Goal: Task Accomplishment & Management: Use online tool/utility

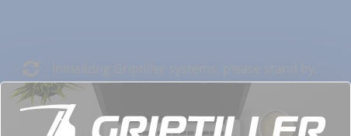
scroll to position [313, 0]
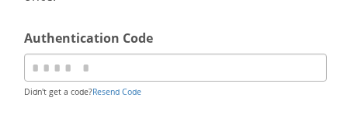
click at [149, 68] on input "code" at bounding box center [175, 68] width 303 height 28
type input "******"
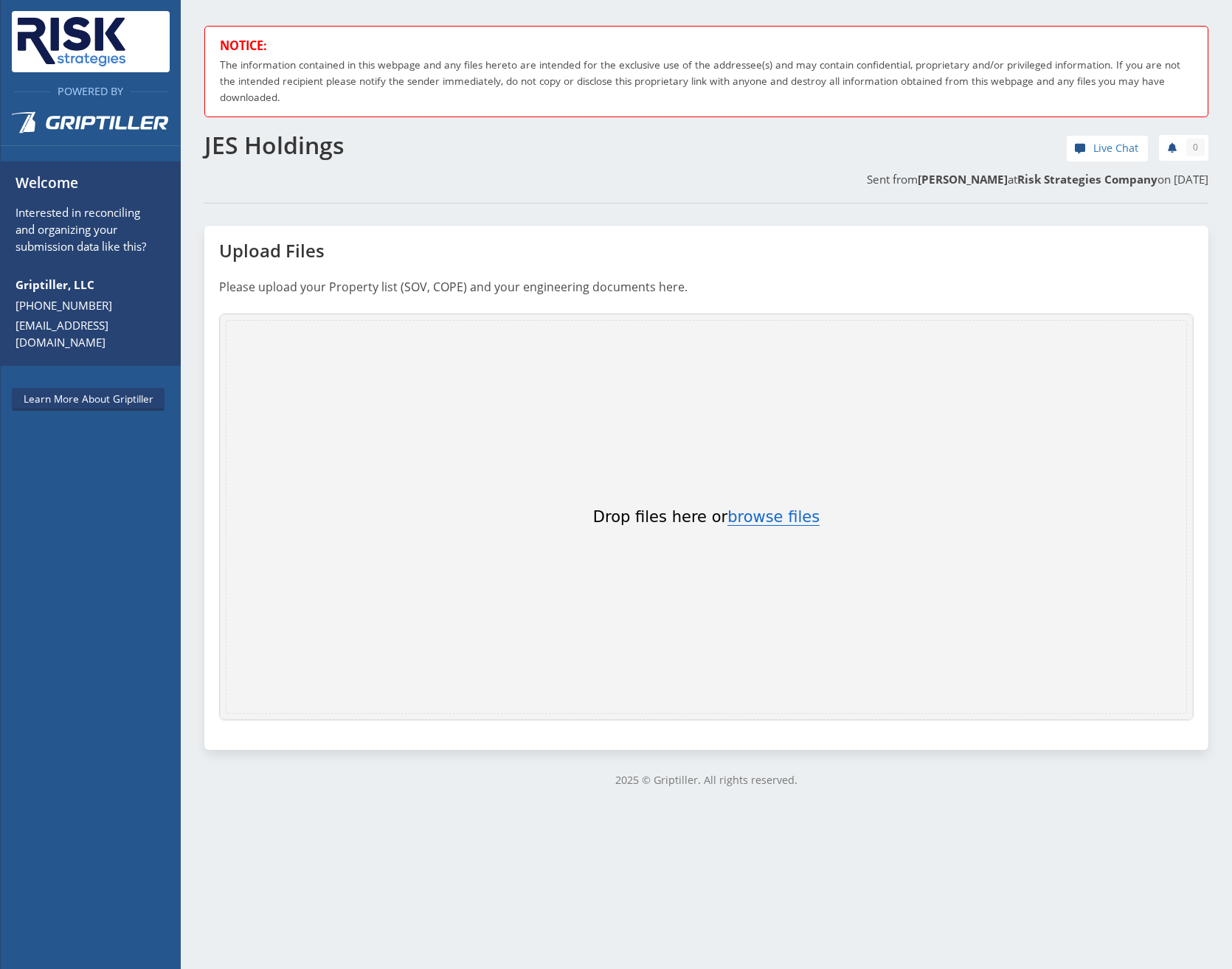
click at [332, 128] on button "browse files" at bounding box center [773, 517] width 92 height 16
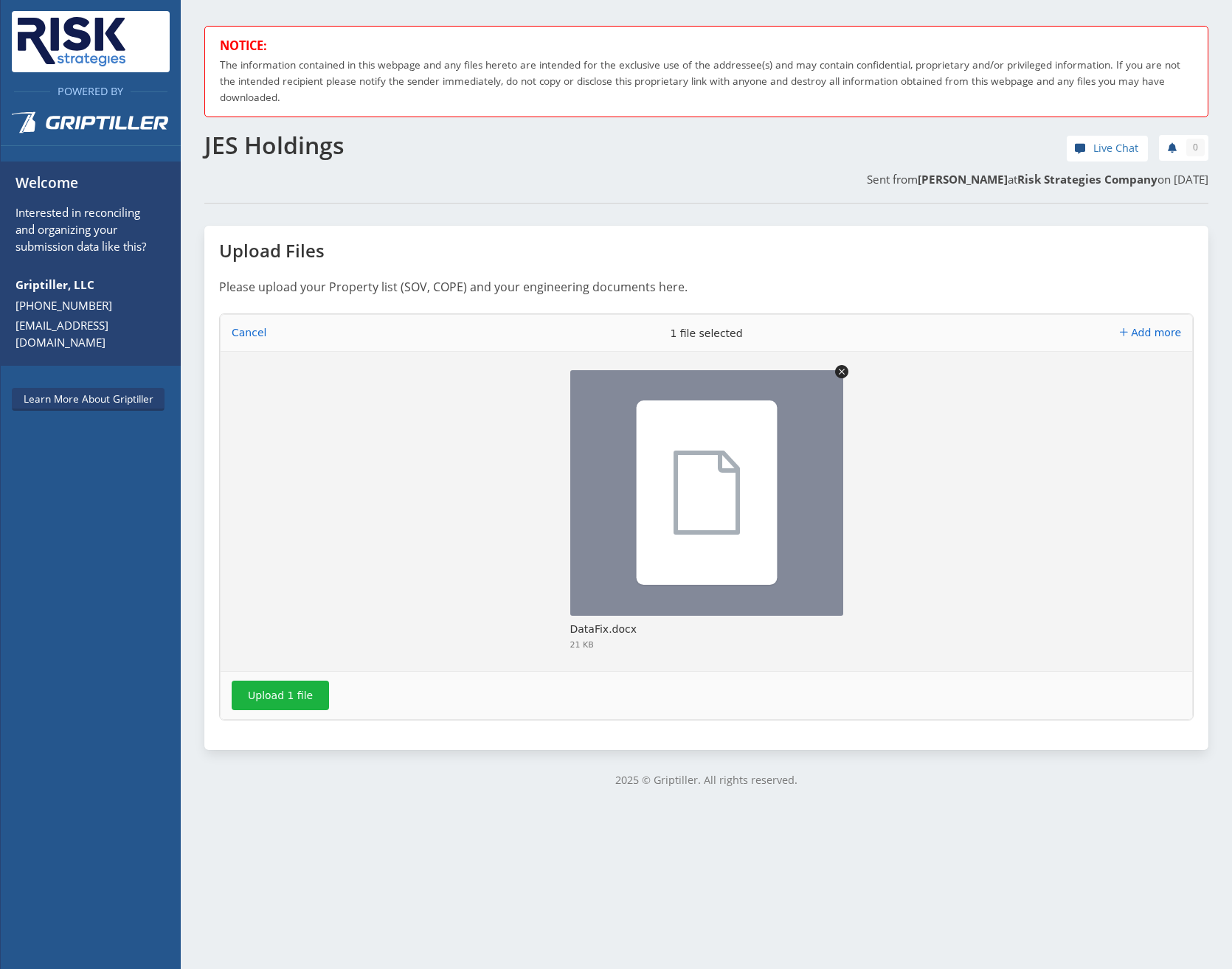
click at [332, 128] on icon "Uppy Dashboard" at bounding box center [706, 493] width 164 height 111
drag, startPoint x: 644, startPoint y: 455, endPoint x: 669, endPoint y: 628, distance: 174.8
click at [332, 128] on div "DataFix.docx" at bounding box center [701, 631] width 262 height 18
click at [332, 128] on icon "Remove file" at bounding box center [842, 372] width 13 height 13
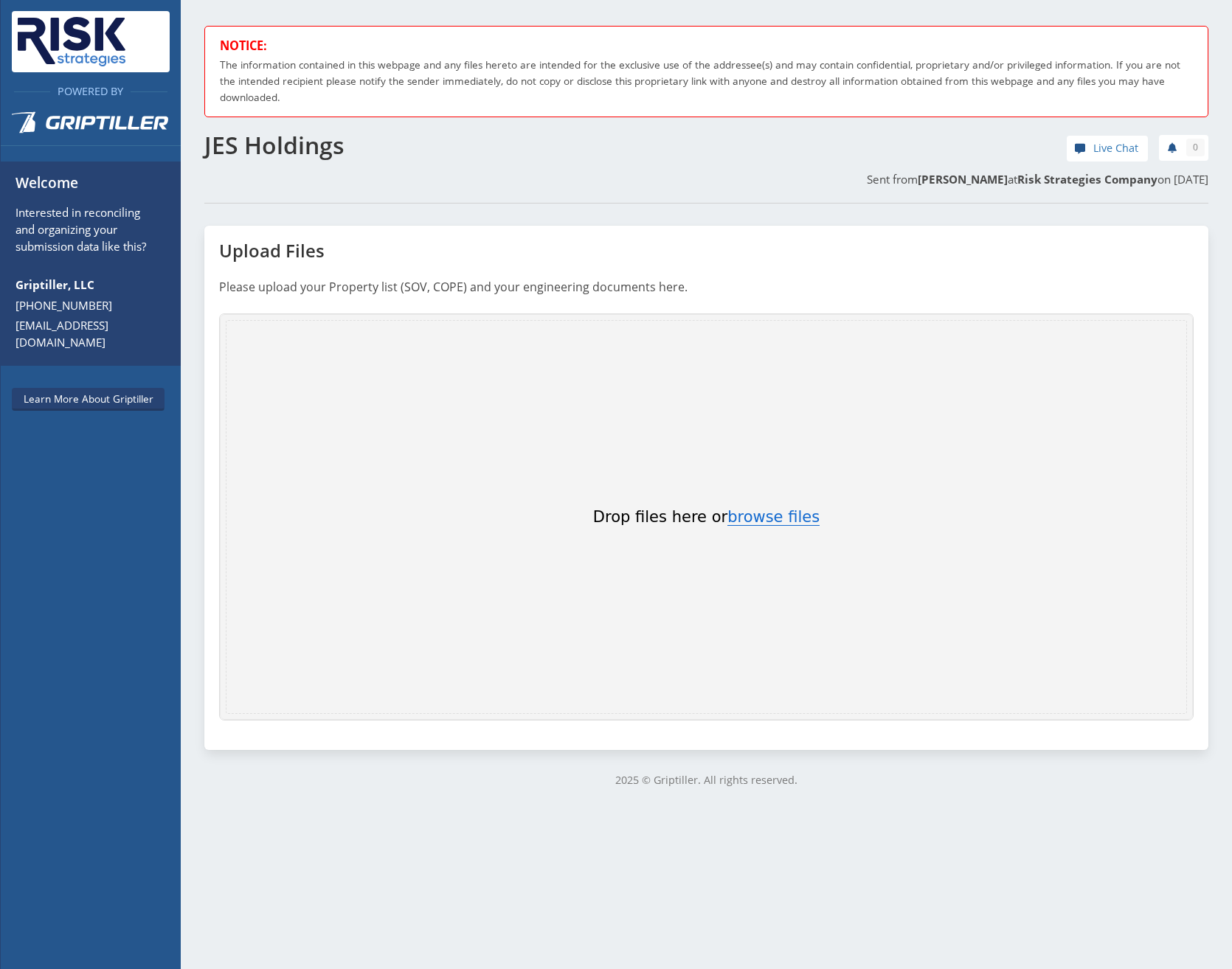
click at [332, 128] on button "browse files" at bounding box center [773, 517] width 92 height 16
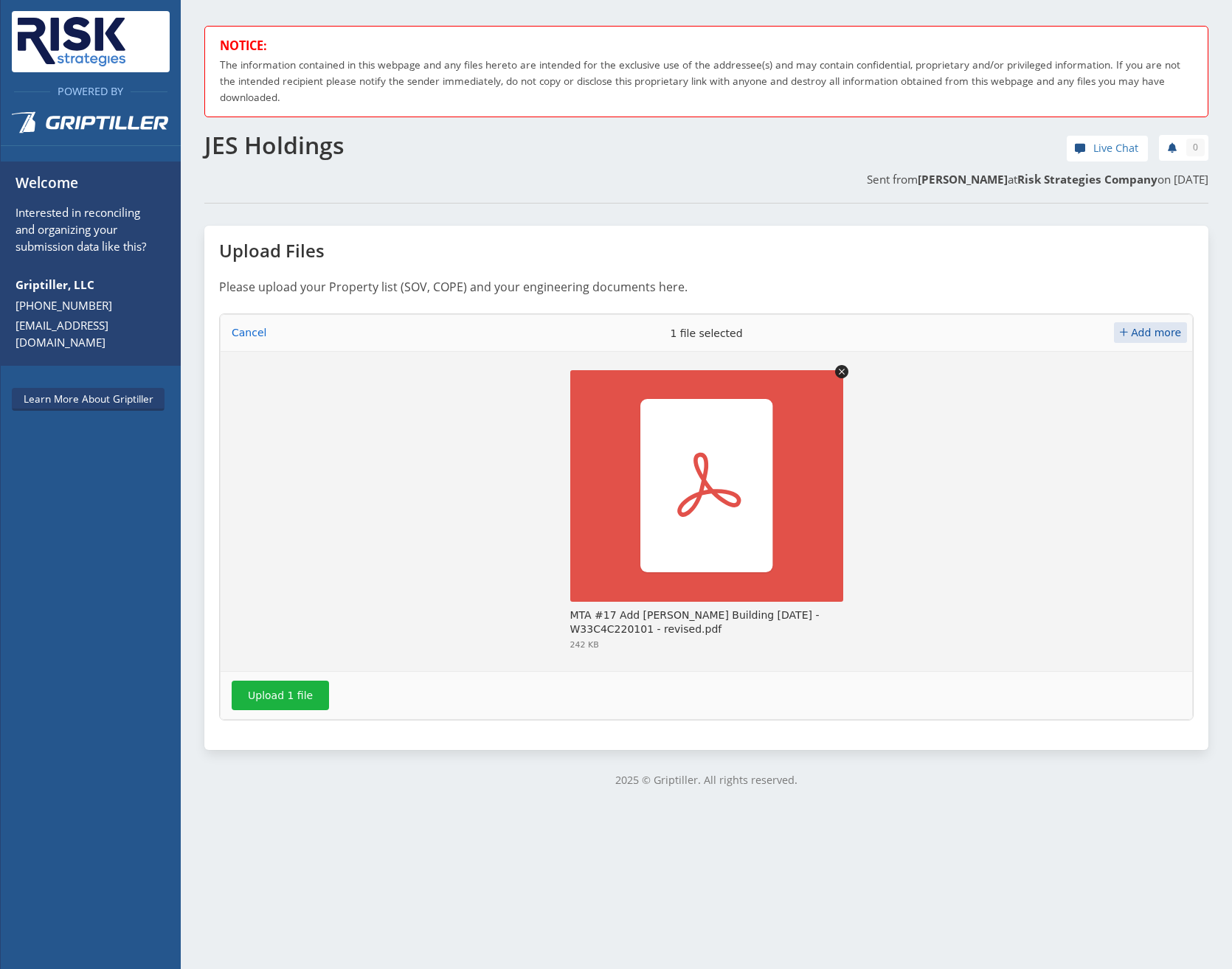
click at [332, 128] on span "Add more" at bounding box center [1155, 332] width 50 height 11
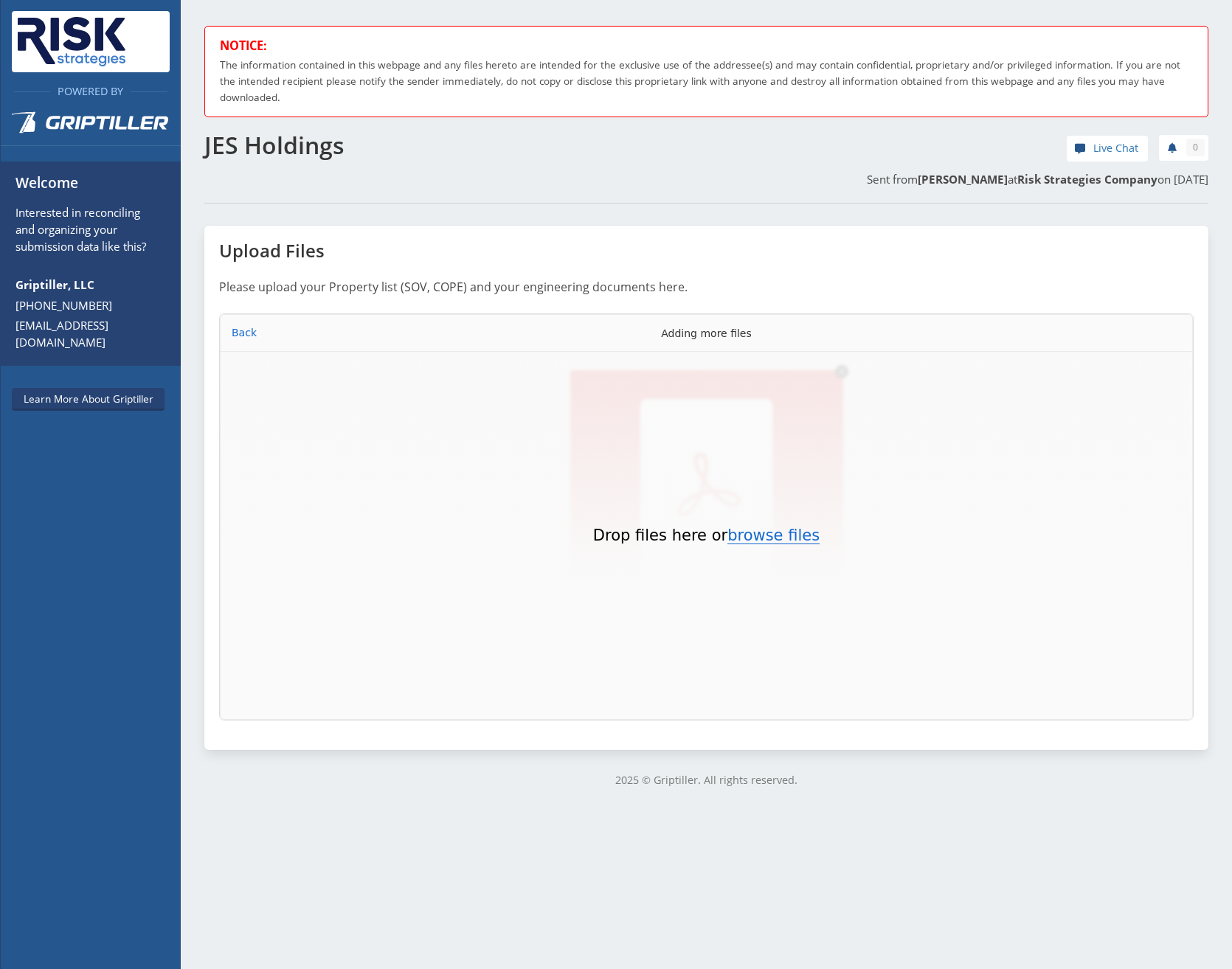
click at [332, 128] on button "browse files" at bounding box center [773, 535] width 92 height 16
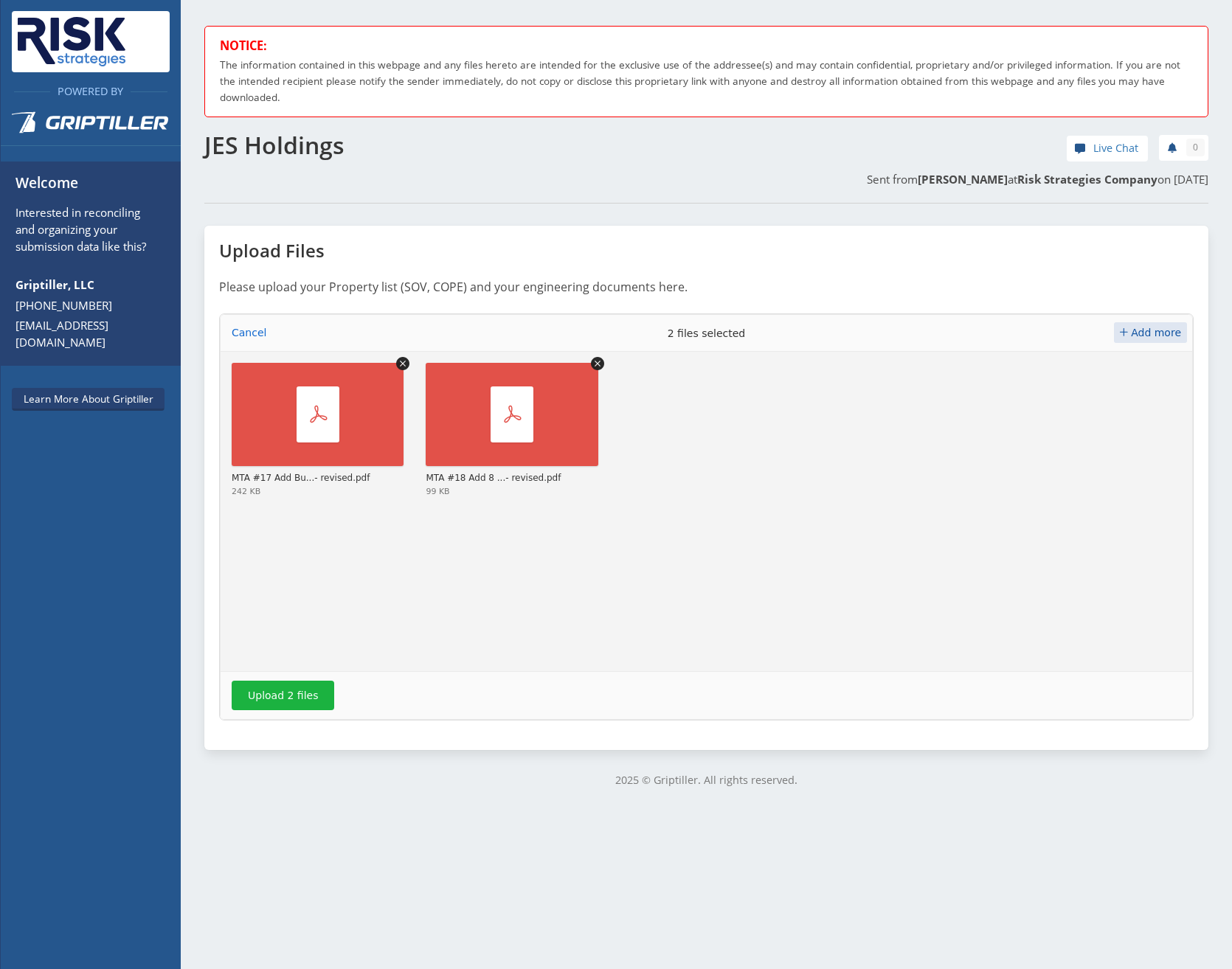
click at [332, 128] on span "Add more" at bounding box center [1155, 332] width 50 height 11
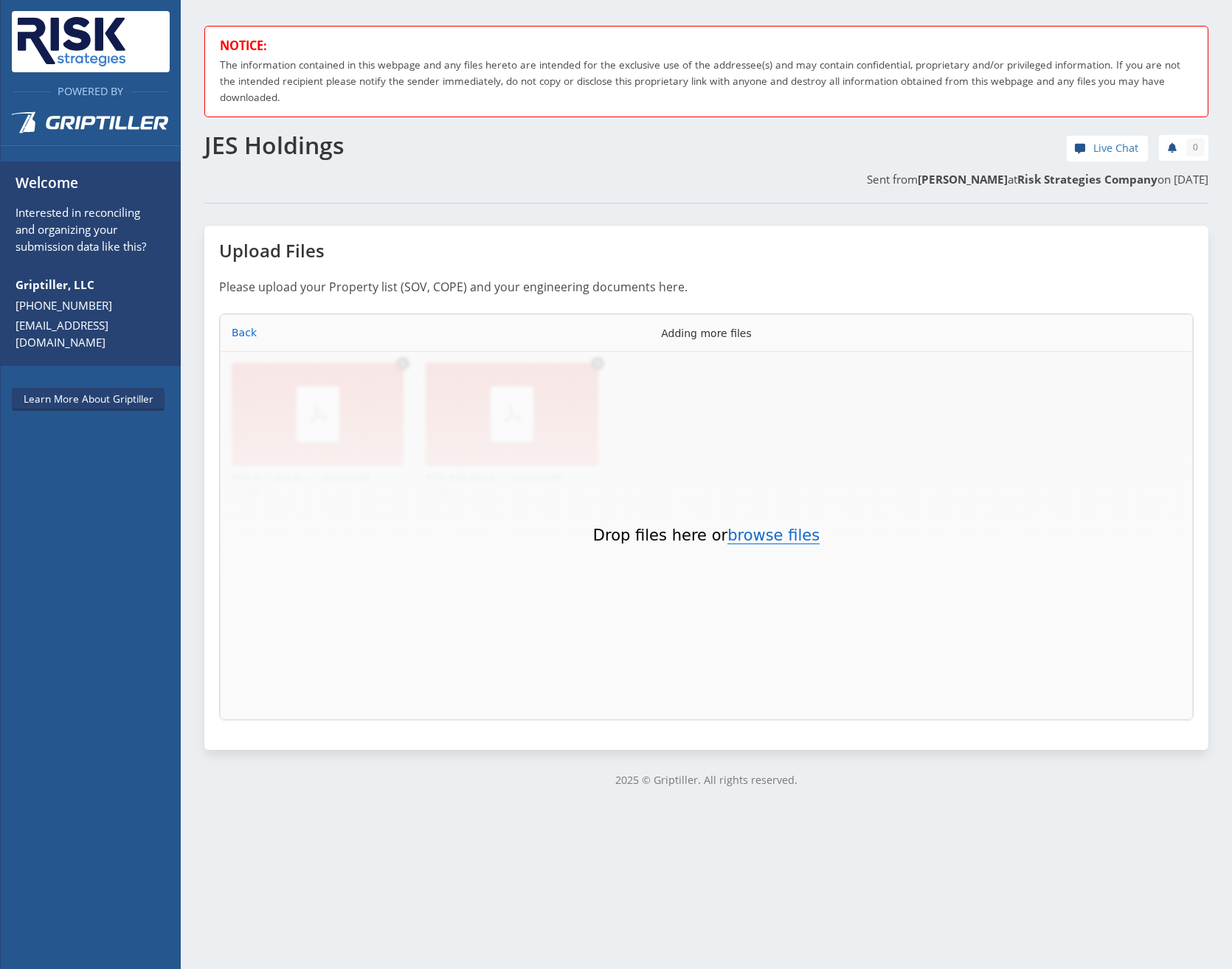
click at [332, 128] on button "browse files" at bounding box center [773, 535] width 92 height 16
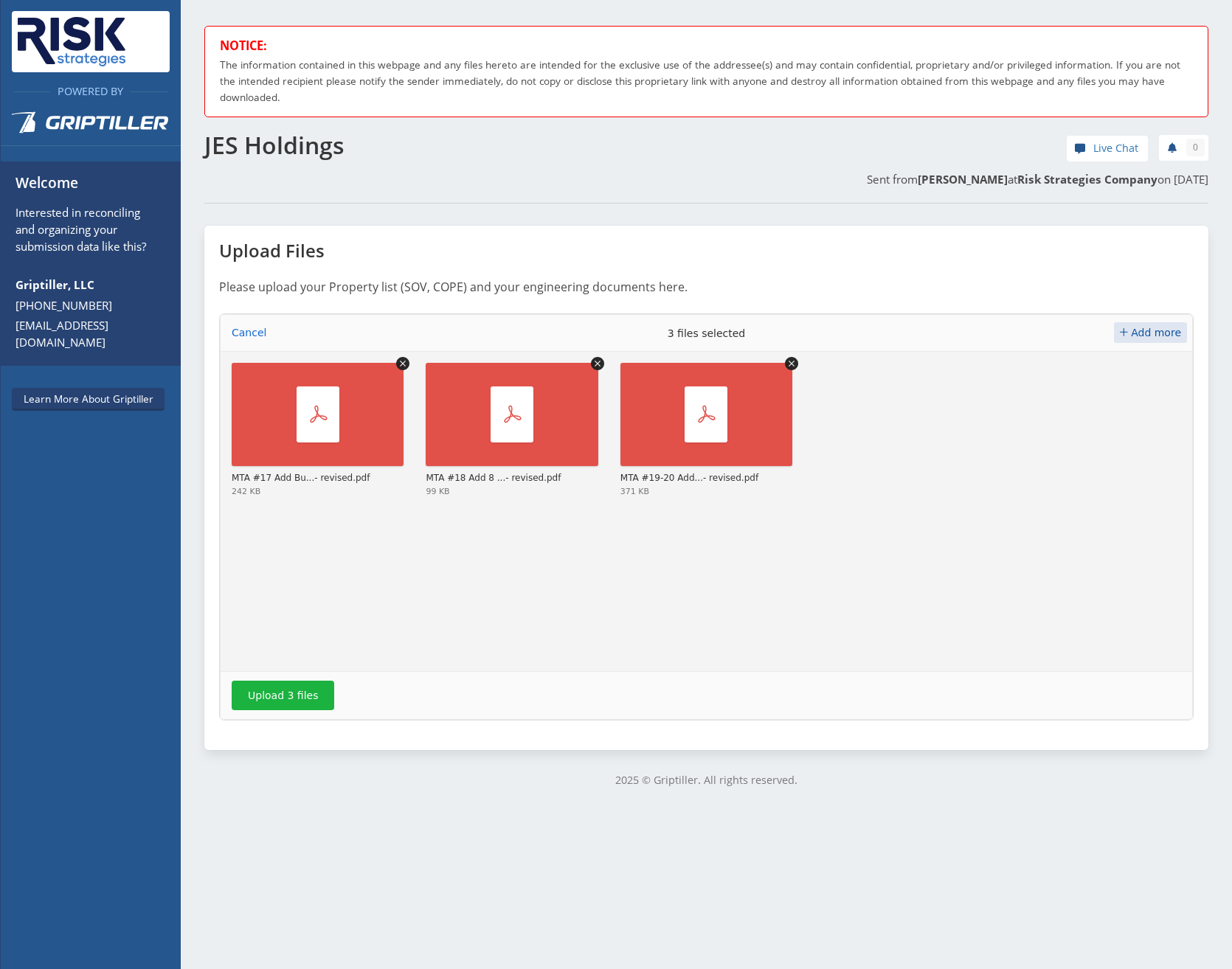
click at [332, 128] on span "Add more" at bounding box center [1155, 332] width 50 height 11
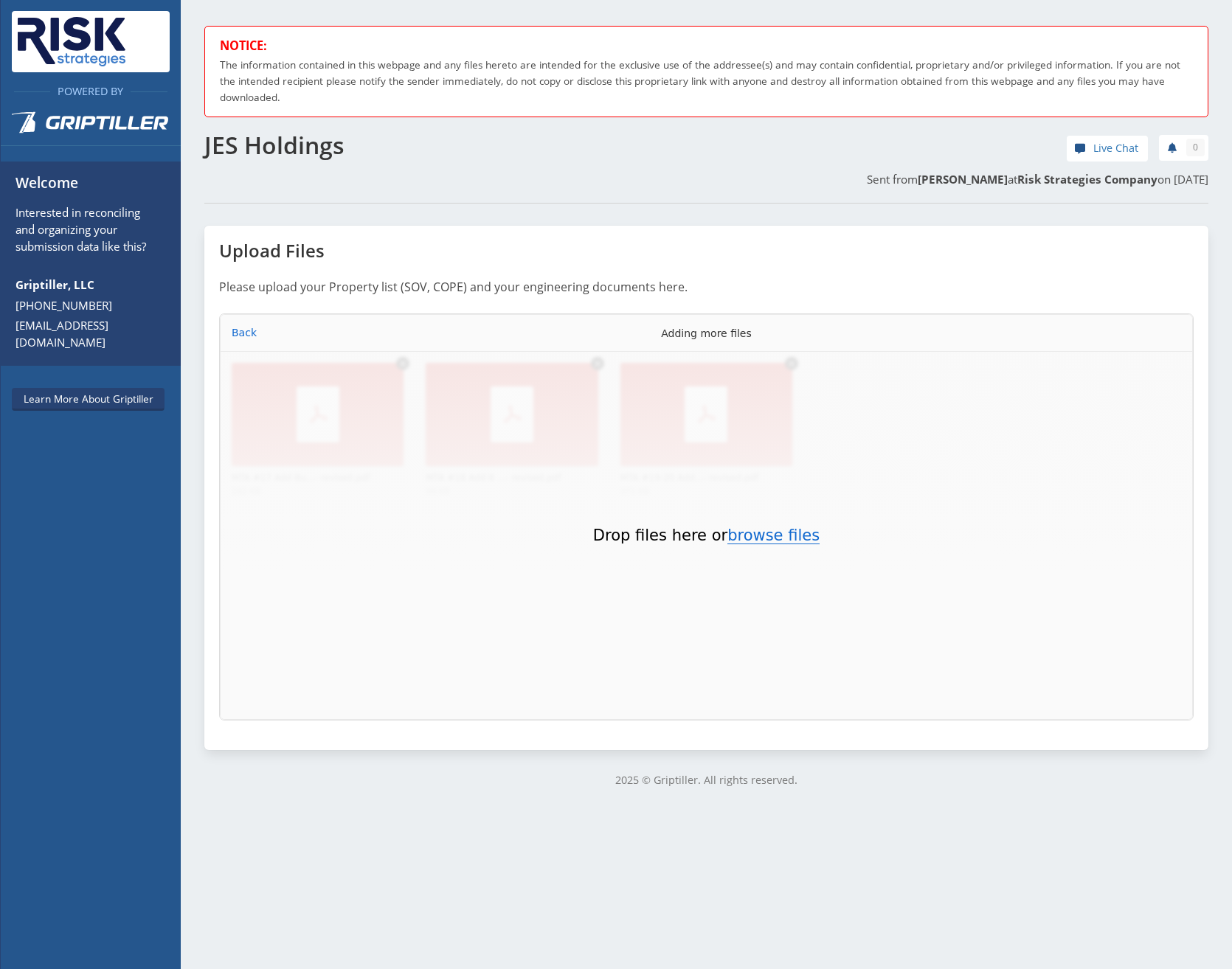
click at [332, 128] on button "browse files" at bounding box center [773, 535] width 92 height 16
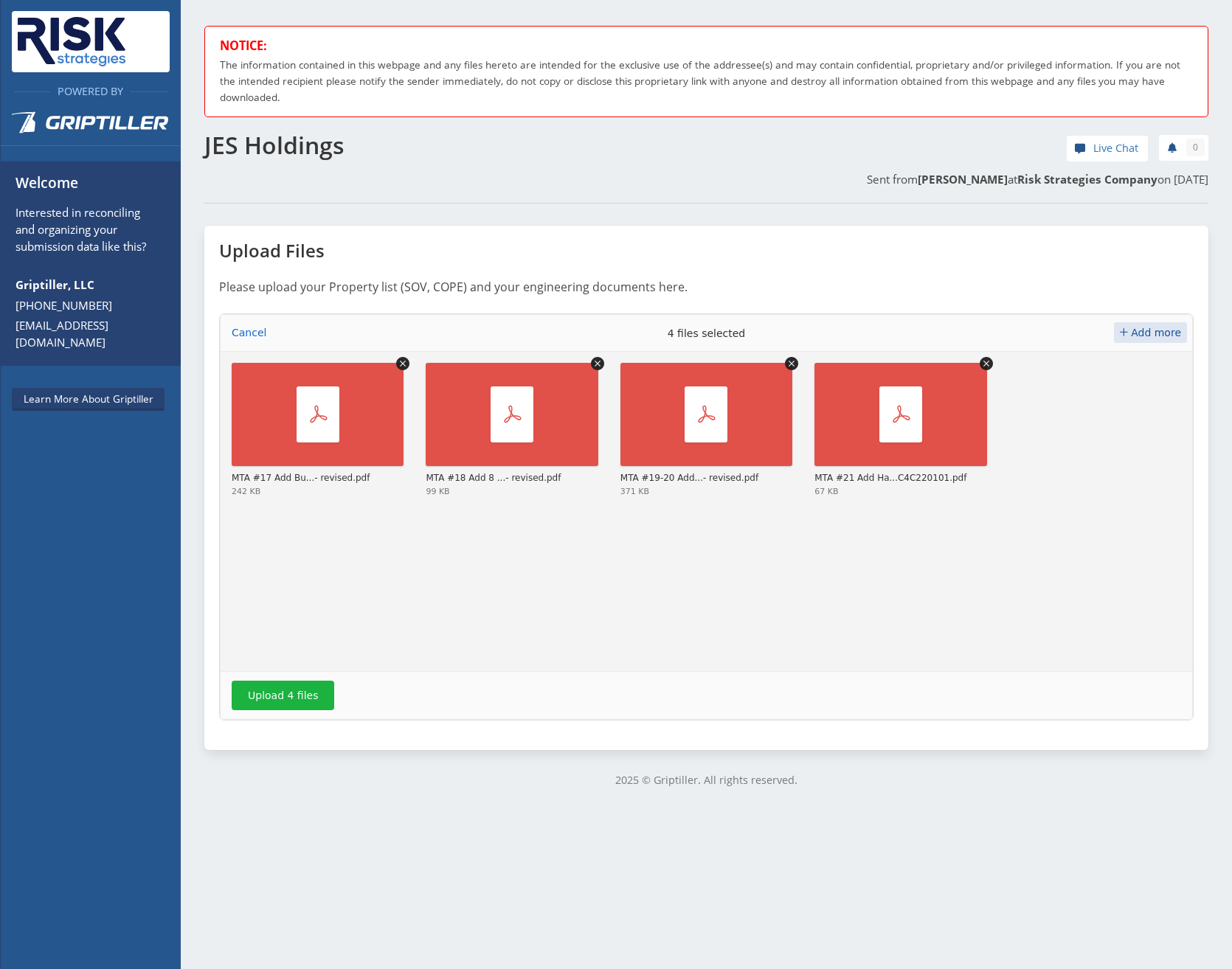
click at [332, 128] on span "Add more" at bounding box center [1155, 332] width 50 height 11
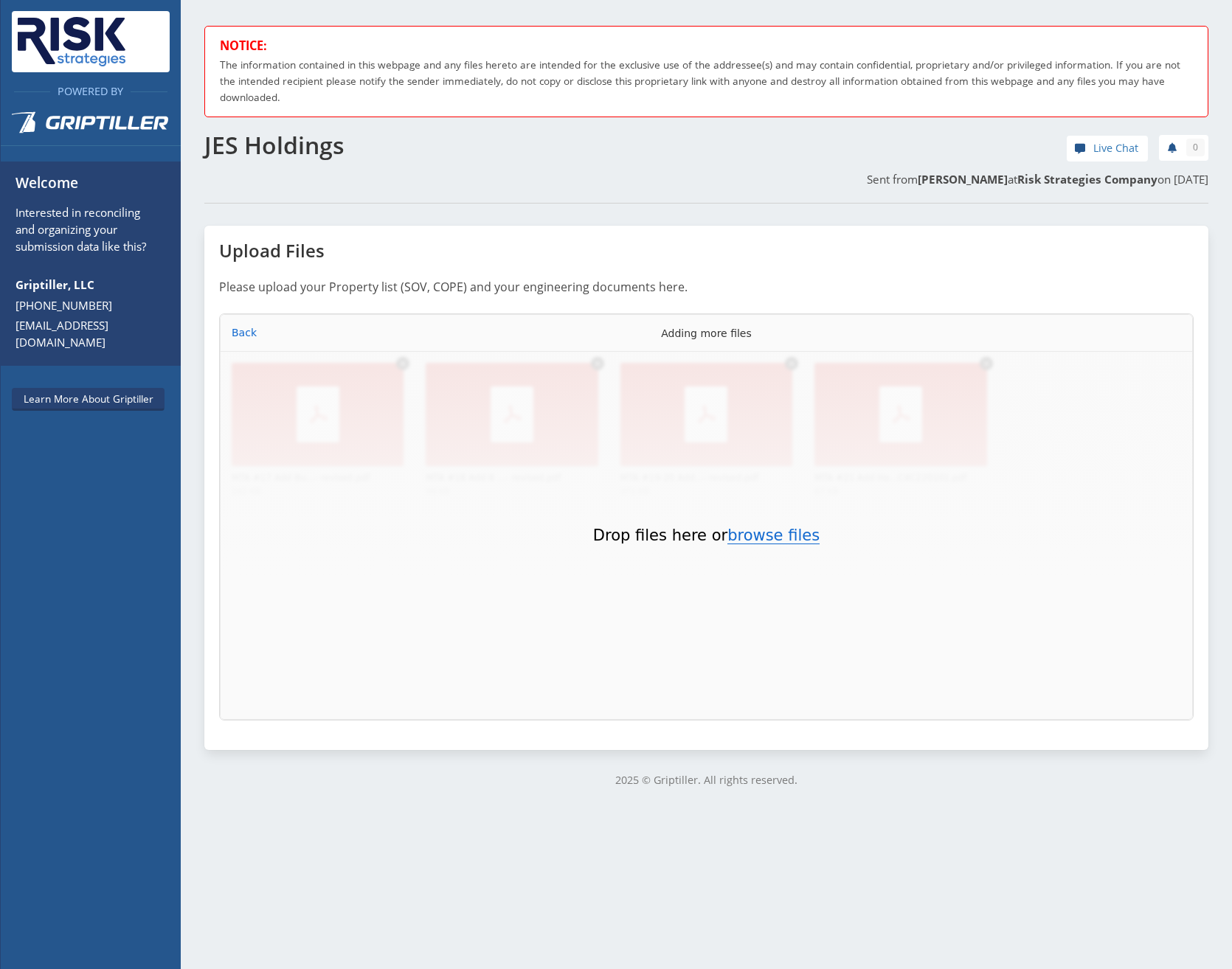
click at [332, 128] on button "browse files" at bounding box center [773, 535] width 92 height 16
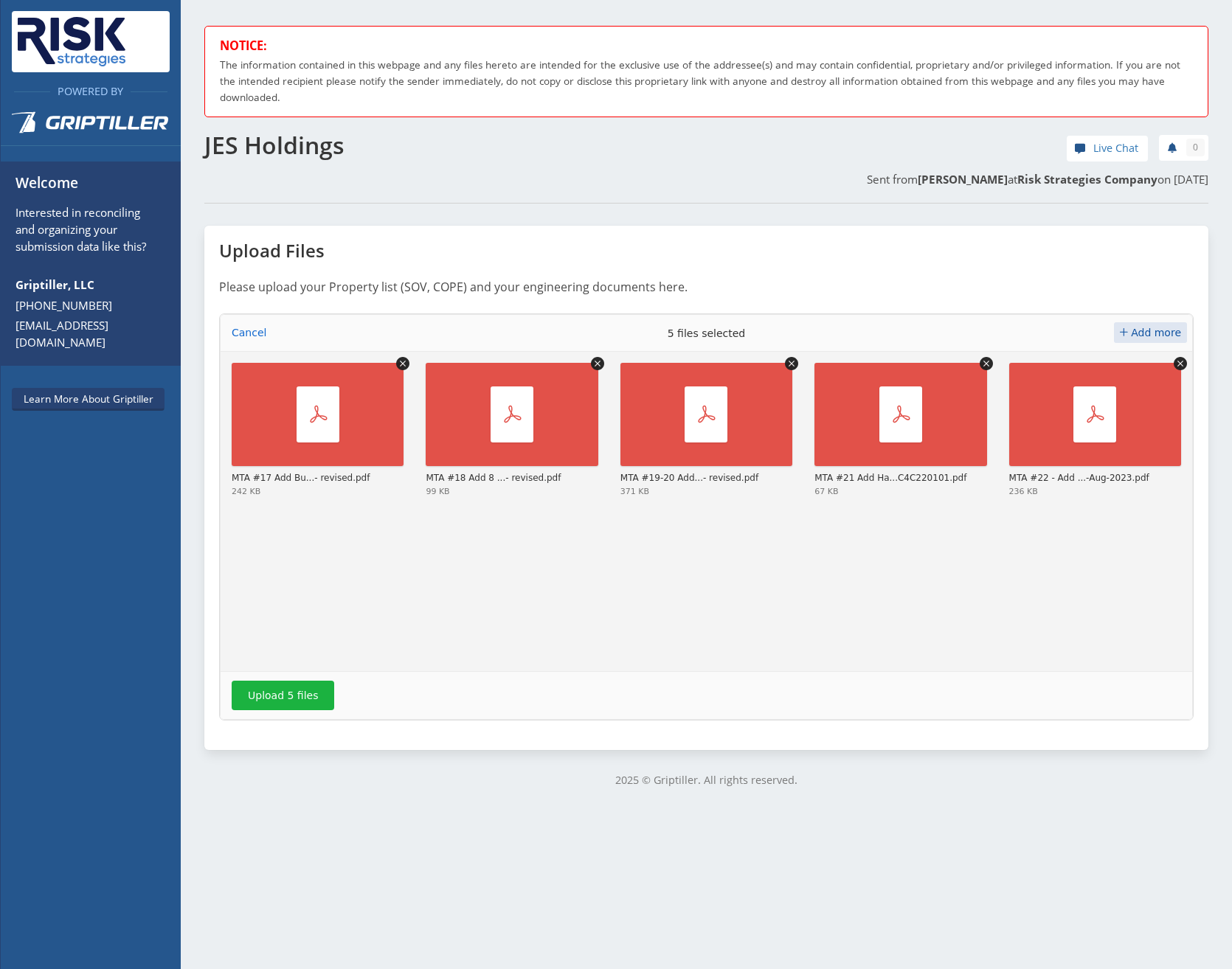
click at [332, 128] on span "Add more" at bounding box center [1155, 332] width 50 height 11
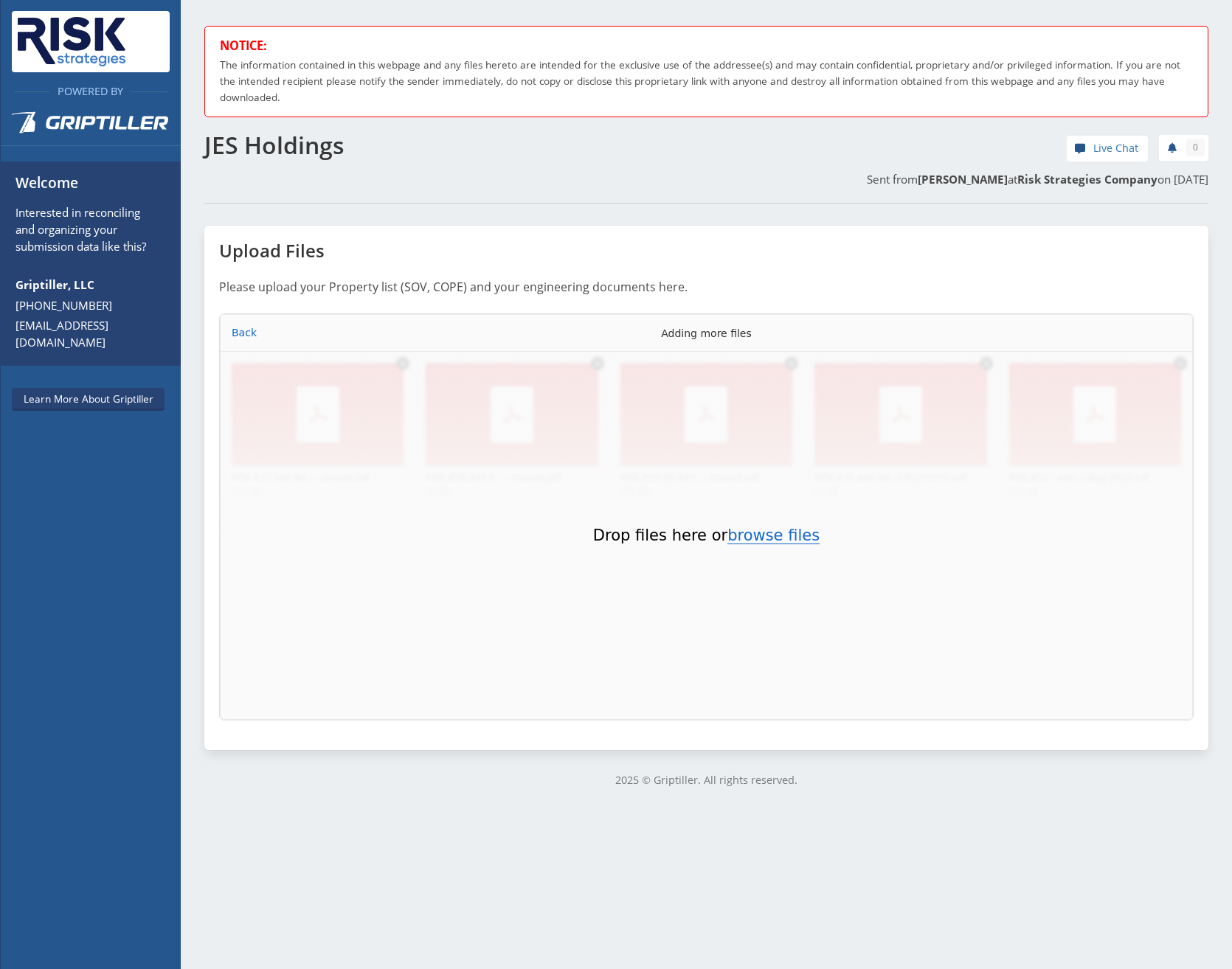
click at [332, 128] on button "browse files" at bounding box center [773, 535] width 92 height 16
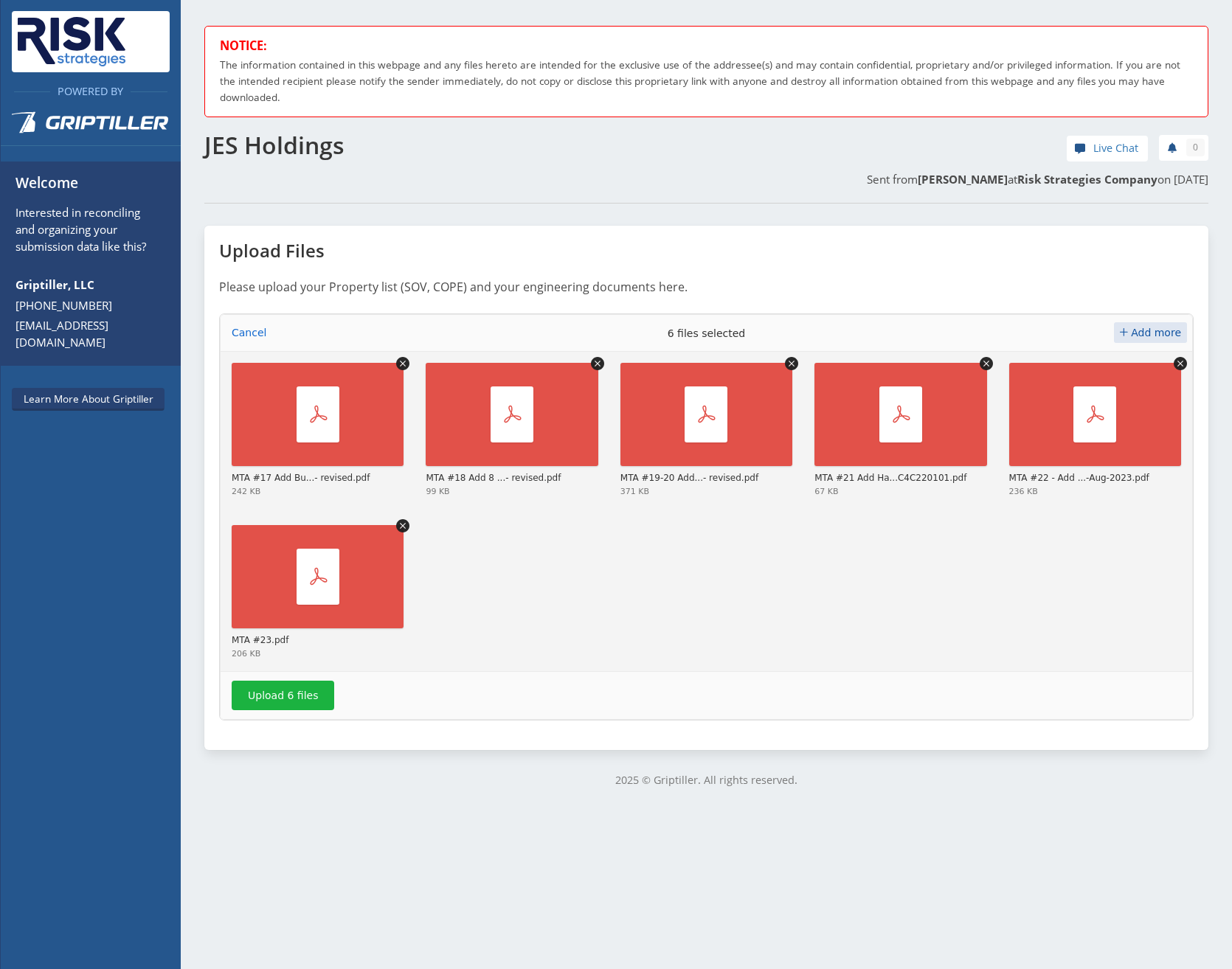
click at [332, 128] on span "Add more" at bounding box center [1155, 332] width 50 height 11
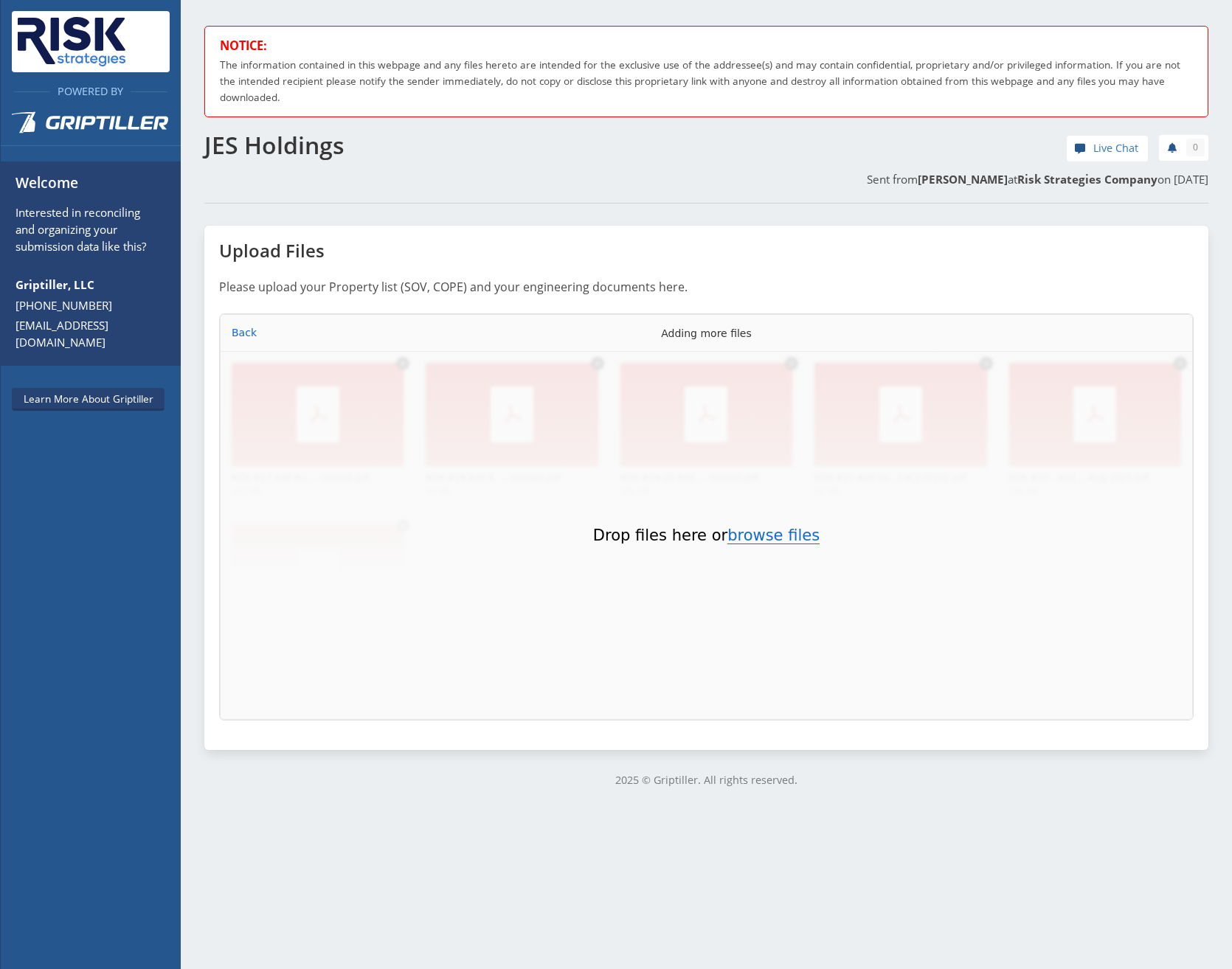
click at [332, 128] on button "browse files" at bounding box center [773, 535] width 92 height 16
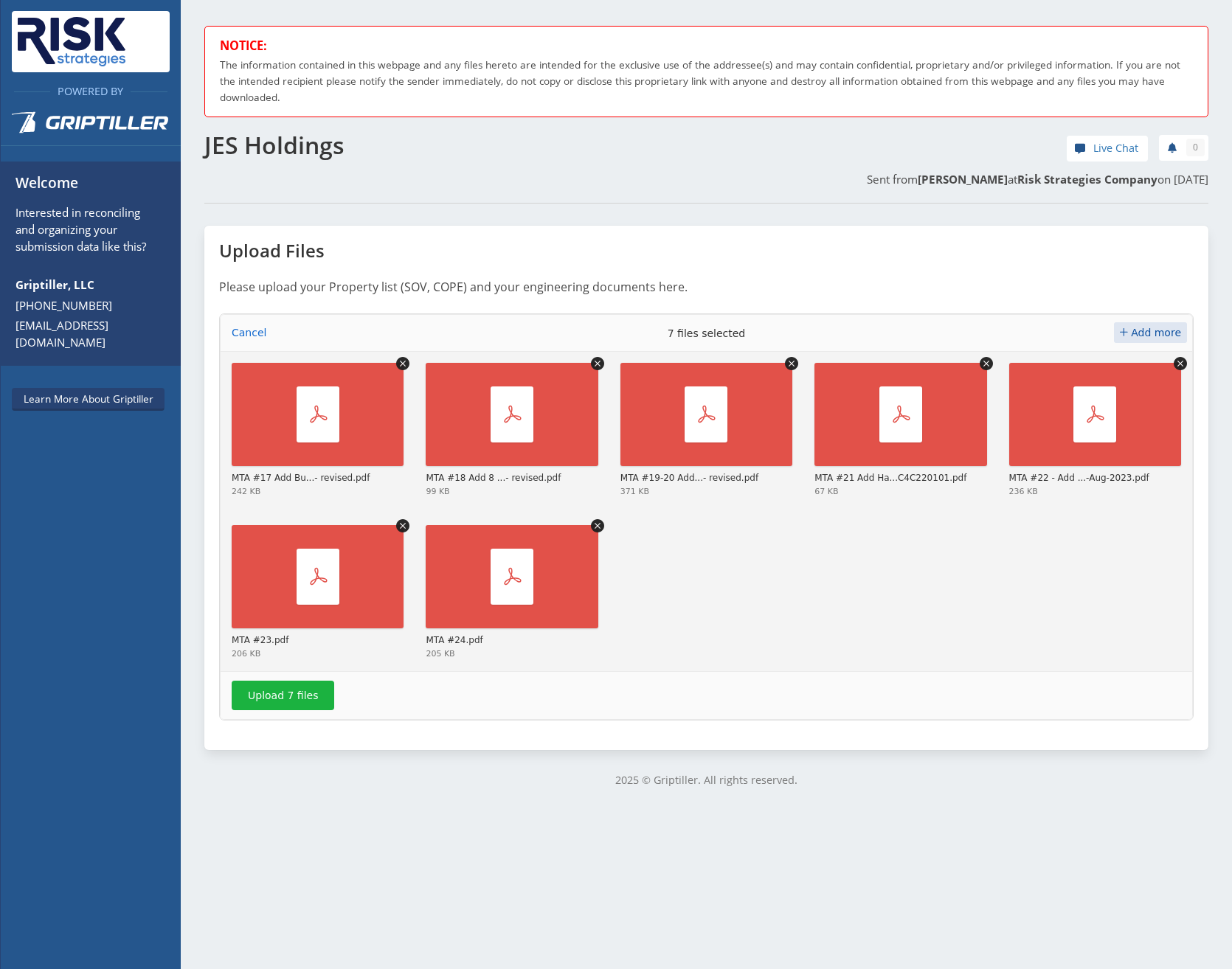
click at [332, 128] on span "Add more" at bounding box center [1155, 332] width 50 height 11
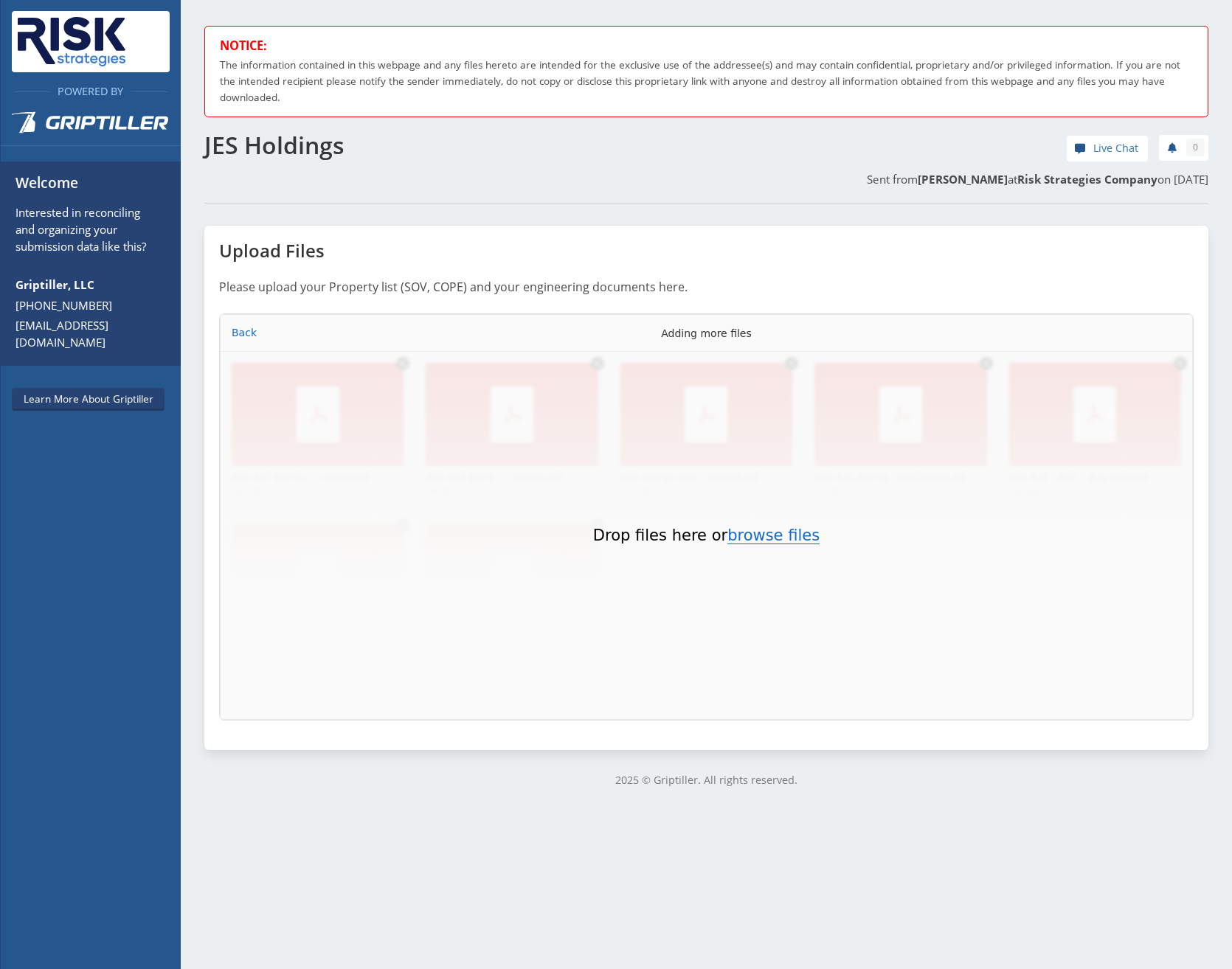
click at [332, 128] on button "browse files" at bounding box center [773, 535] width 92 height 16
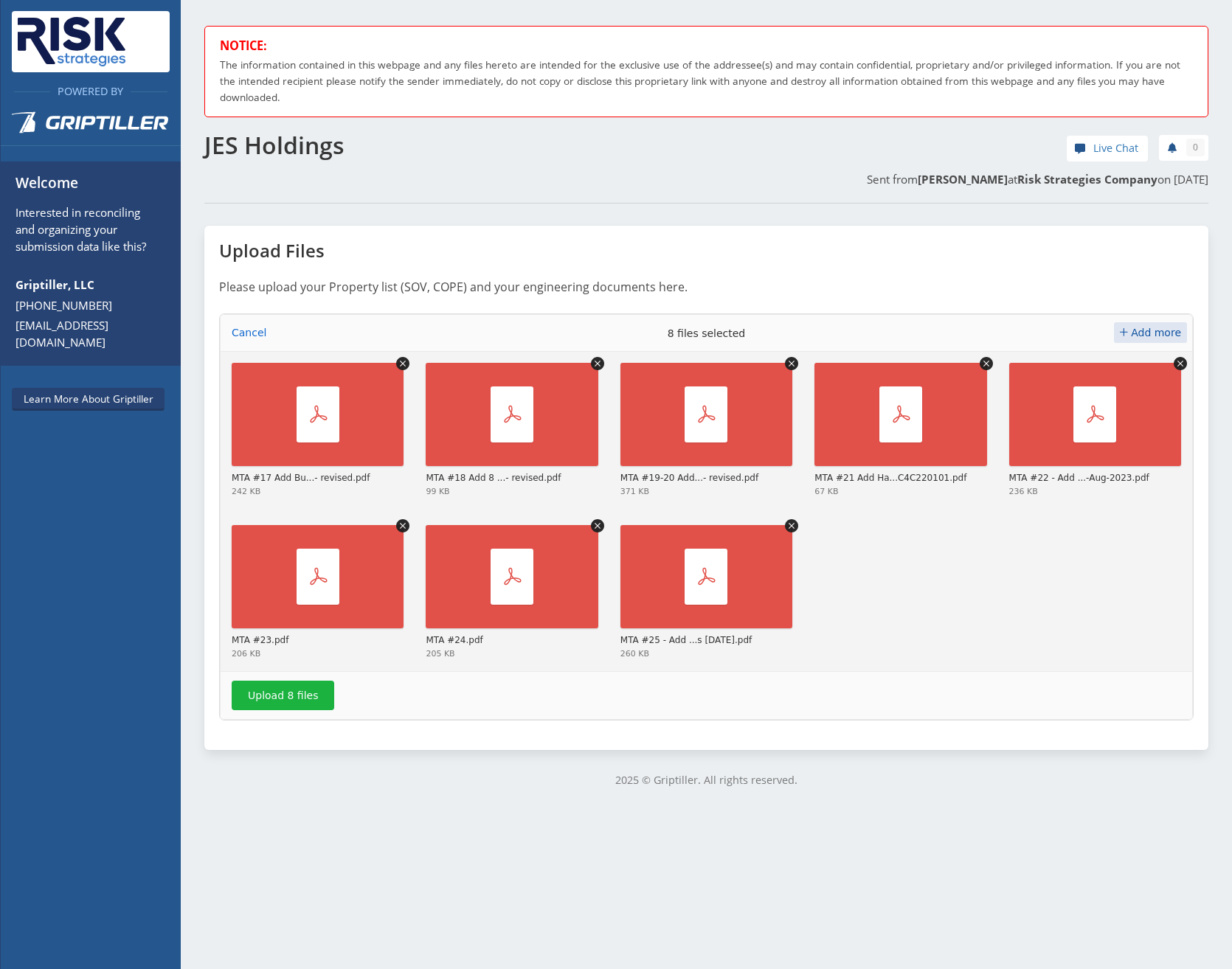
click at [332, 128] on span "Add more" at bounding box center [1155, 332] width 50 height 11
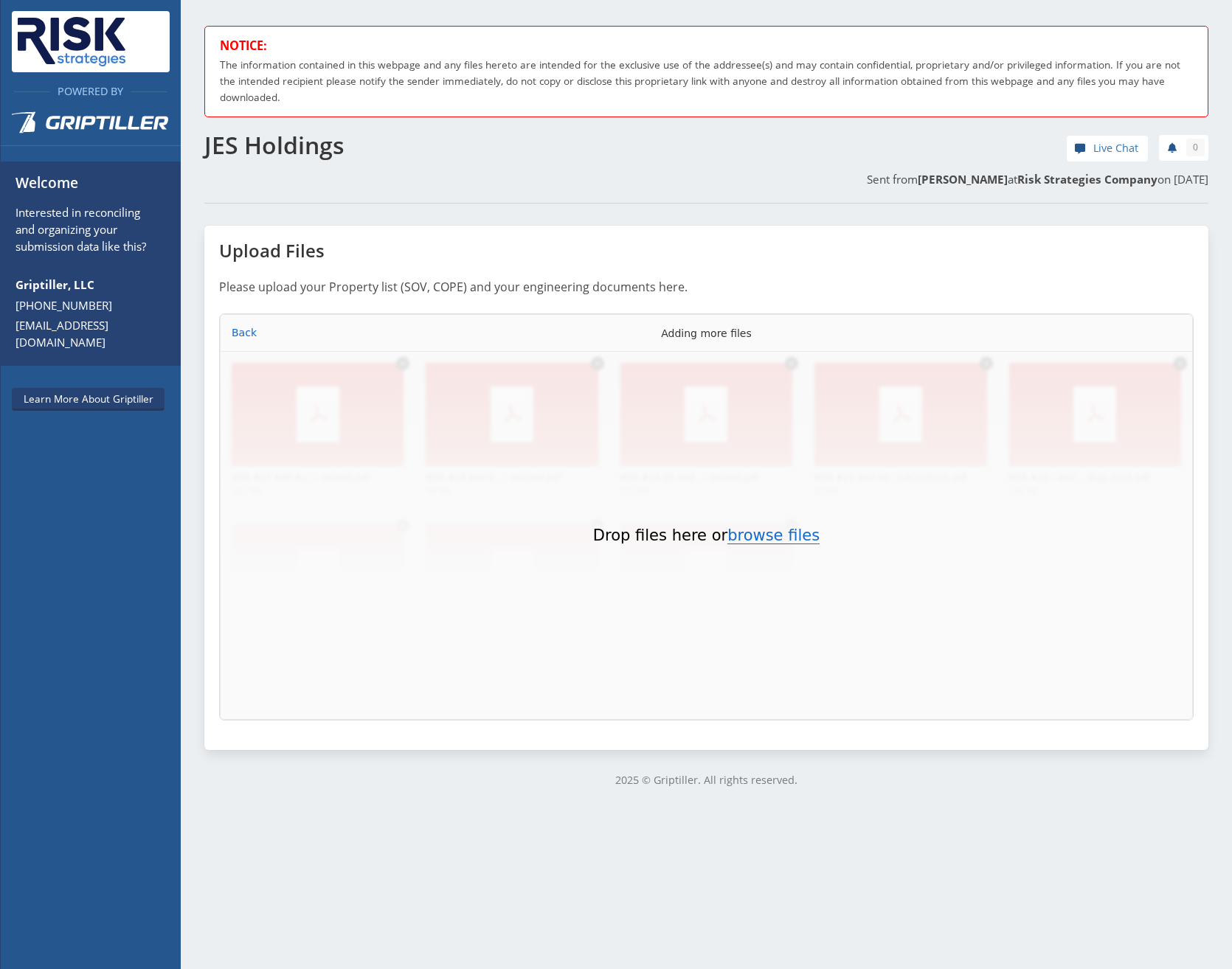
click at [332, 128] on button "browse files" at bounding box center [773, 535] width 92 height 16
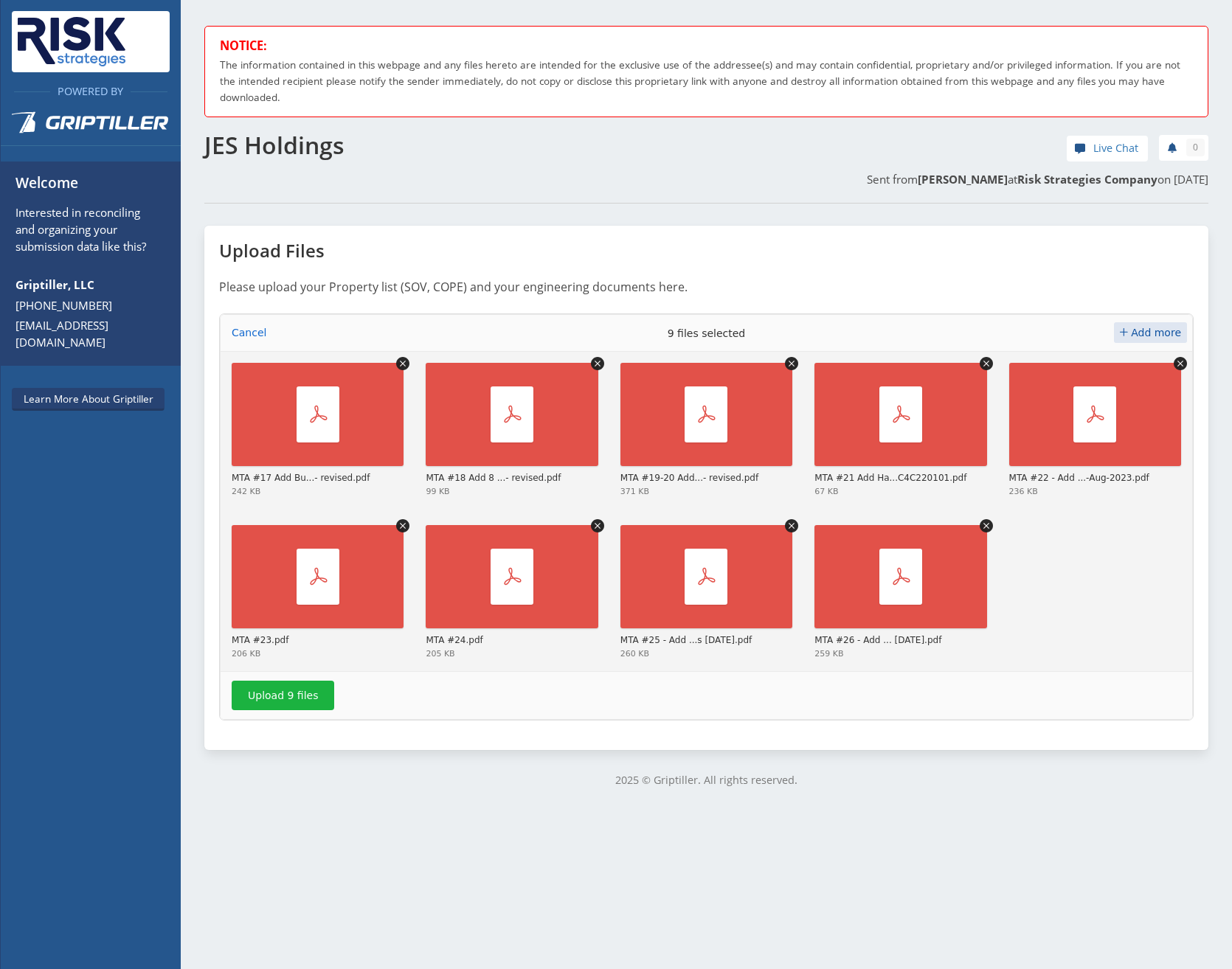
click at [332, 128] on span "Add more" at bounding box center [1155, 332] width 50 height 11
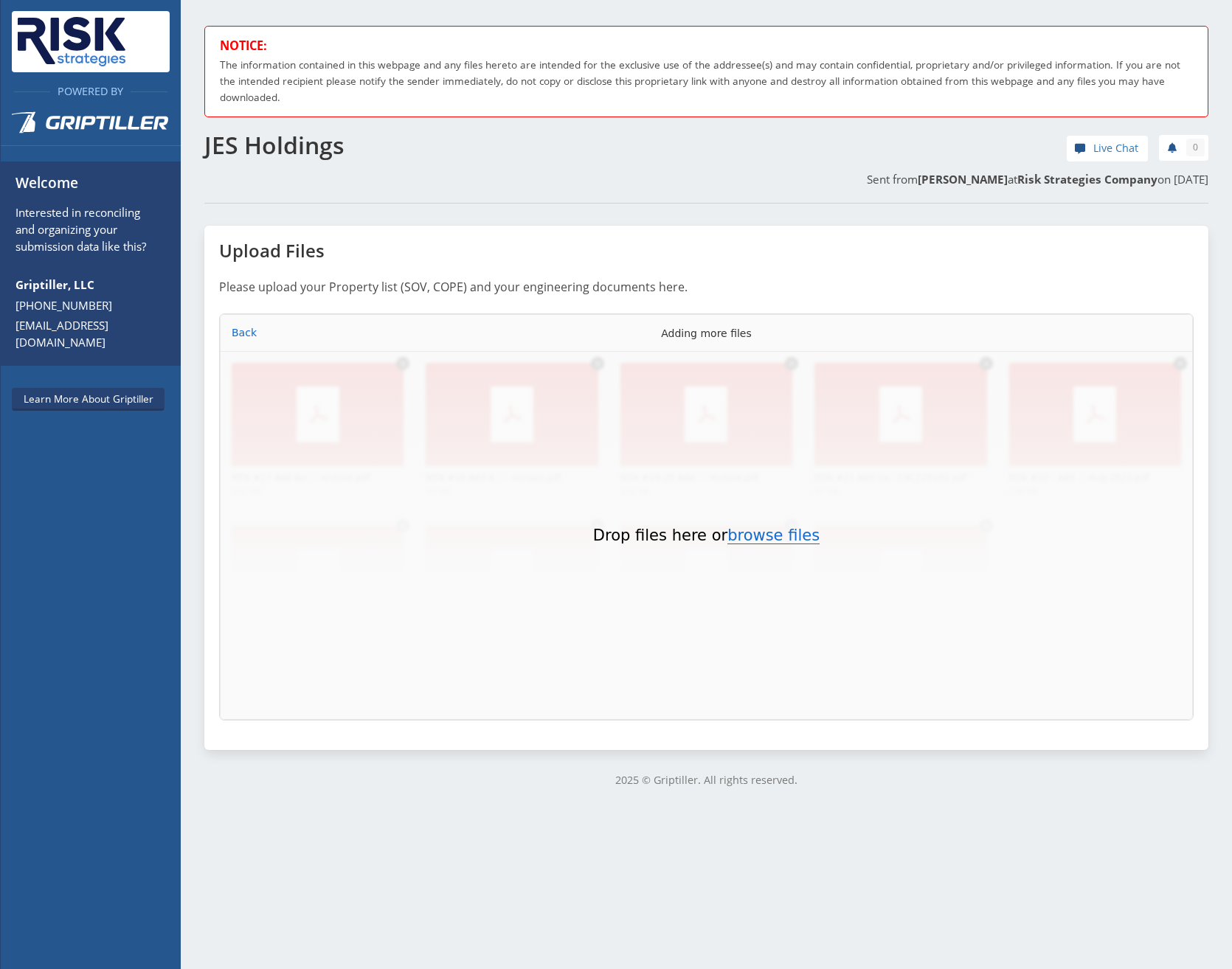
click at [332, 128] on button "browse files" at bounding box center [773, 535] width 92 height 16
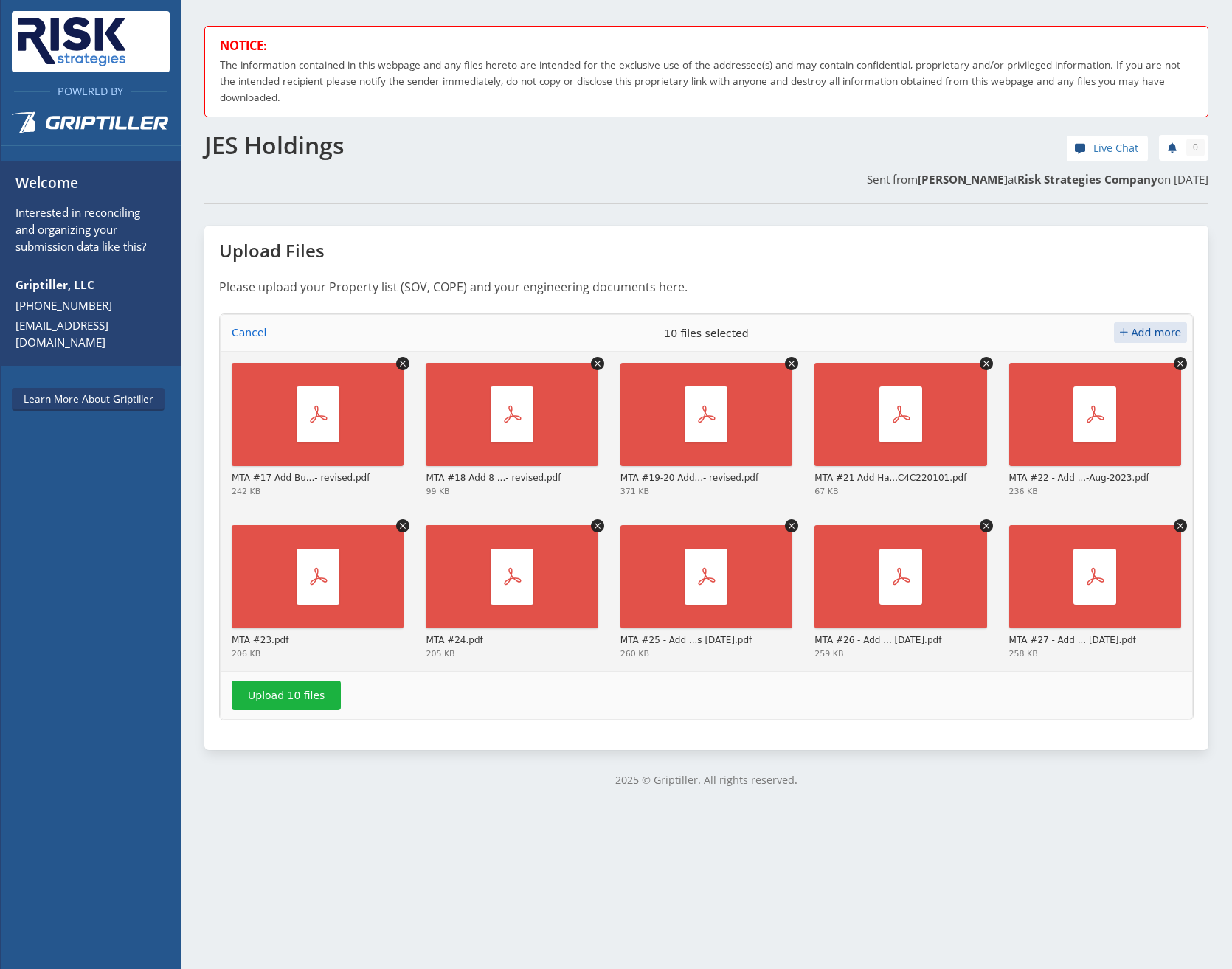
click at [332, 128] on span "Add more" at bounding box center [1155, 332] width 50 height 11
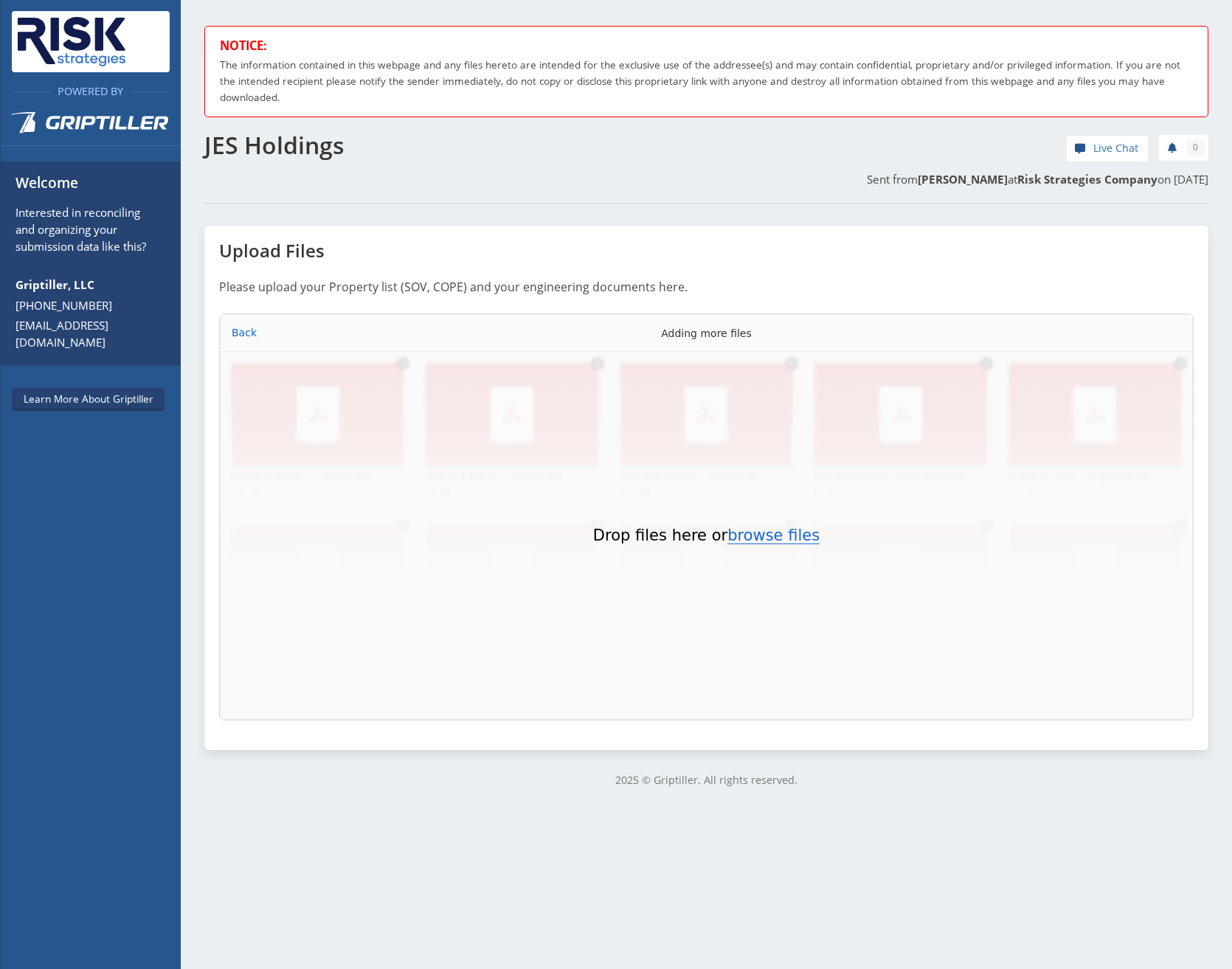
click at [332, 128] on button "browse files" at bounding box center [773, 535] width 92 height 16
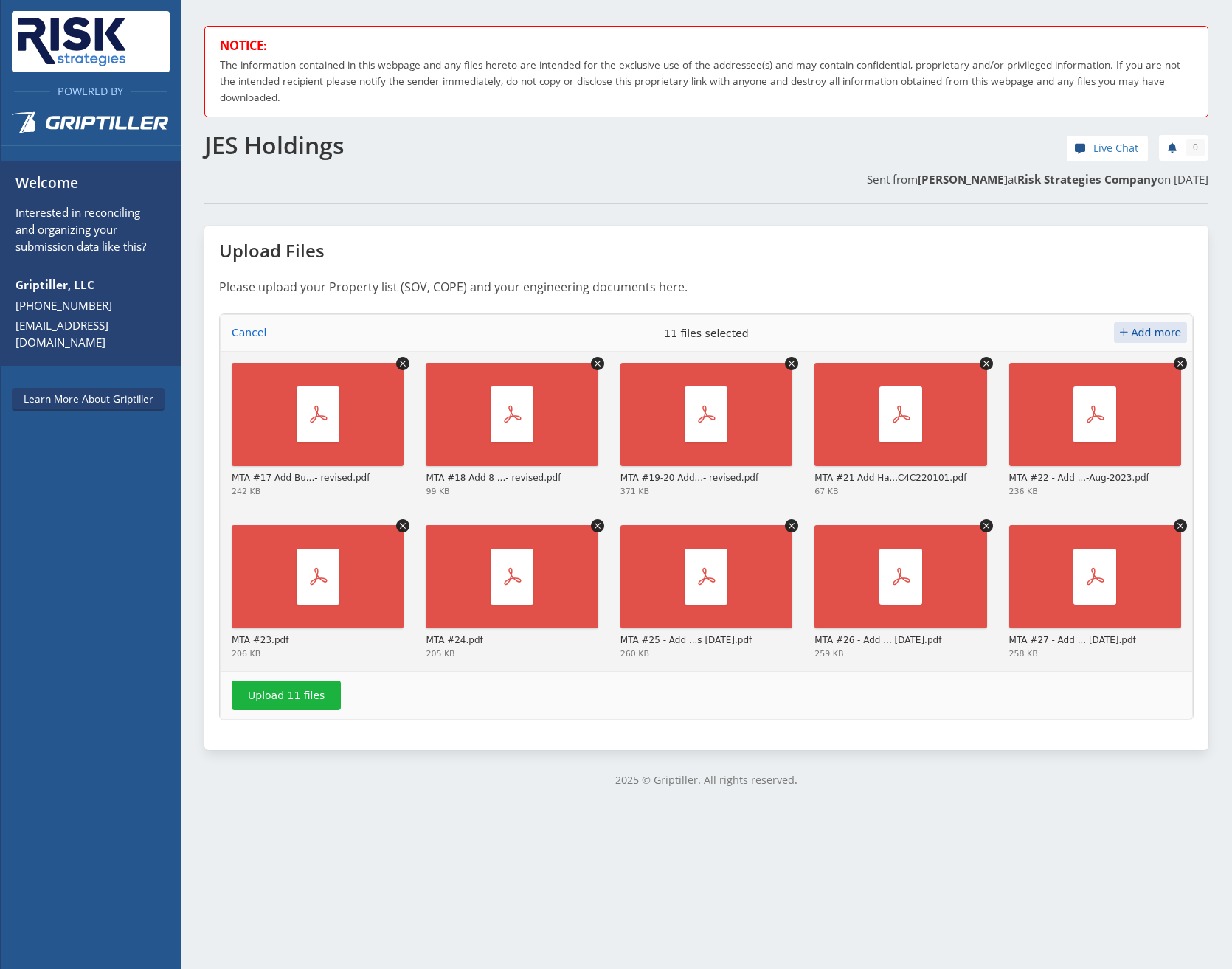
click at [332, 128] on span "Add more" at bounding box center [1155, 332] width 50 height 11
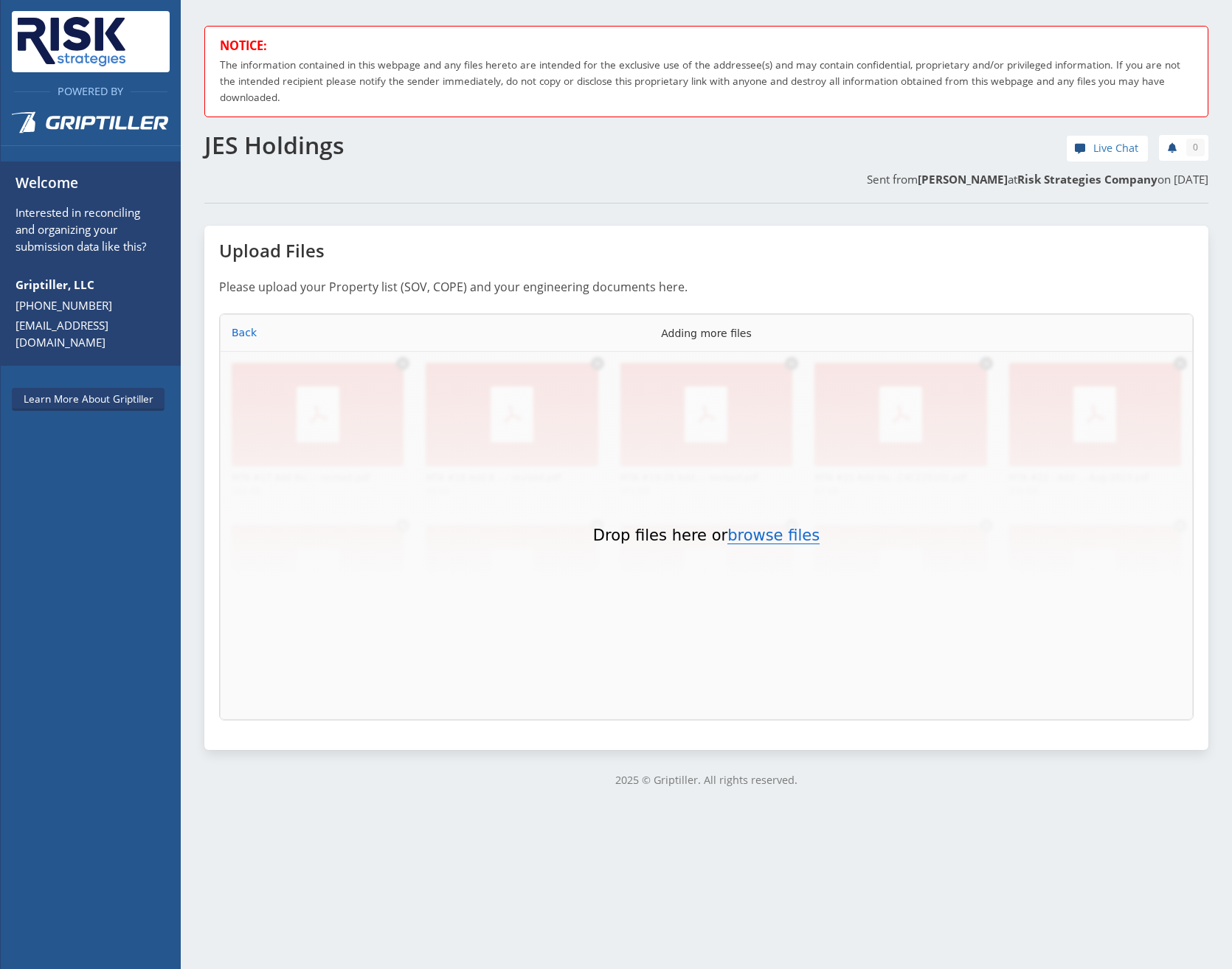
click at [332, 128] on button "browse files" at bounding box center [773, 535] width 92 height 16
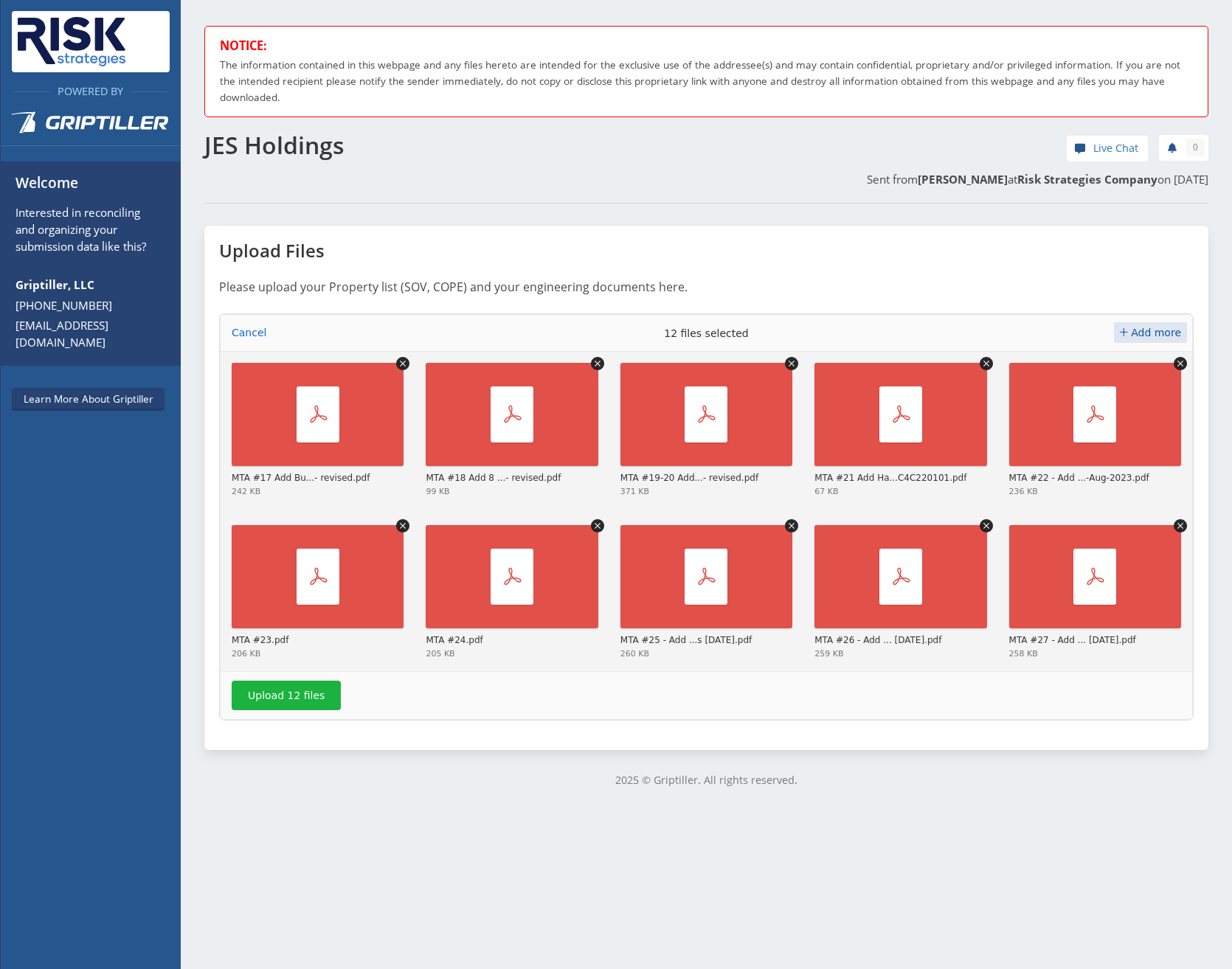
click at [332, 128] on span "Add more" at bounding box center [1155, 332] width 50 height 11
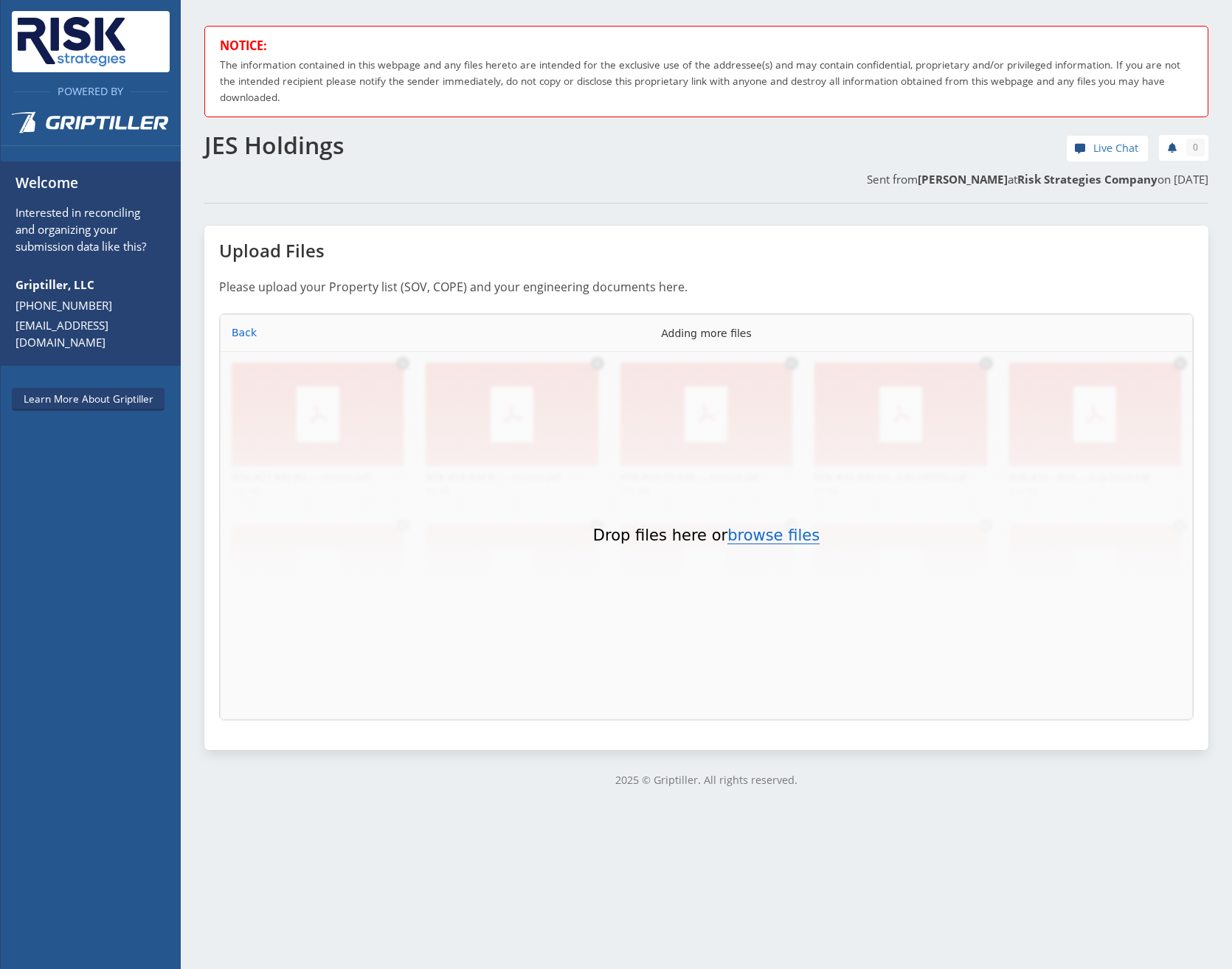
click at [332, 128] on button "browse files" at bounding box center [773, 535] width 92 height 16
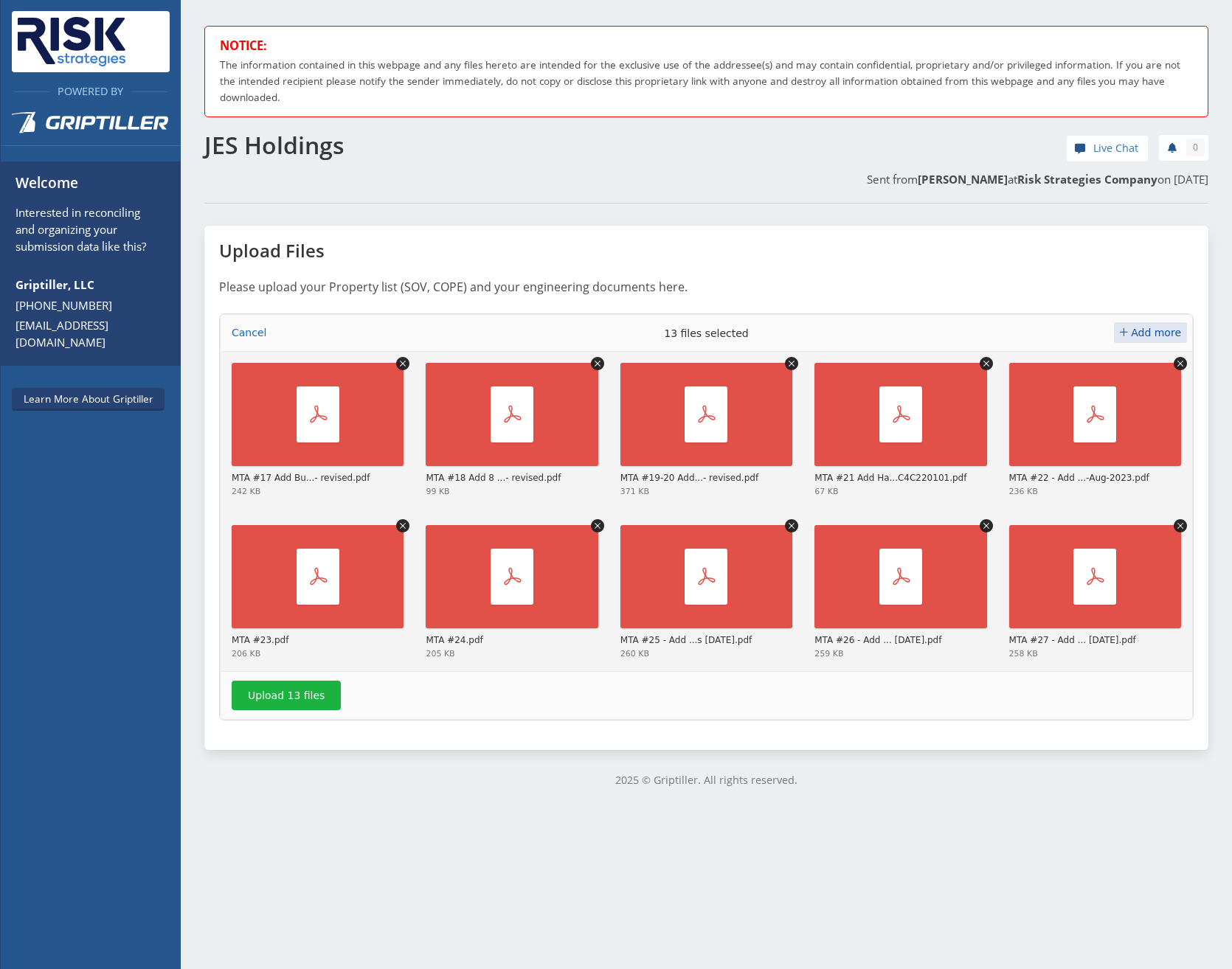
click at [332, 128] on span "Add more" at bounding box center [1155, 332] width 50 height 11
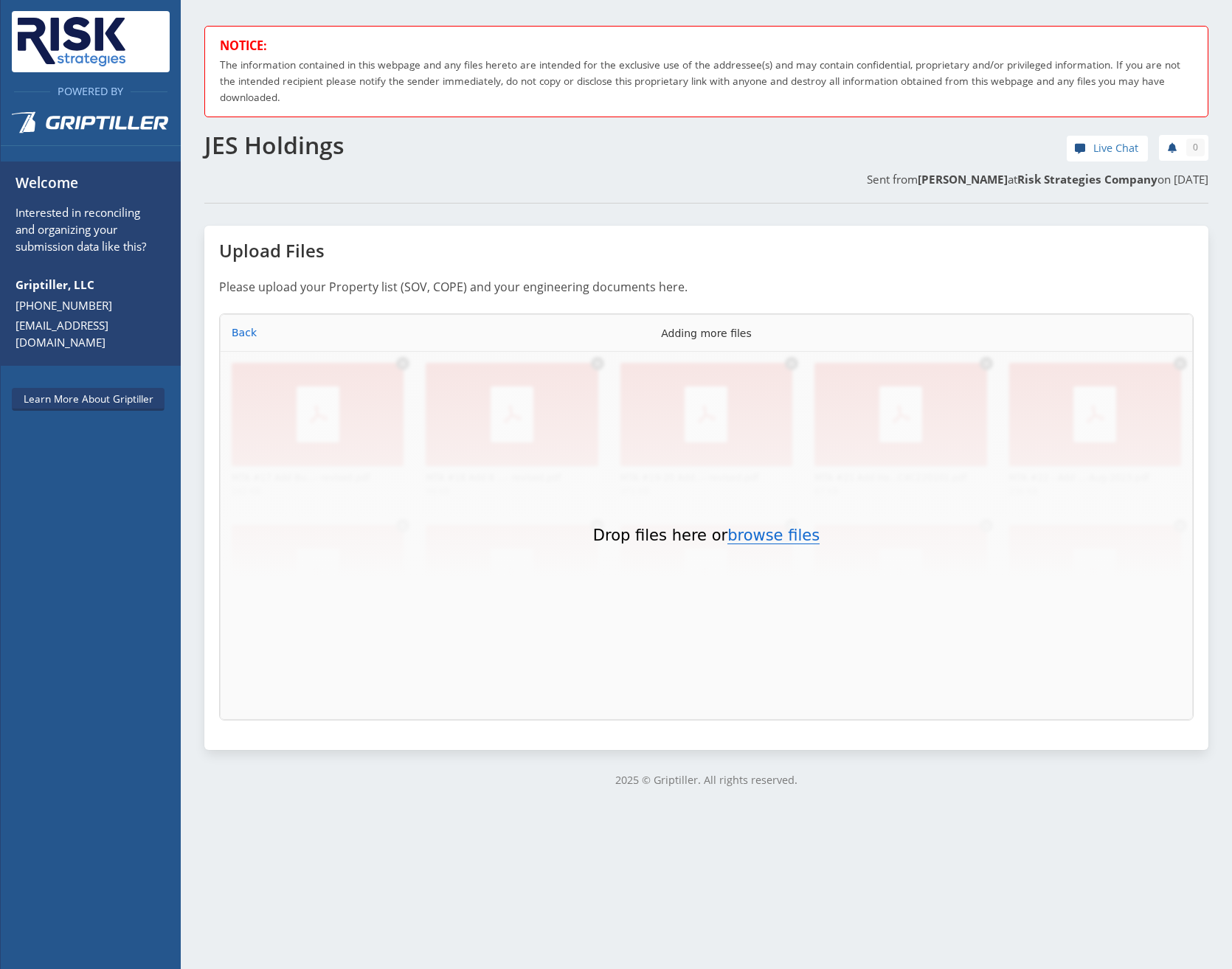
click at [332, 128] on button "browse files" at bounding box center [773, 535] width 92 height 16
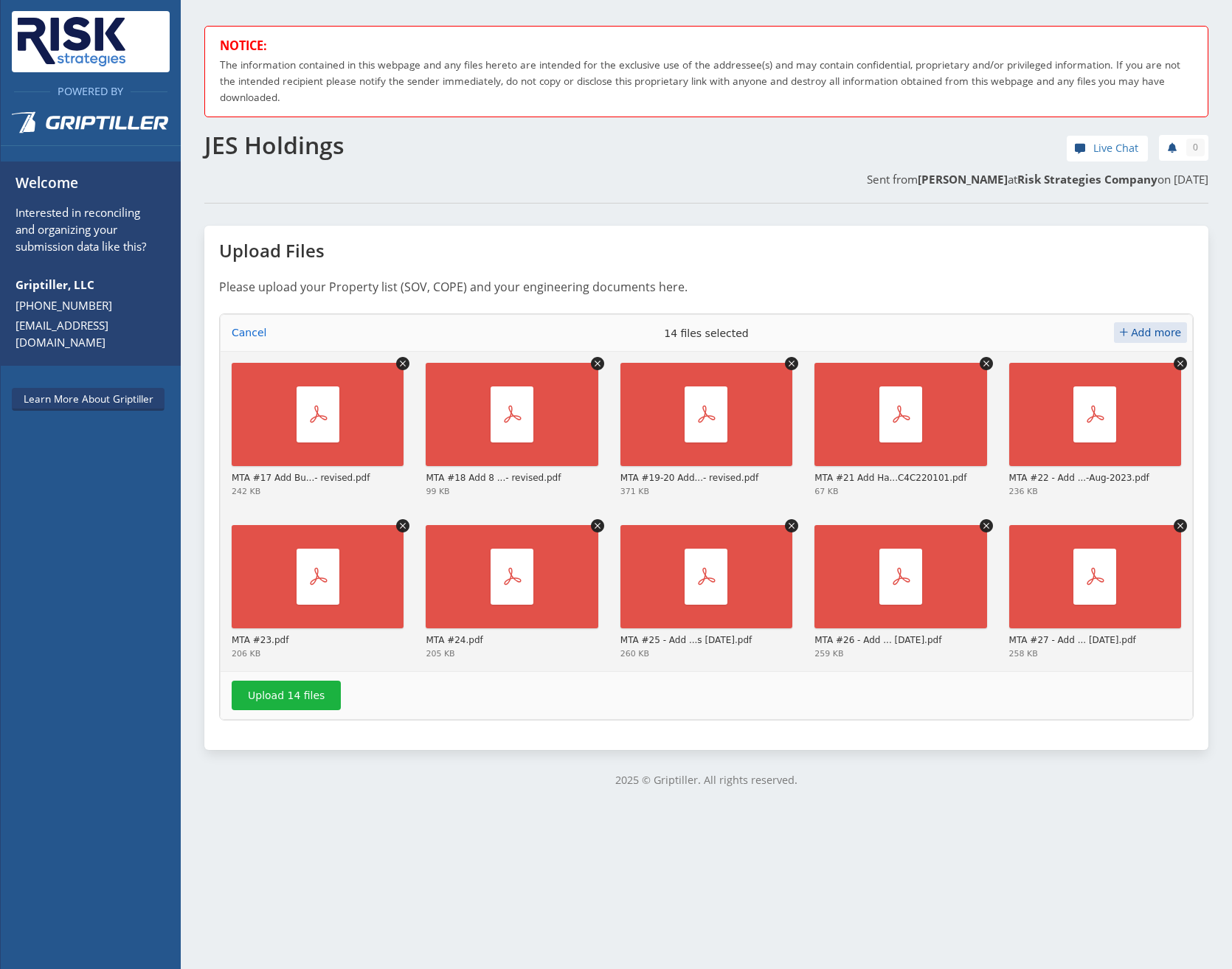
click at [332, 128] on span "Add more" at bounding box center [1155, 332] width 50 height 11
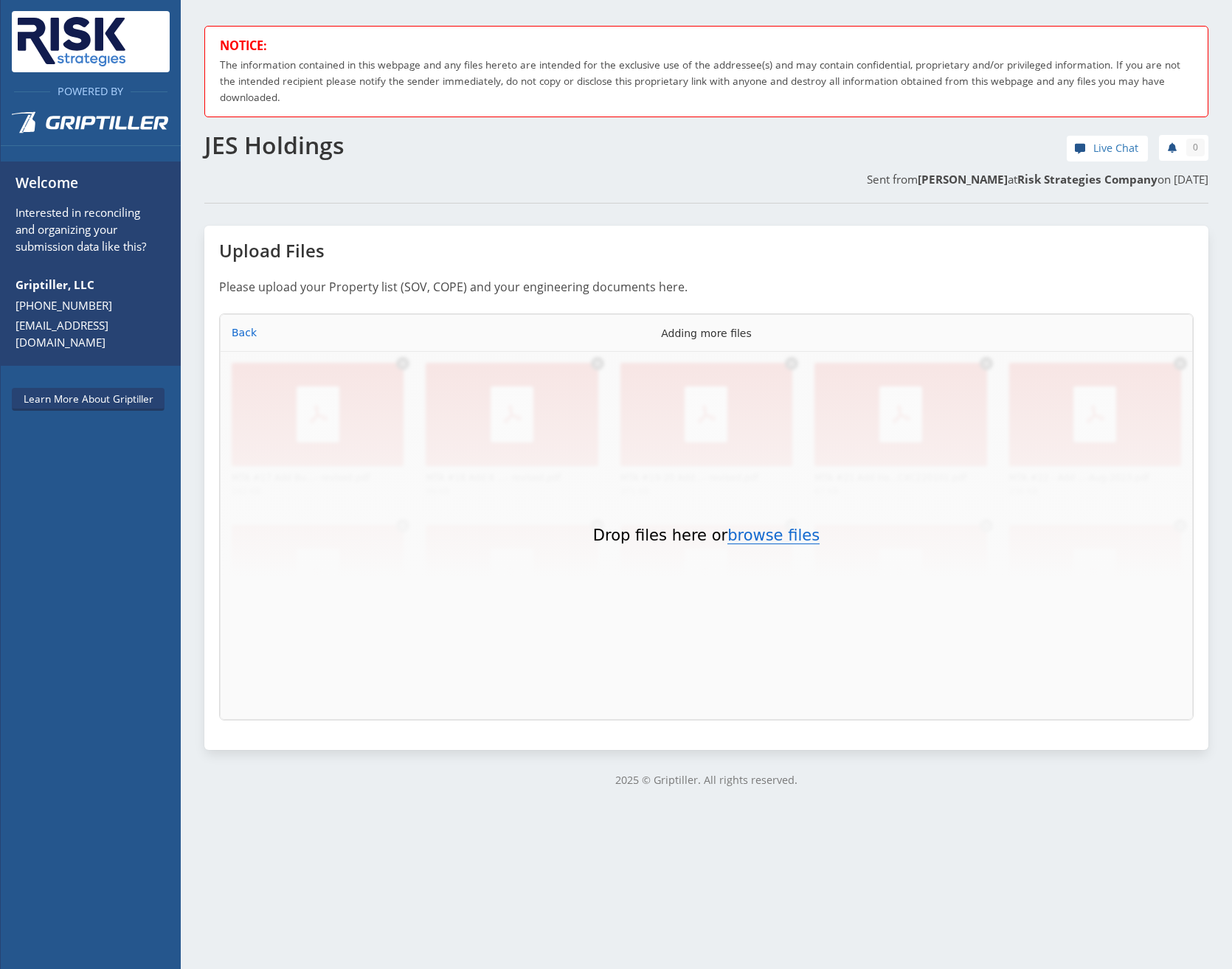
click at [332, 128] on button "browse files" at bounding box center [773, 535] width 92 height 16
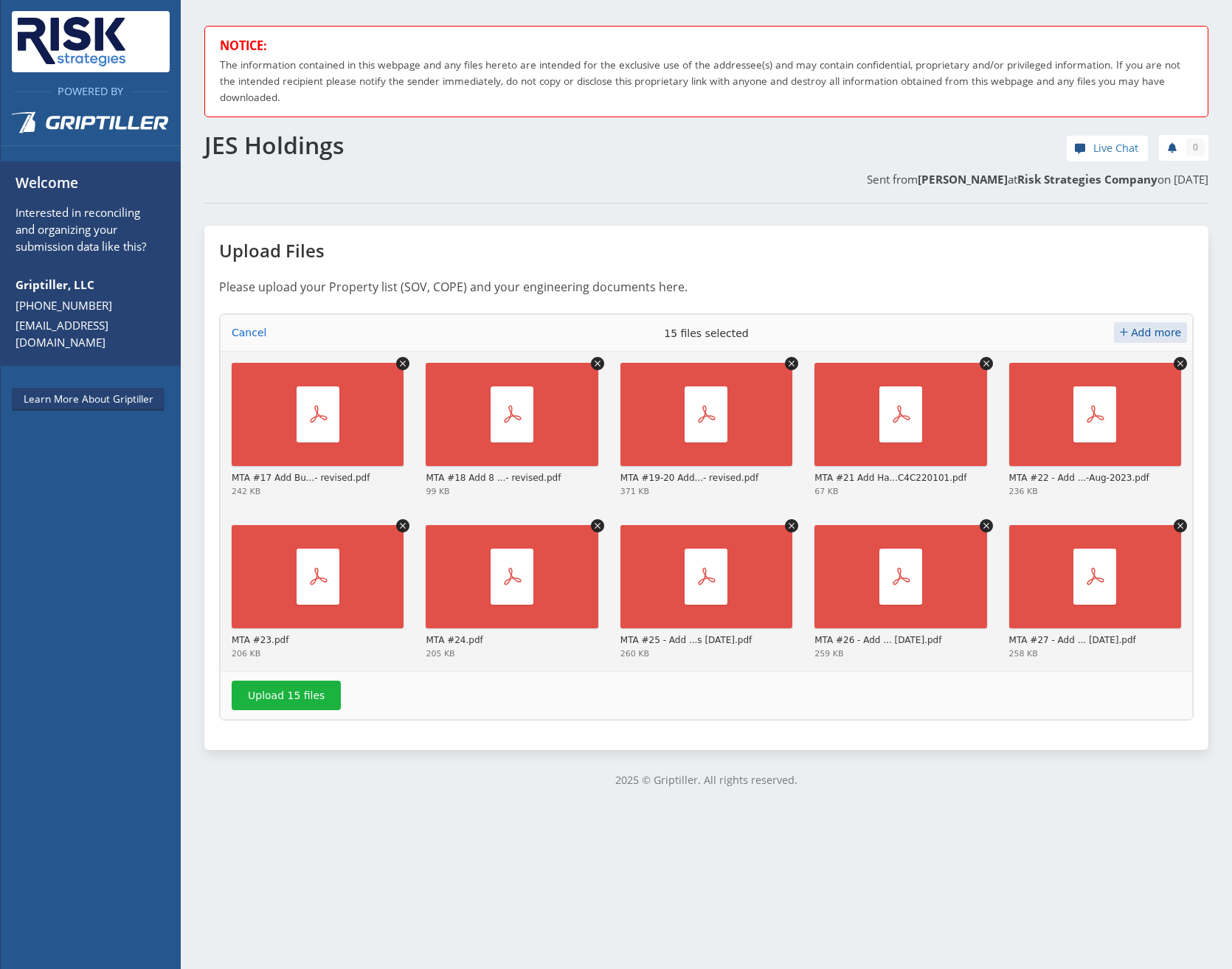
click at [332, 128] on span "Add more" at bounding box center [1155, 332] width 50 height 11
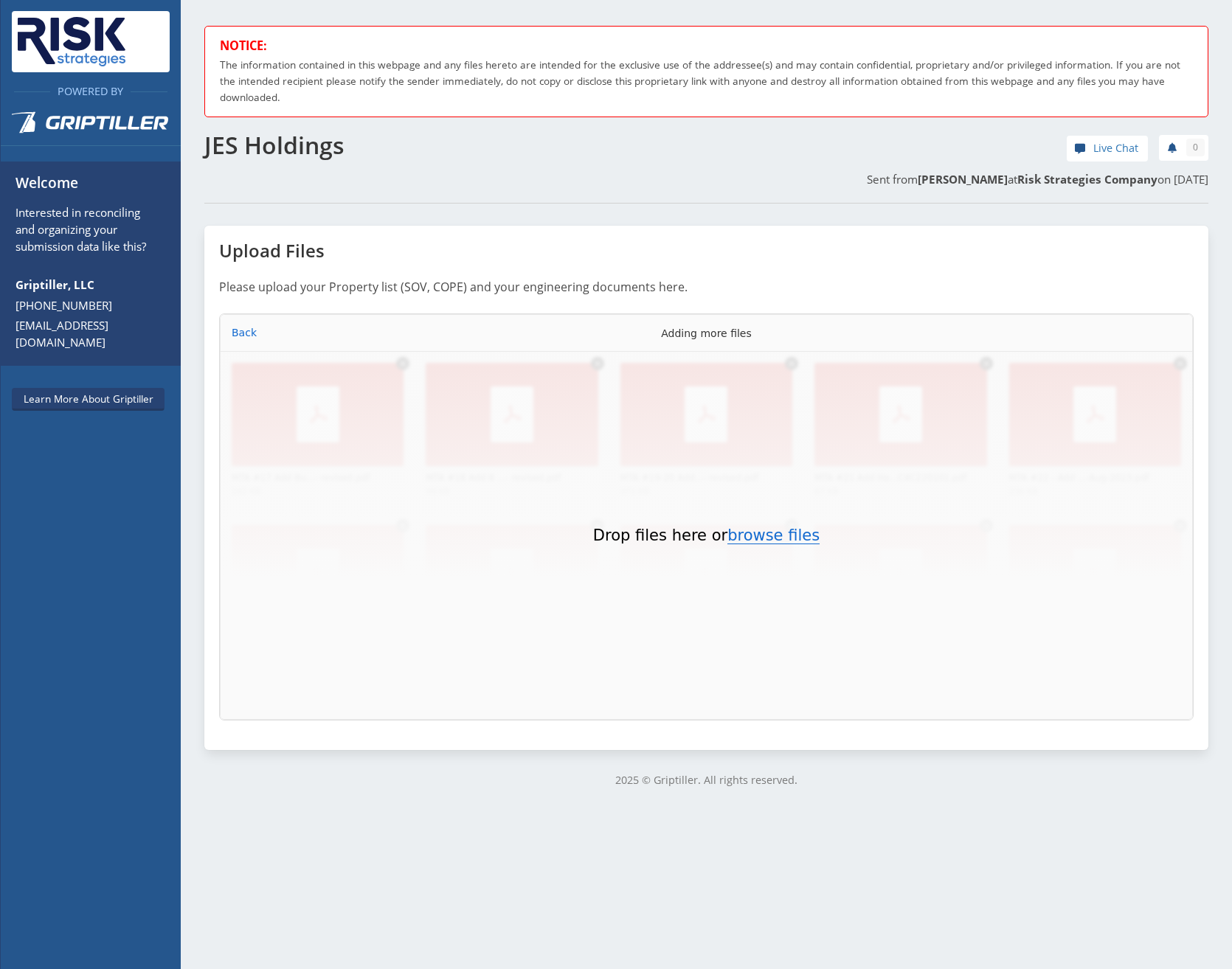
click at [332, 128] on button "browse files" at bounding box center [773, 535] width 92 height 16
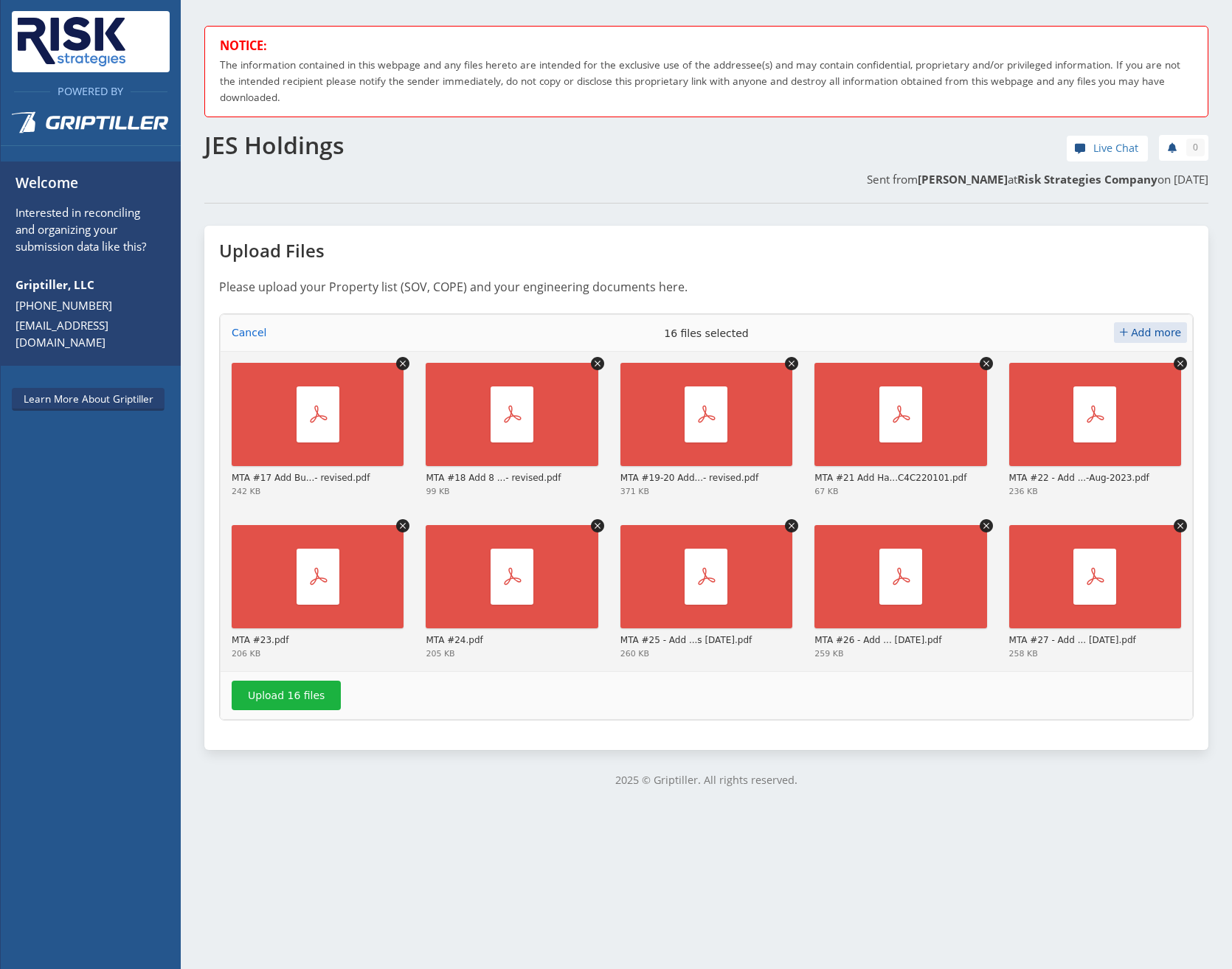
click at [332, 128] on span "Add more" at bounding box center [1155, 332] width 50 height 11
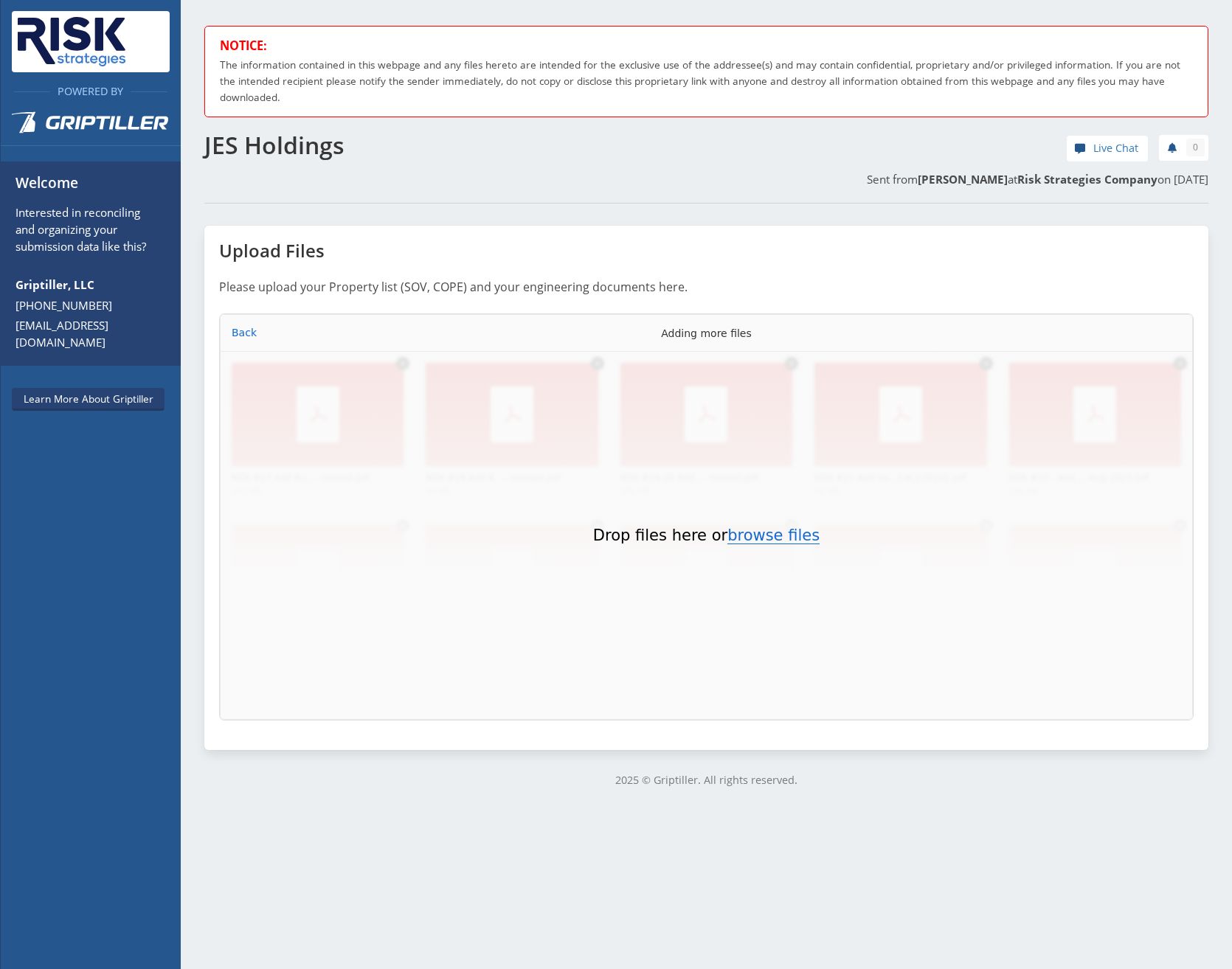
click at [332, 128] on button "browse files" at bounding box center [773, 535] width 92 height 16
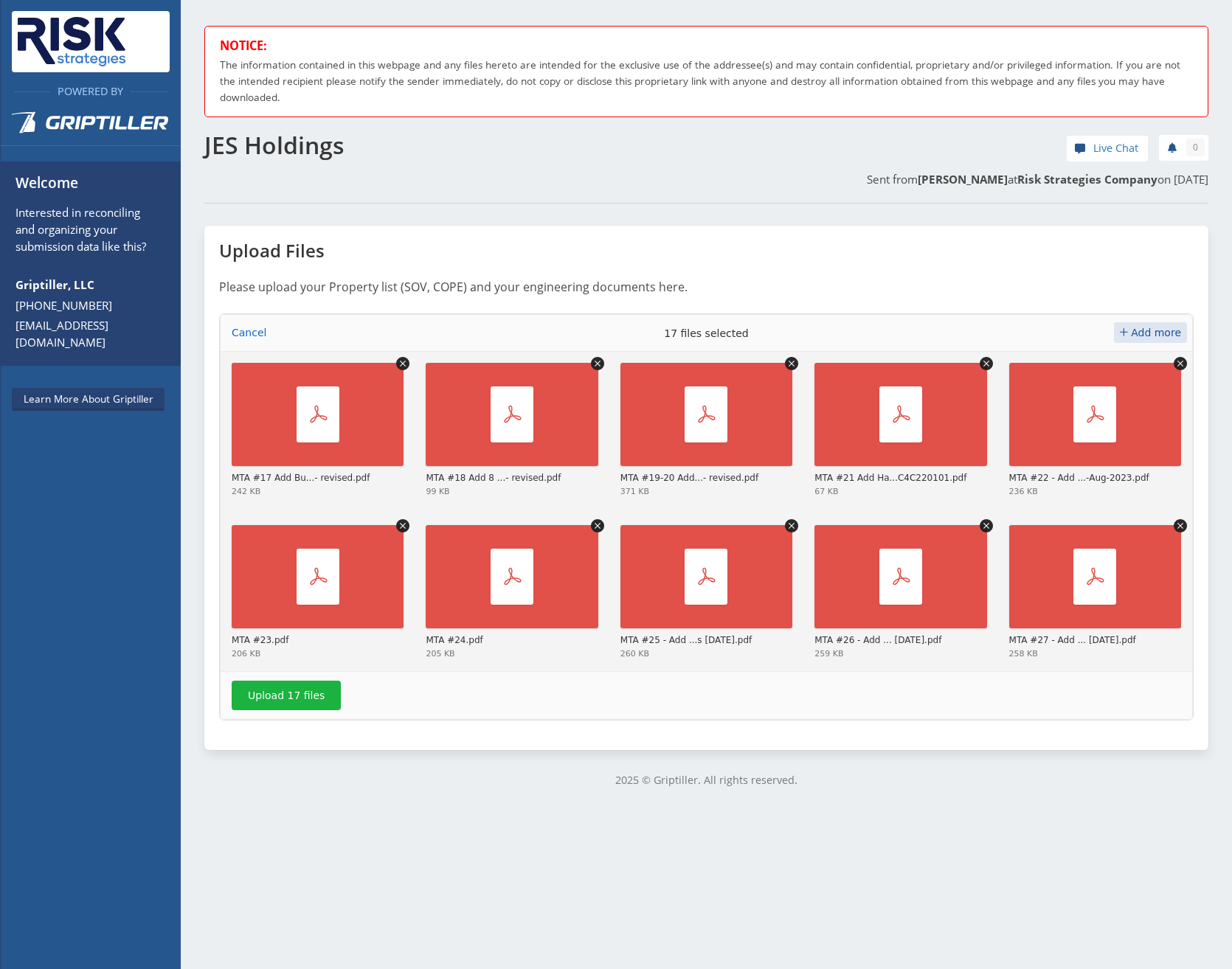
click at [332, 128] on span "Add more" at bounding box center [1155, 332] width 50 height 11
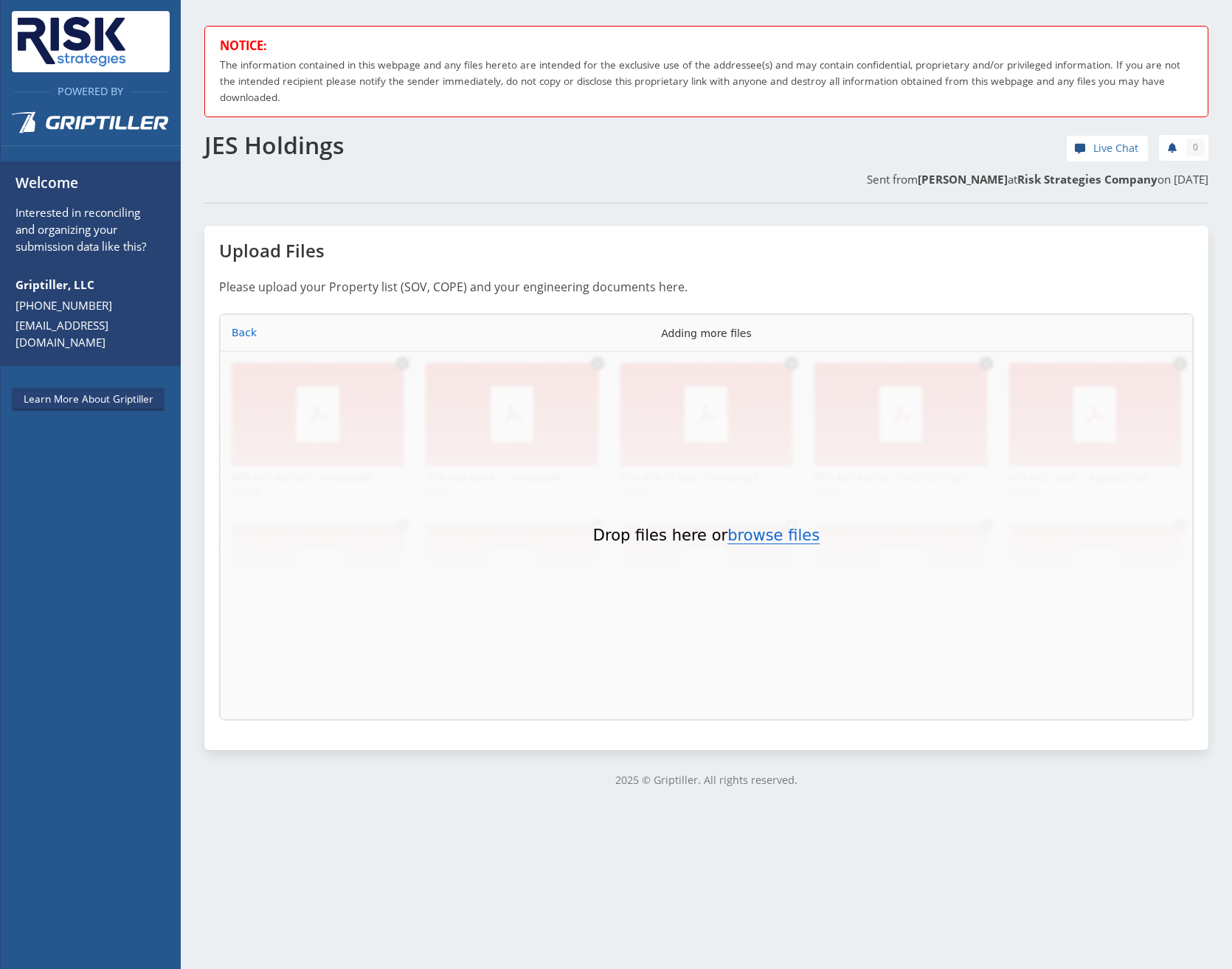
click at [332, 128] on button "browse files" at bounding box center [773, 535] width 92 height 16
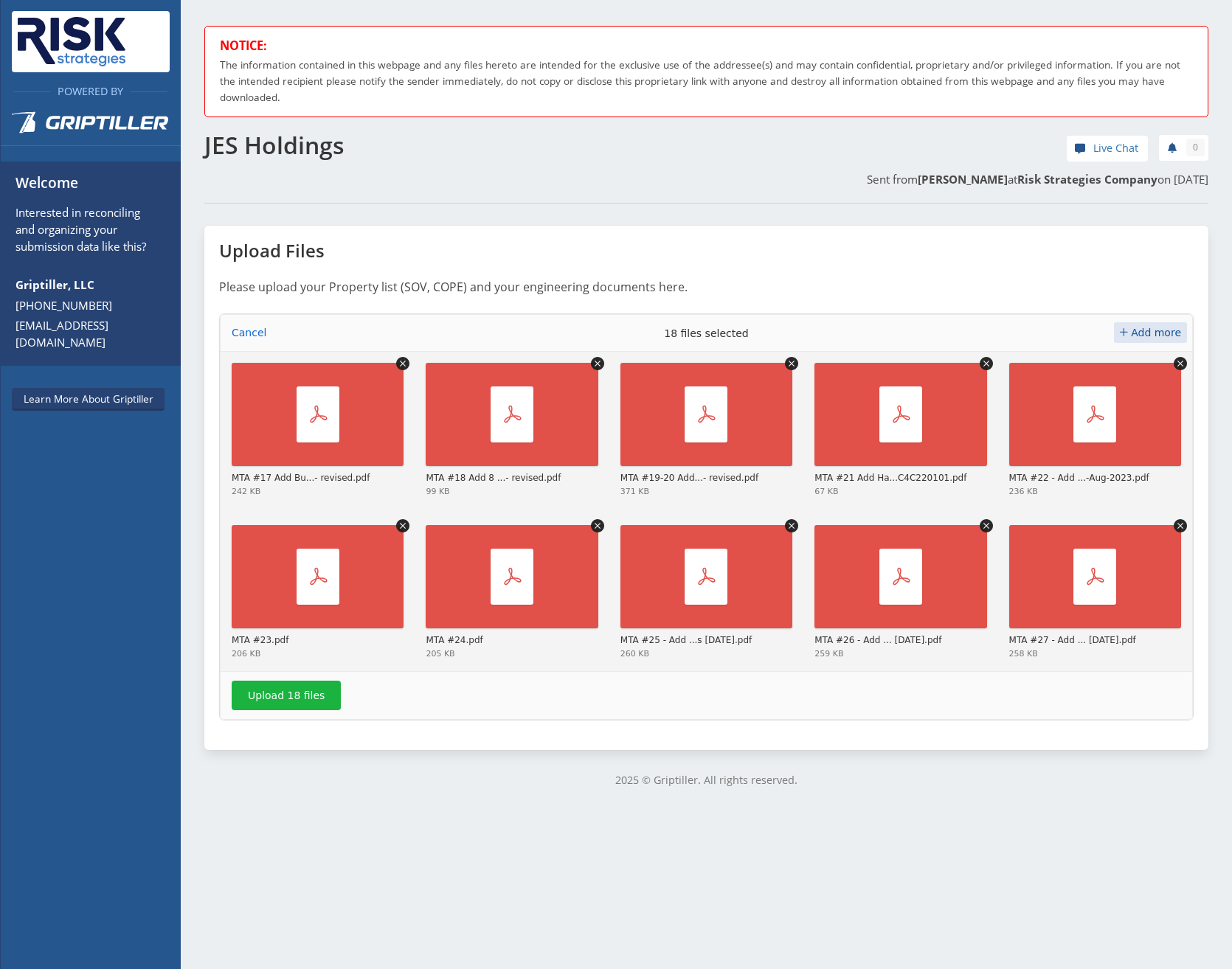
click at [332, 128] on span "Add more" at bounding box center [1155, 332] width 50 height 11
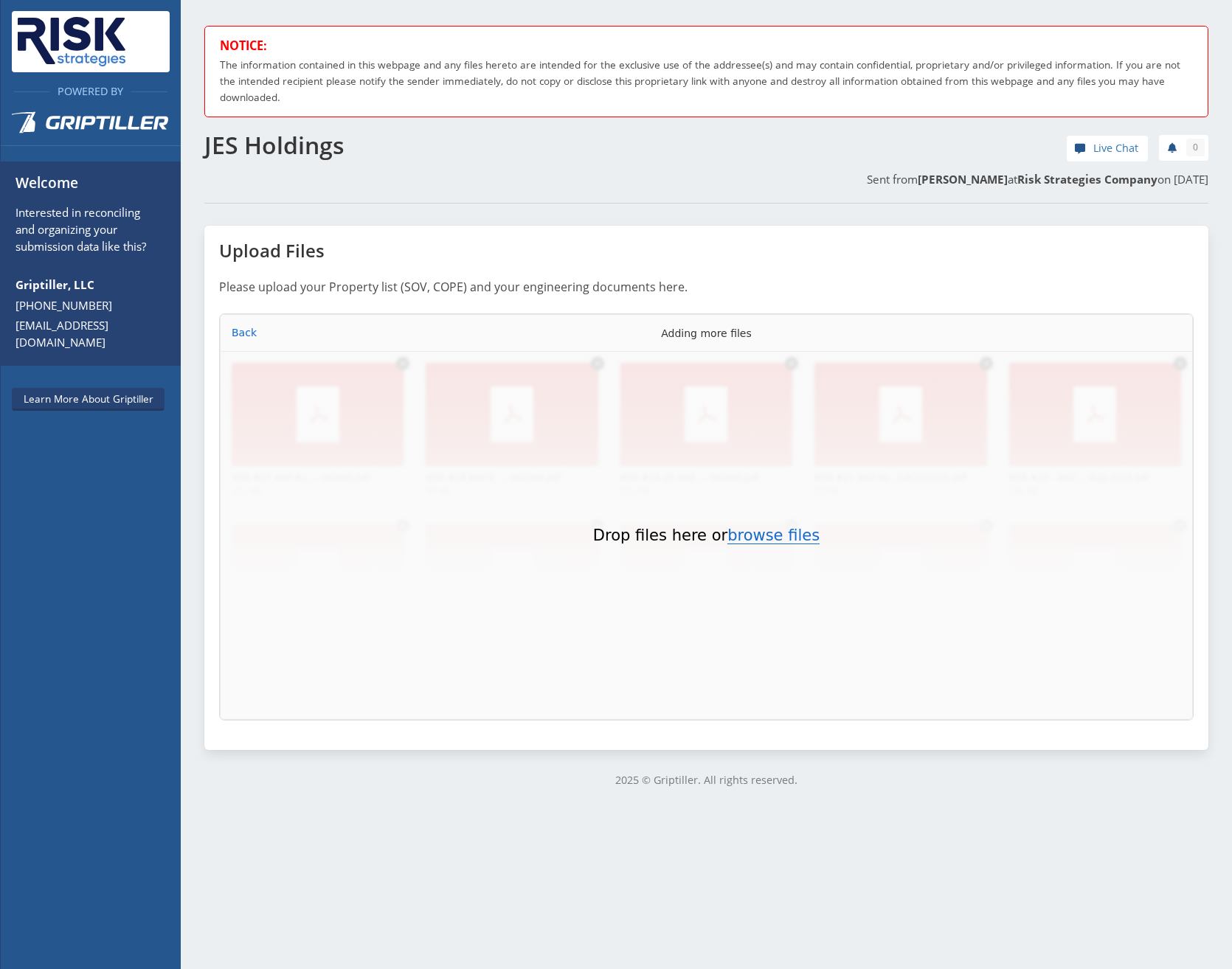
click at [332, 128] on button "browse files" at bounding box center [773, 535] width 92 height 16
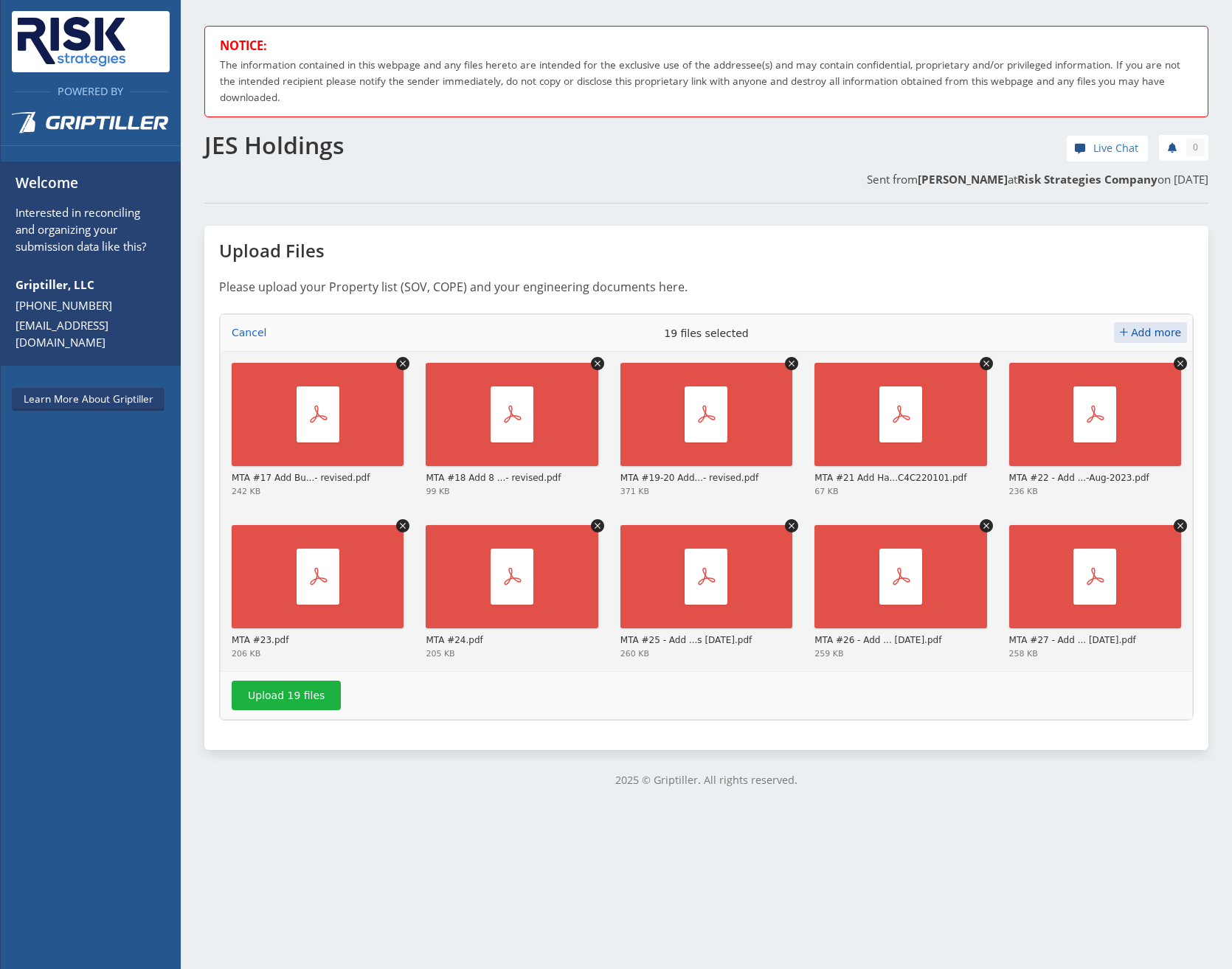
click at [332, 128] on span "Add more" at bounding box center [1155, 332] width 50 height 11
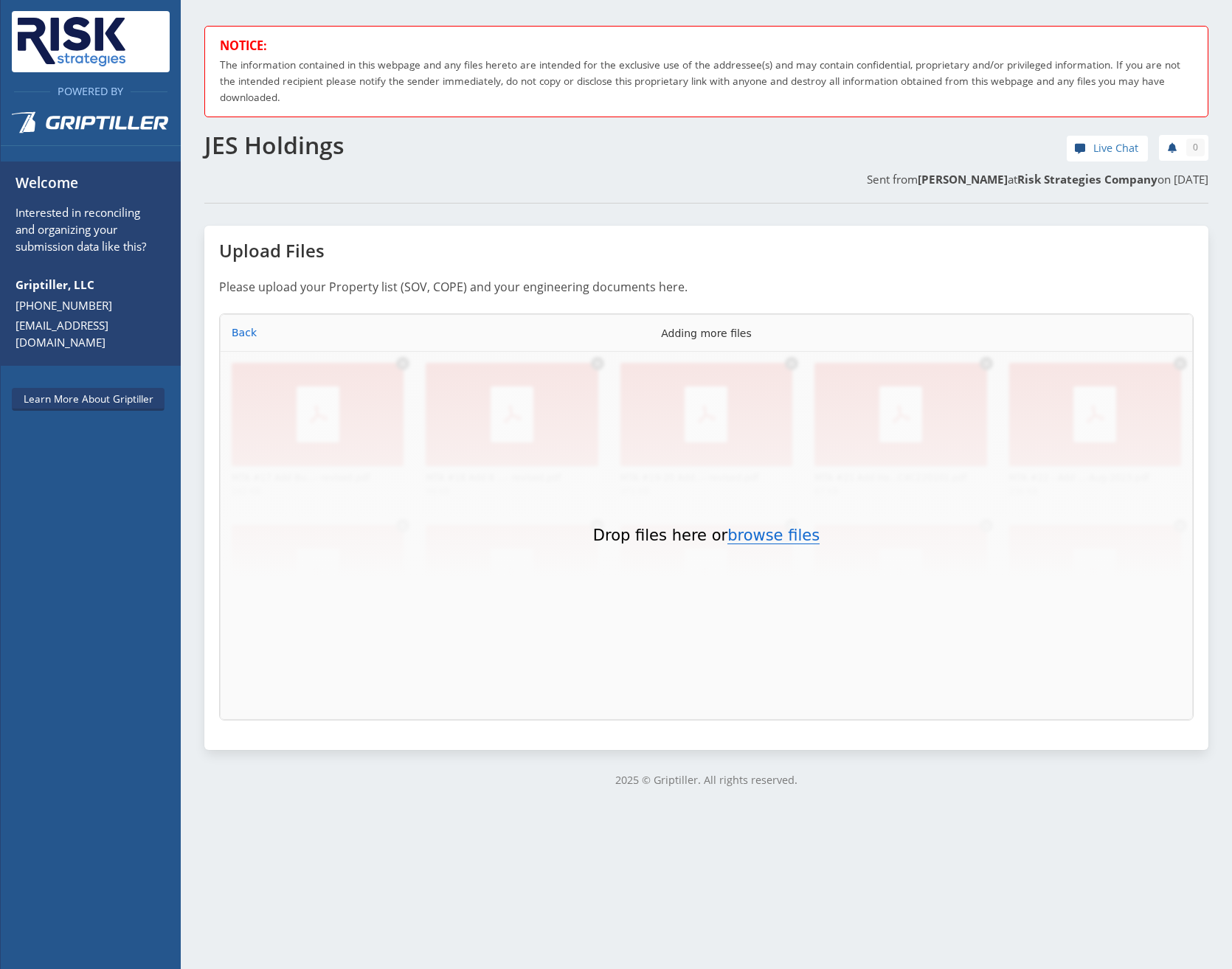
click at [332, 128] on button "browse files" at bounding box center [773, 535] width 92 height 16
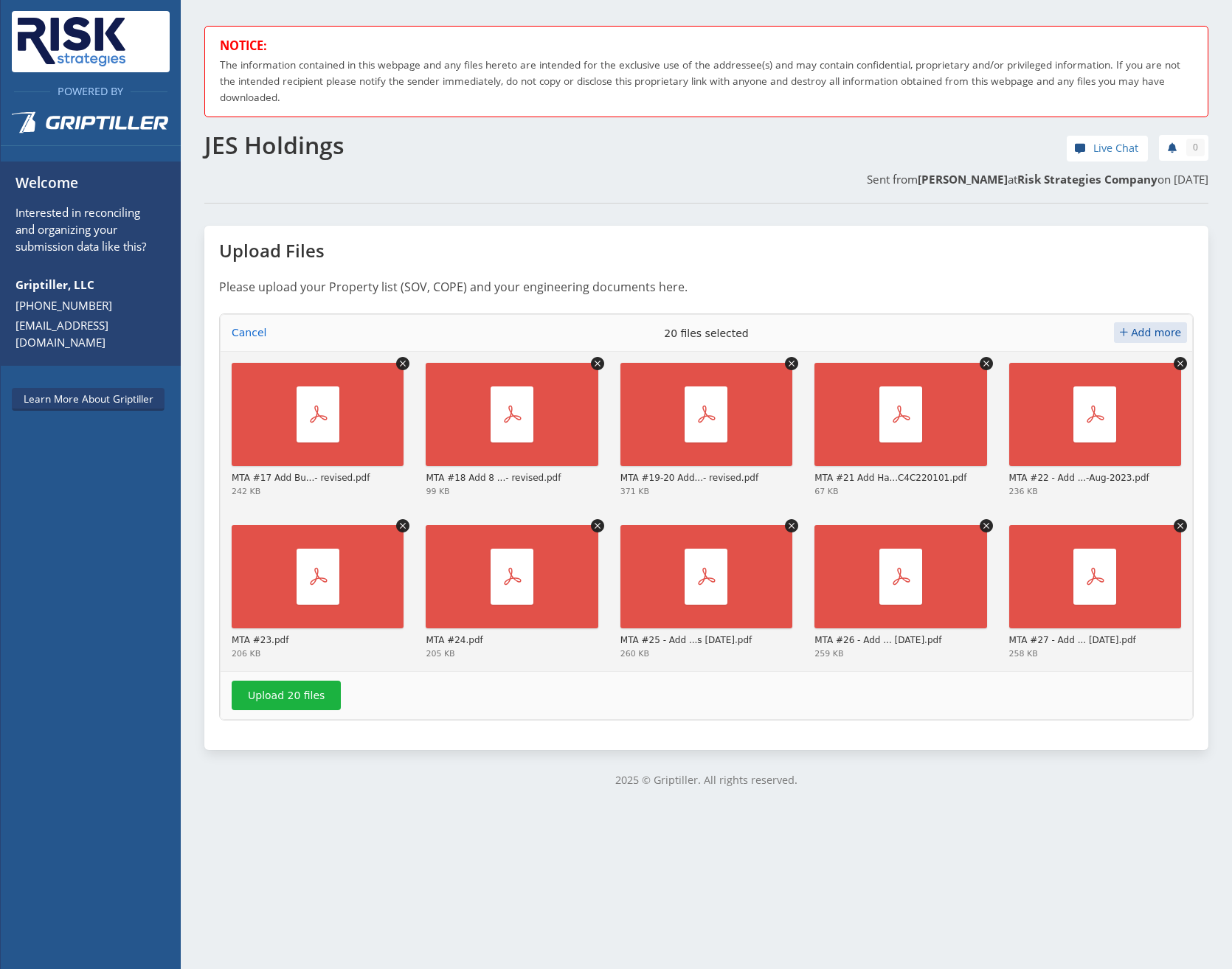
click at [332, 128] on span "Add more" at bounding box center [1155, 332] width 50 height 11
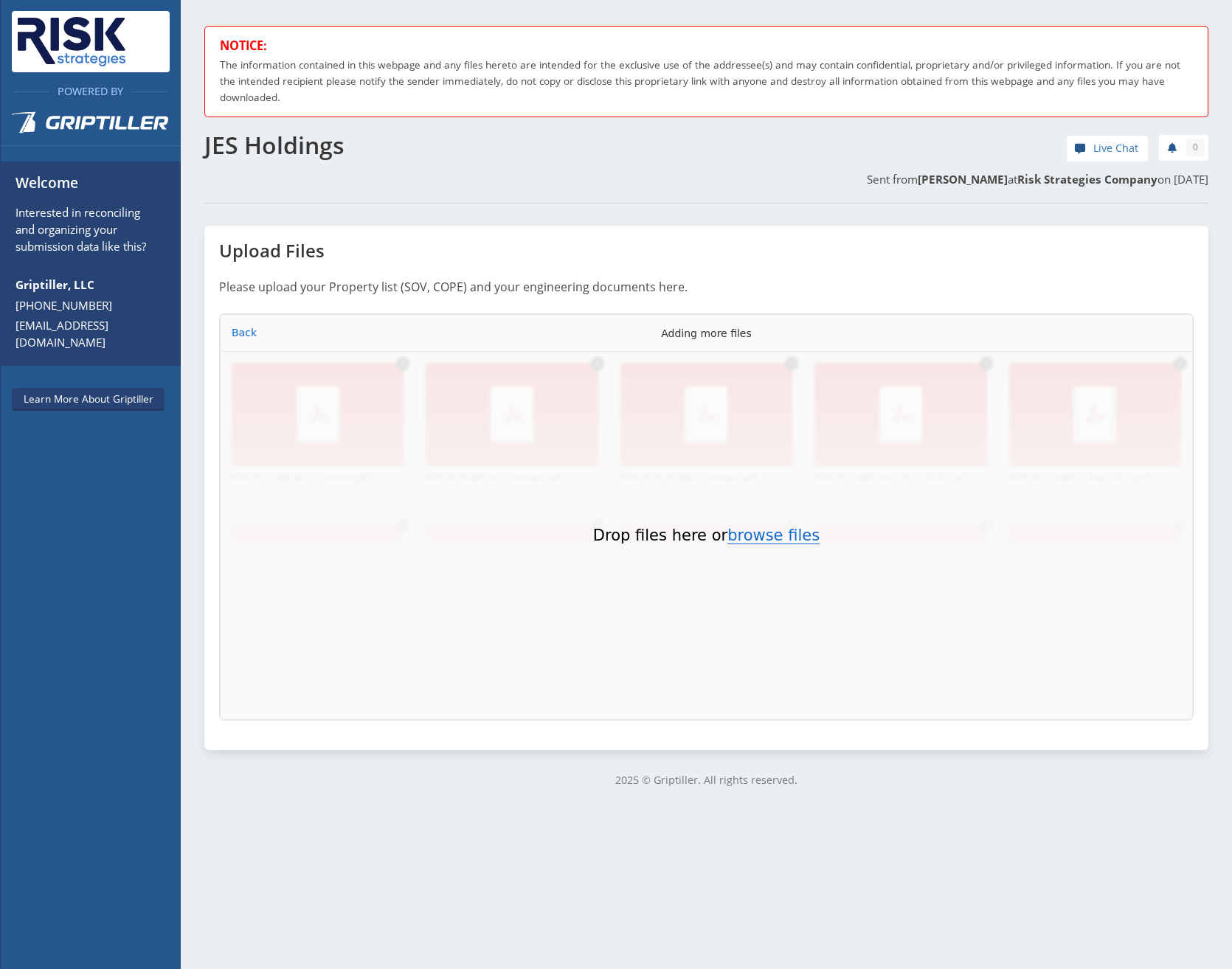
click at [332, 128] on button "browse files" at bounding box center [773, 535] width 92 height 16
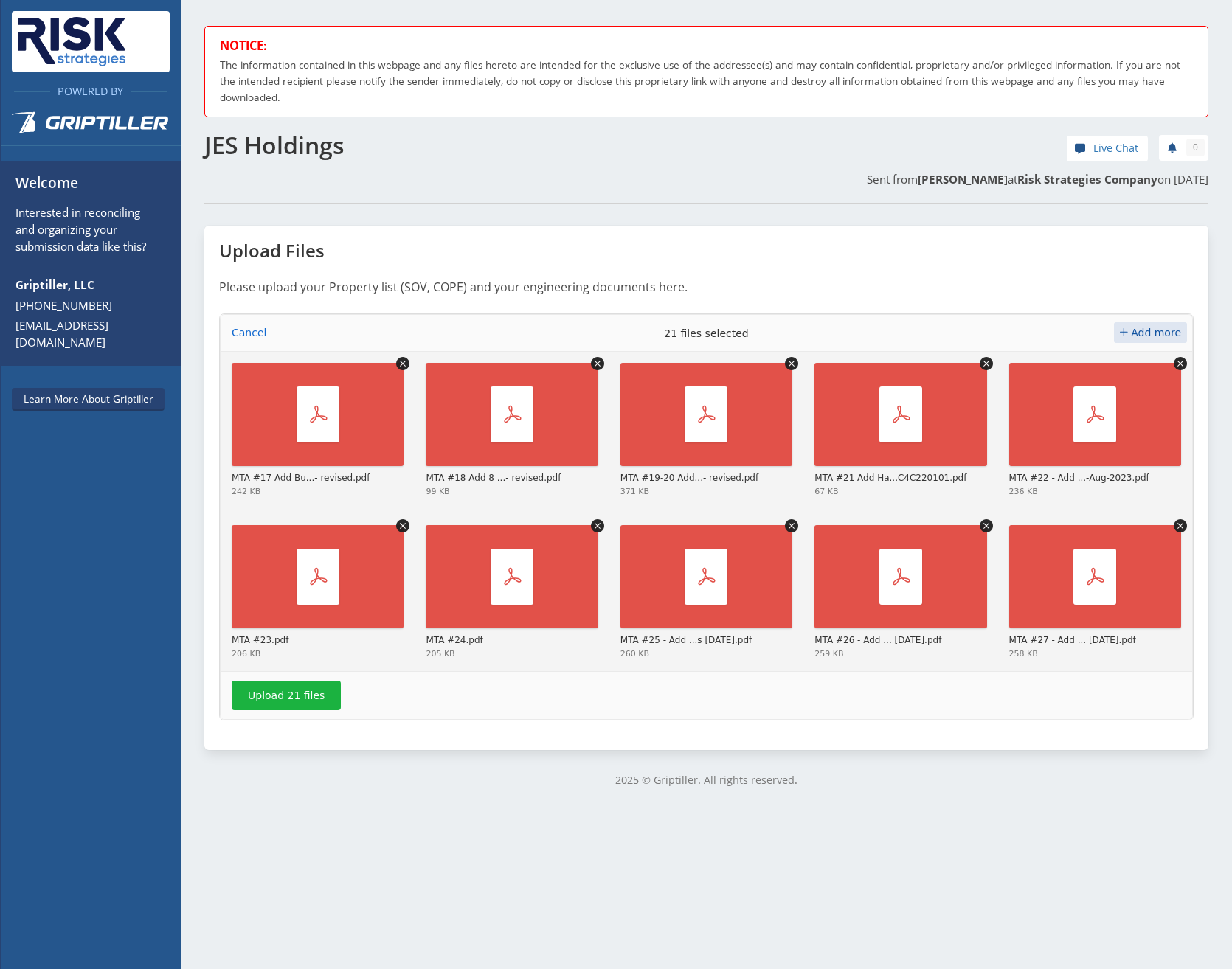
click at [332, 128] on span "Add more" at bounding box center [1155, 332] width 50 height 11
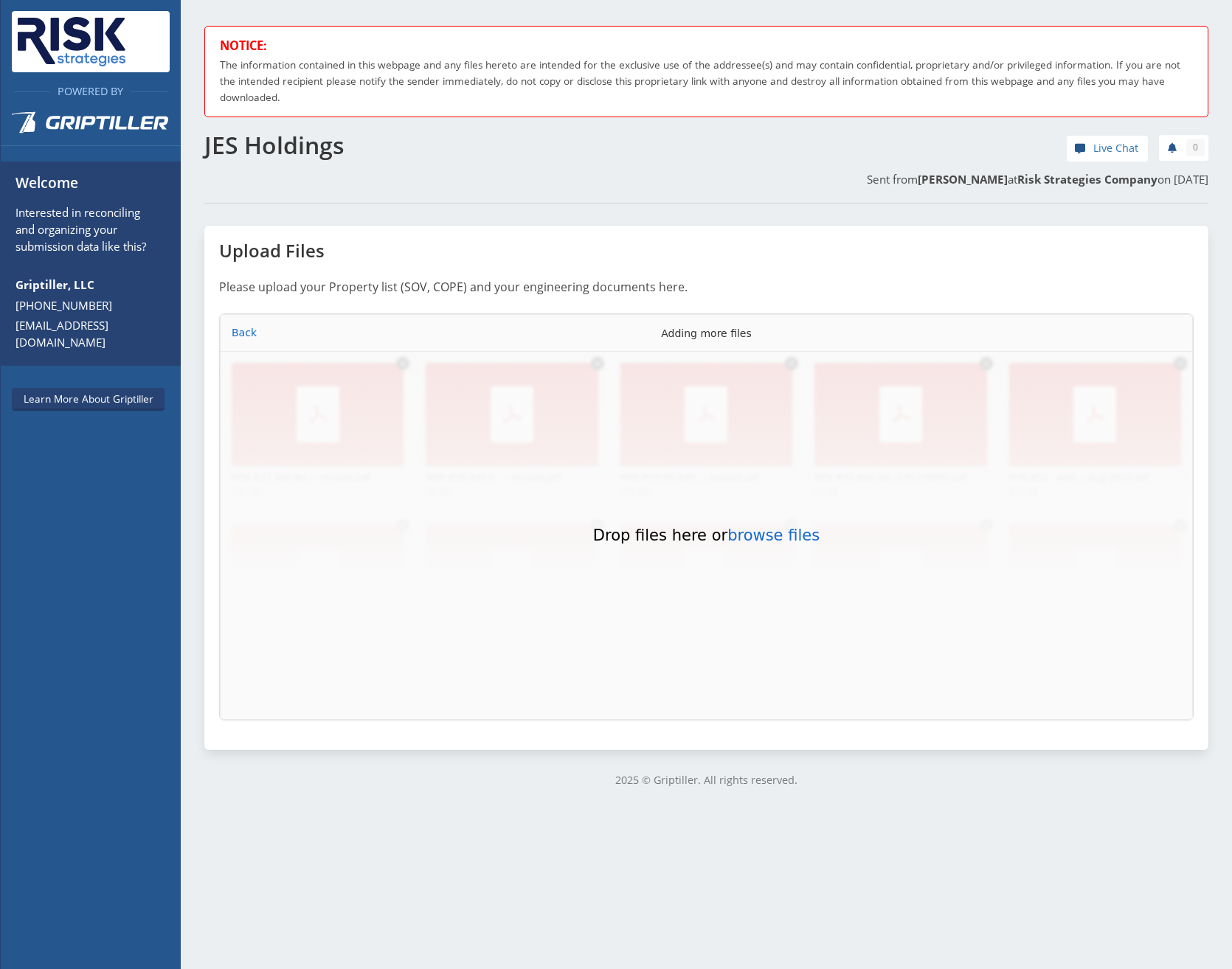
click at [332, 128] on div "Drop files here or browse files Powered by Uppy" at bounding box center [706, 535] width 961 height 357
click at [332, 128] on button "browse files" at bounding box center [773, 535] width 92 height 16
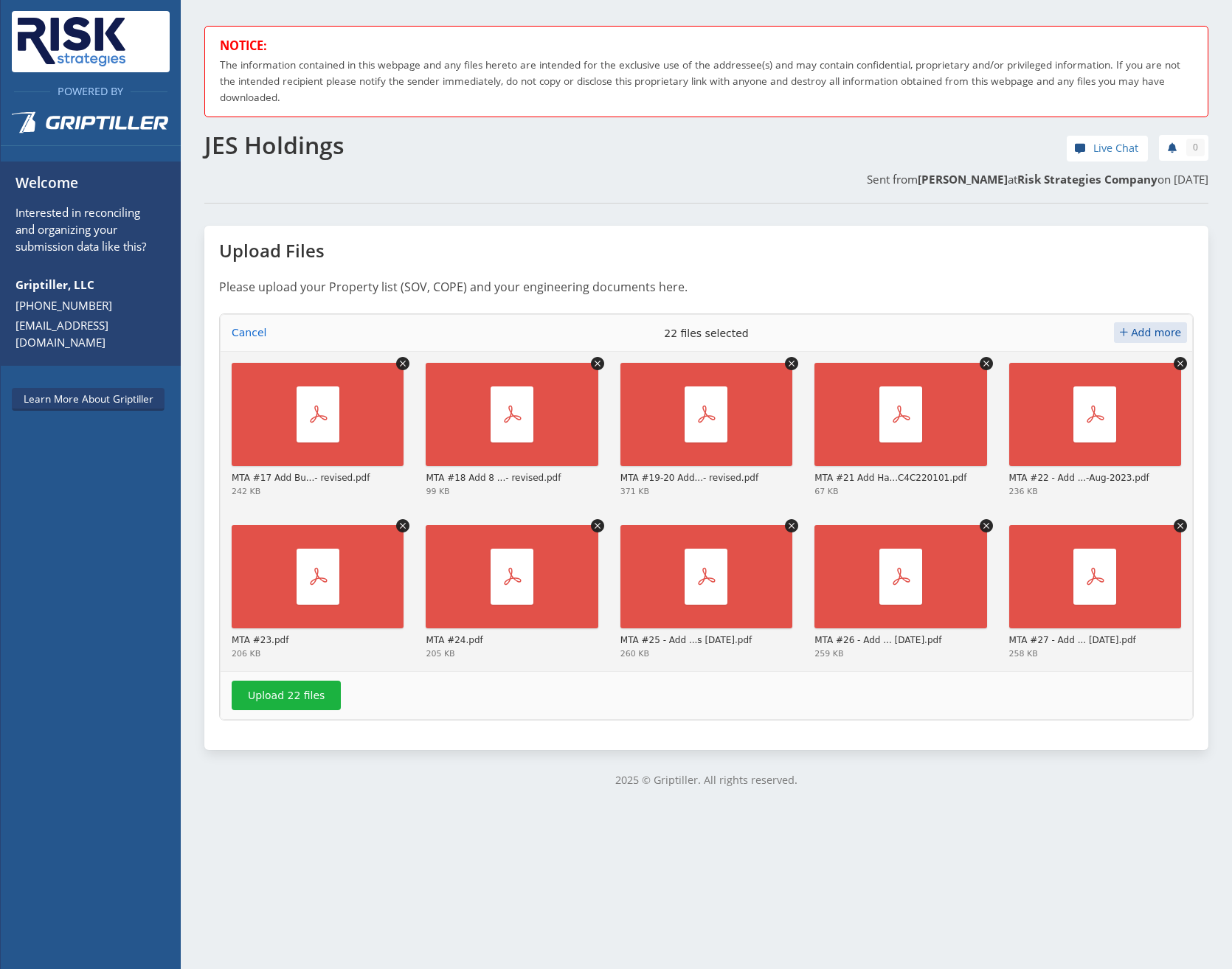
click at [332, 128] on span "Add more" at bounding box center [1155, 332] width 50 height 11
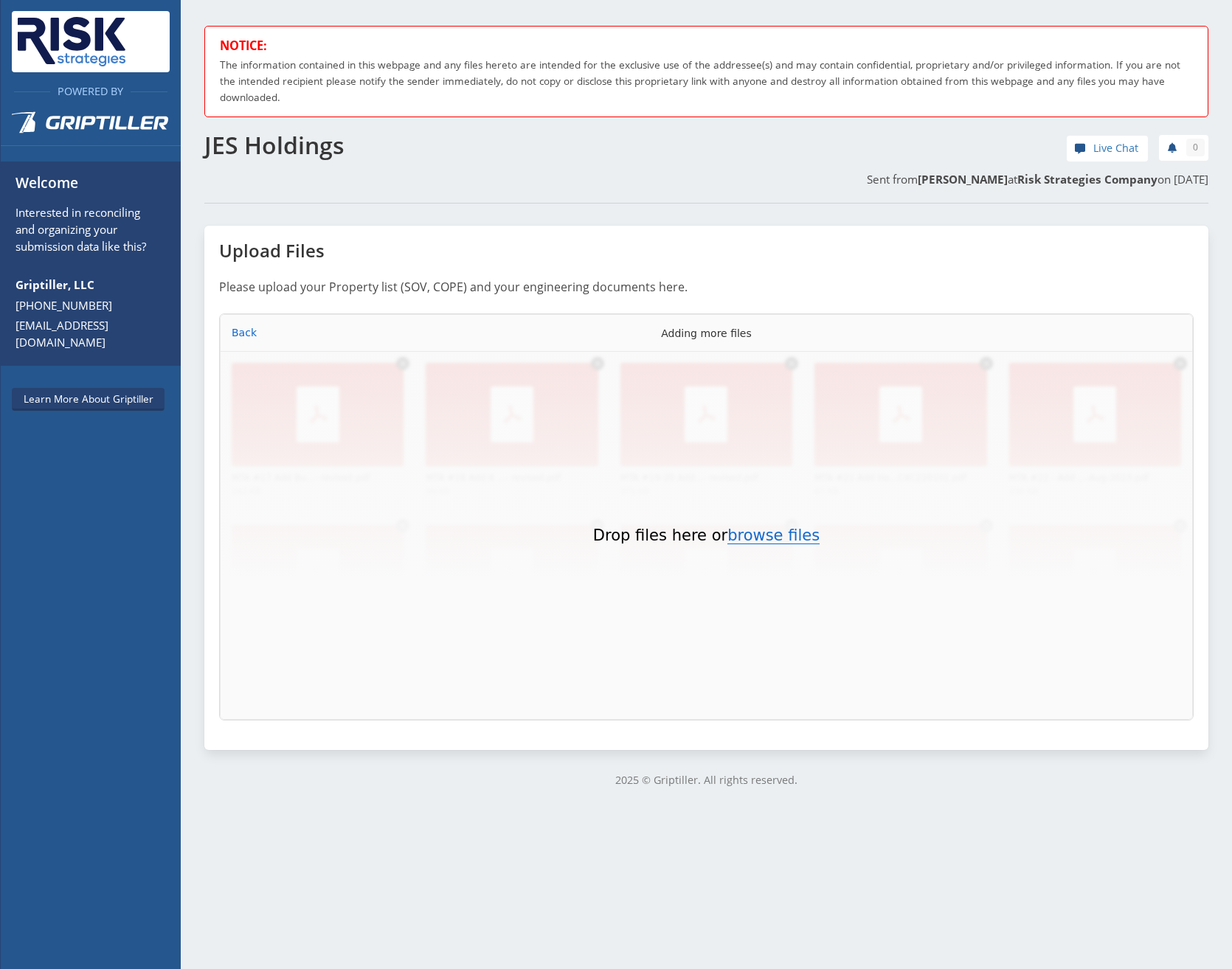
click at [332, 128] on button "browse files" at bounding box center [773, 535] width 92 height 16
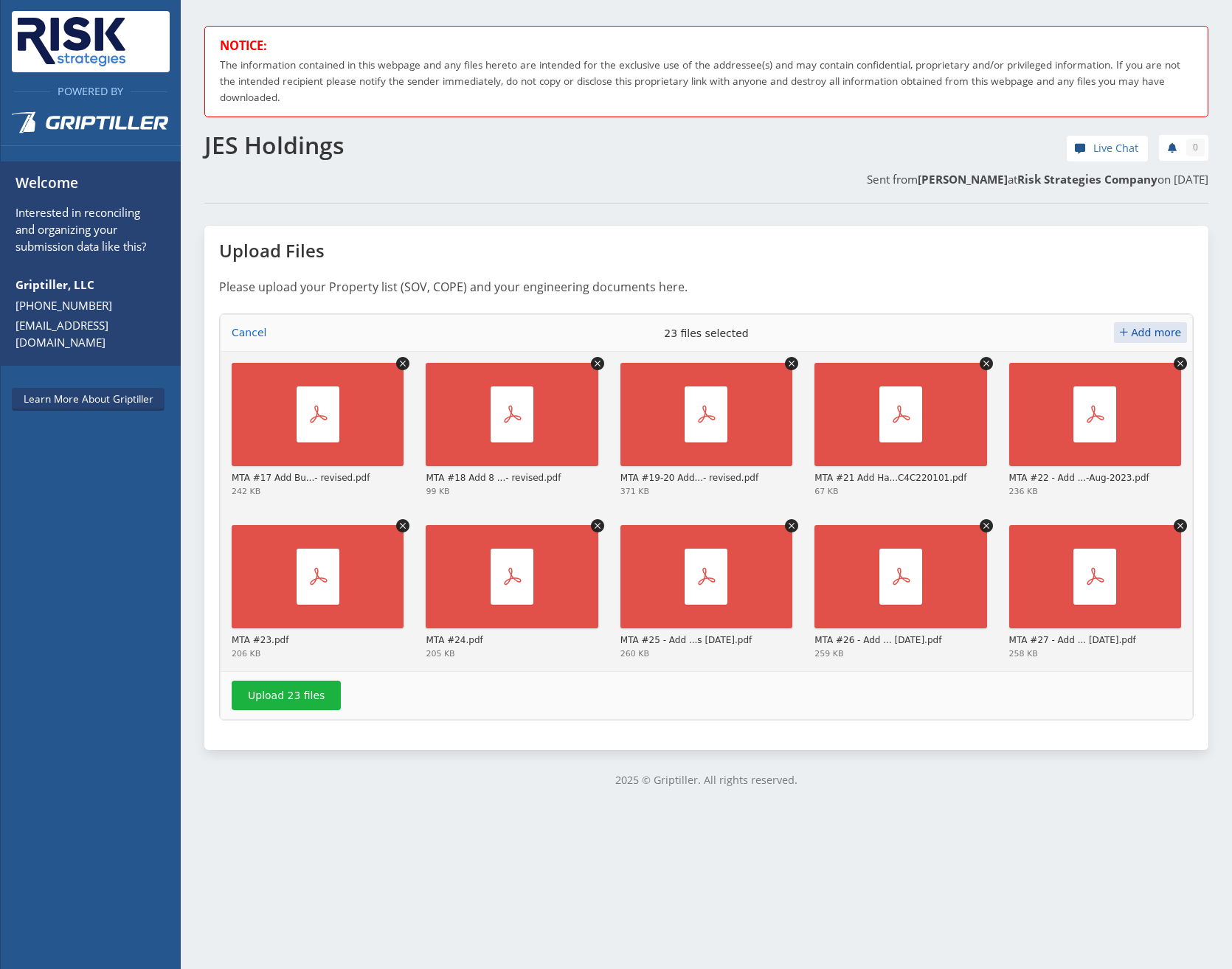
click at [332, 128] on span "Add more" at bounding box center [1155, 332] width 50 height 11
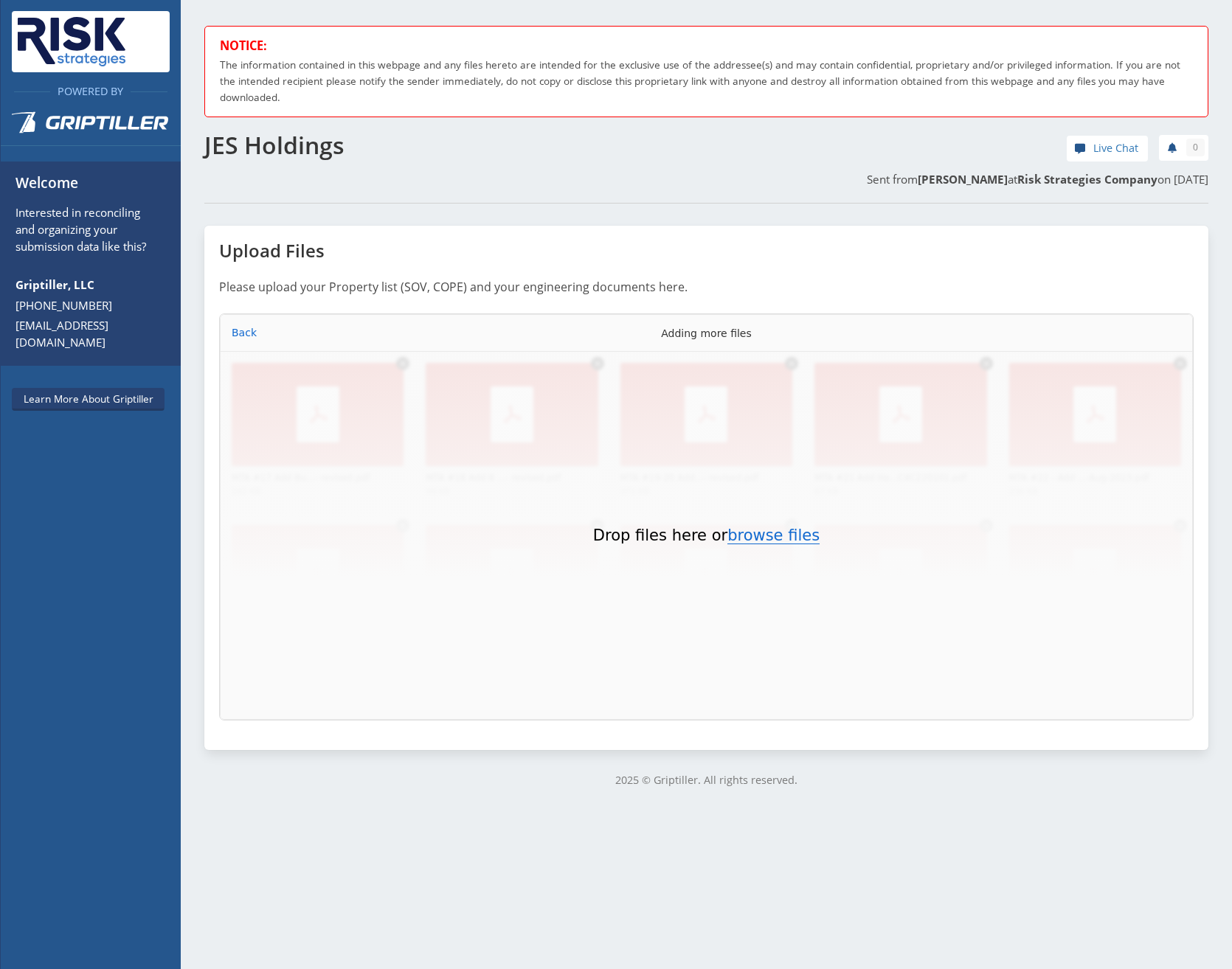
click at [332, 128] on button "browse files" at bounding box center [773, 535] width 92 height 16
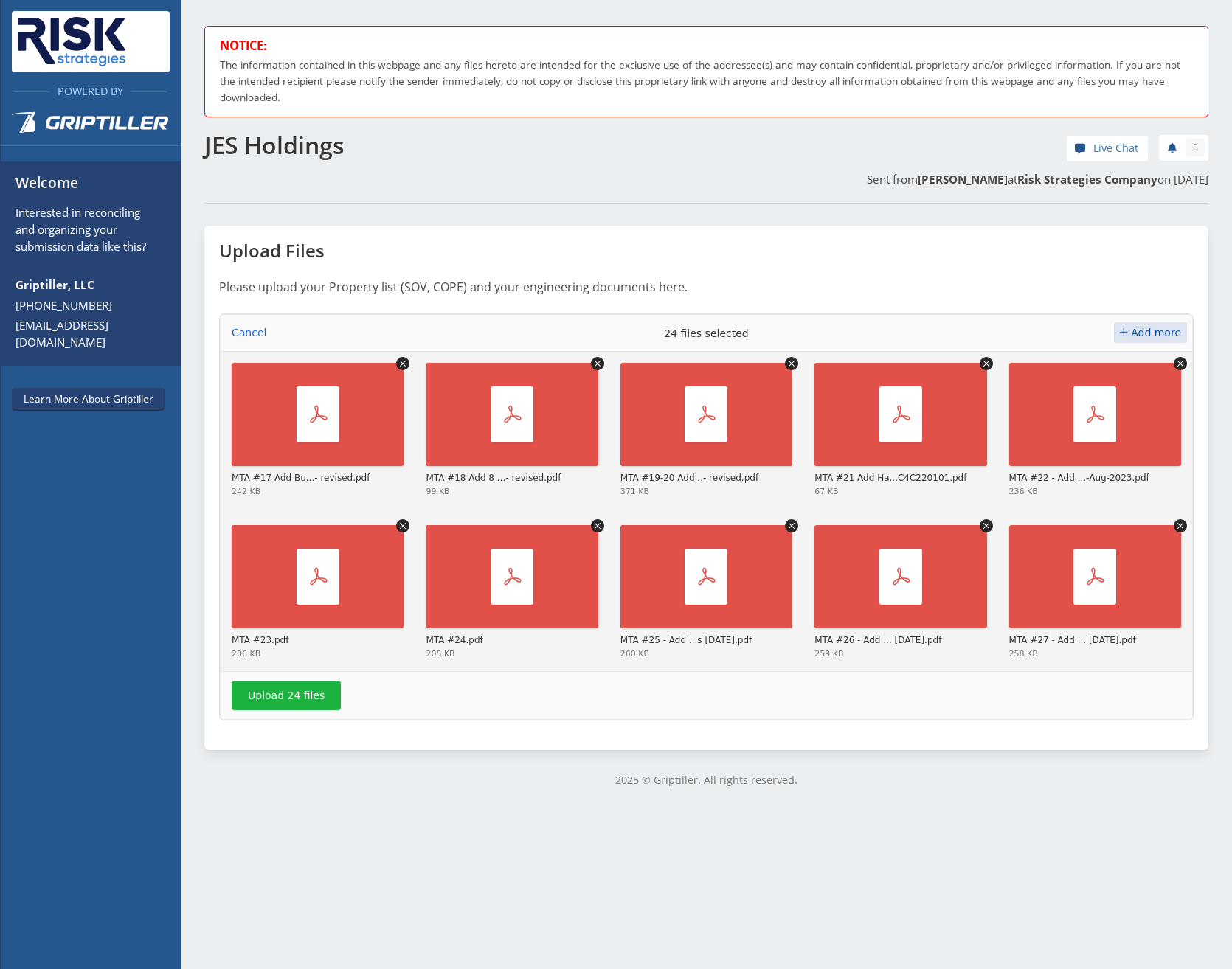
click at [332, 128] on span "Add more" at bounding box center [1155, 332] width 50 height 11
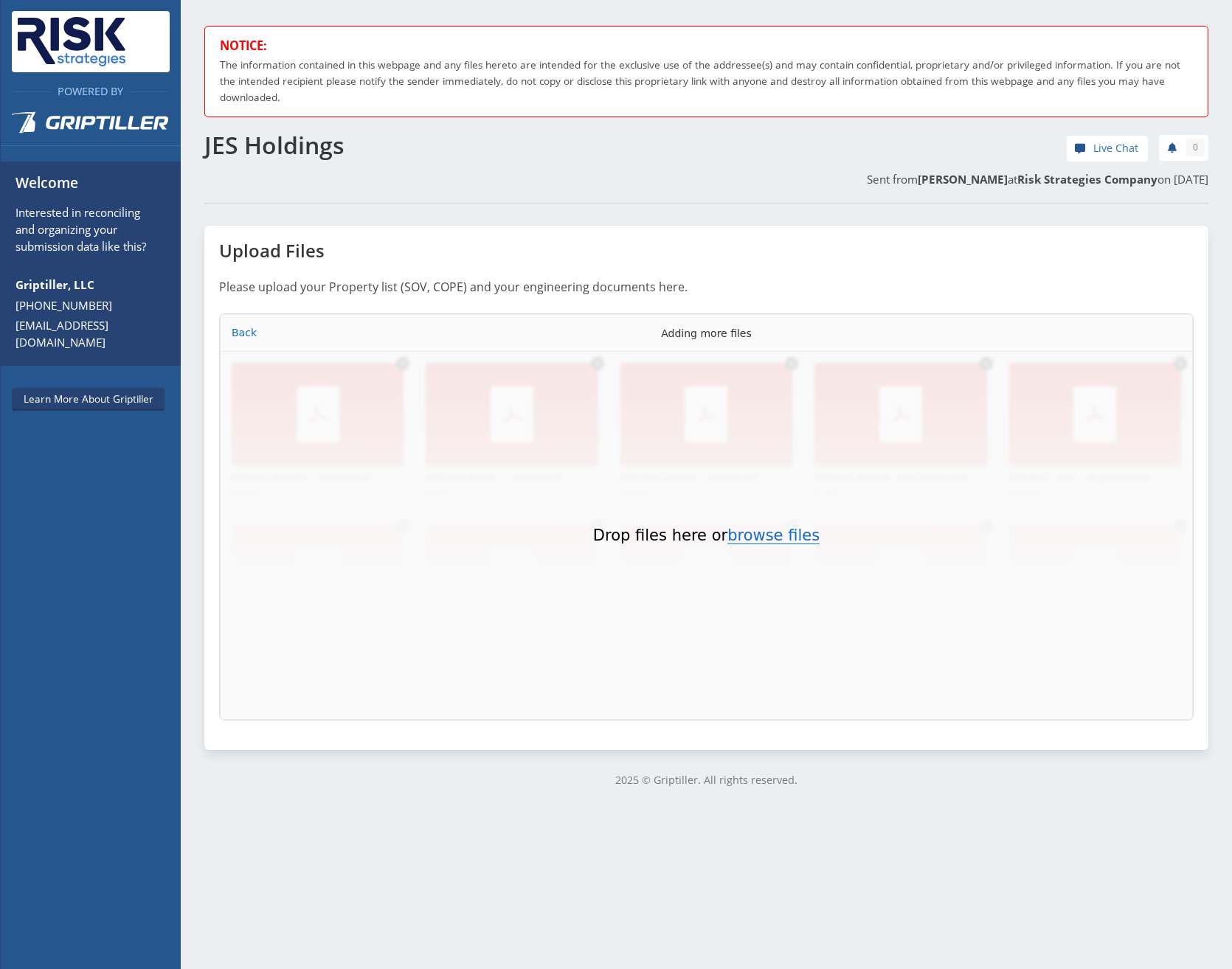
click at [332, 128] on button "browse files" at bounding box center [773, 535] width 92 height 16
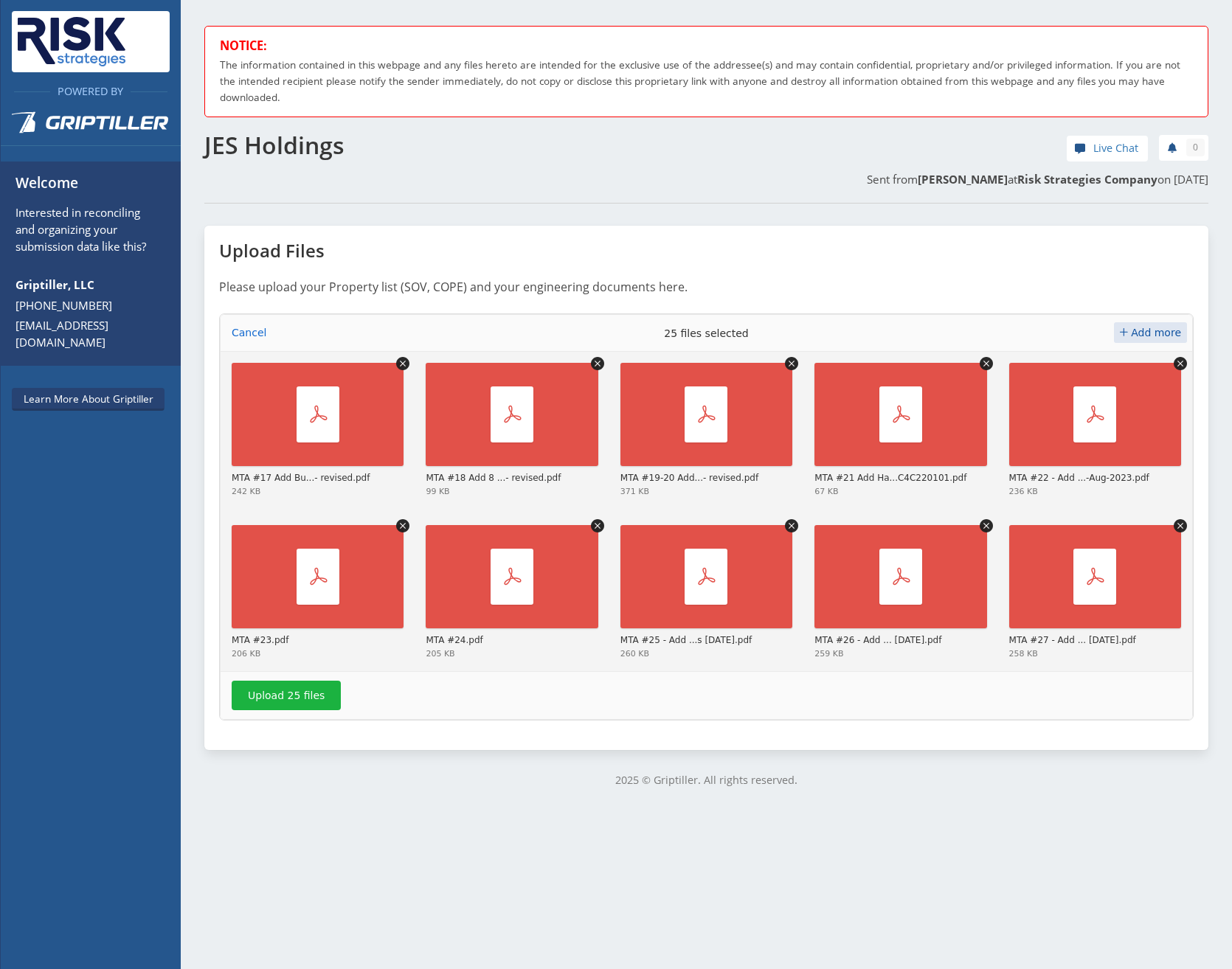
click at [332, 128] on span "Add more" at bounding box center [1155, 332] width 50 height 11
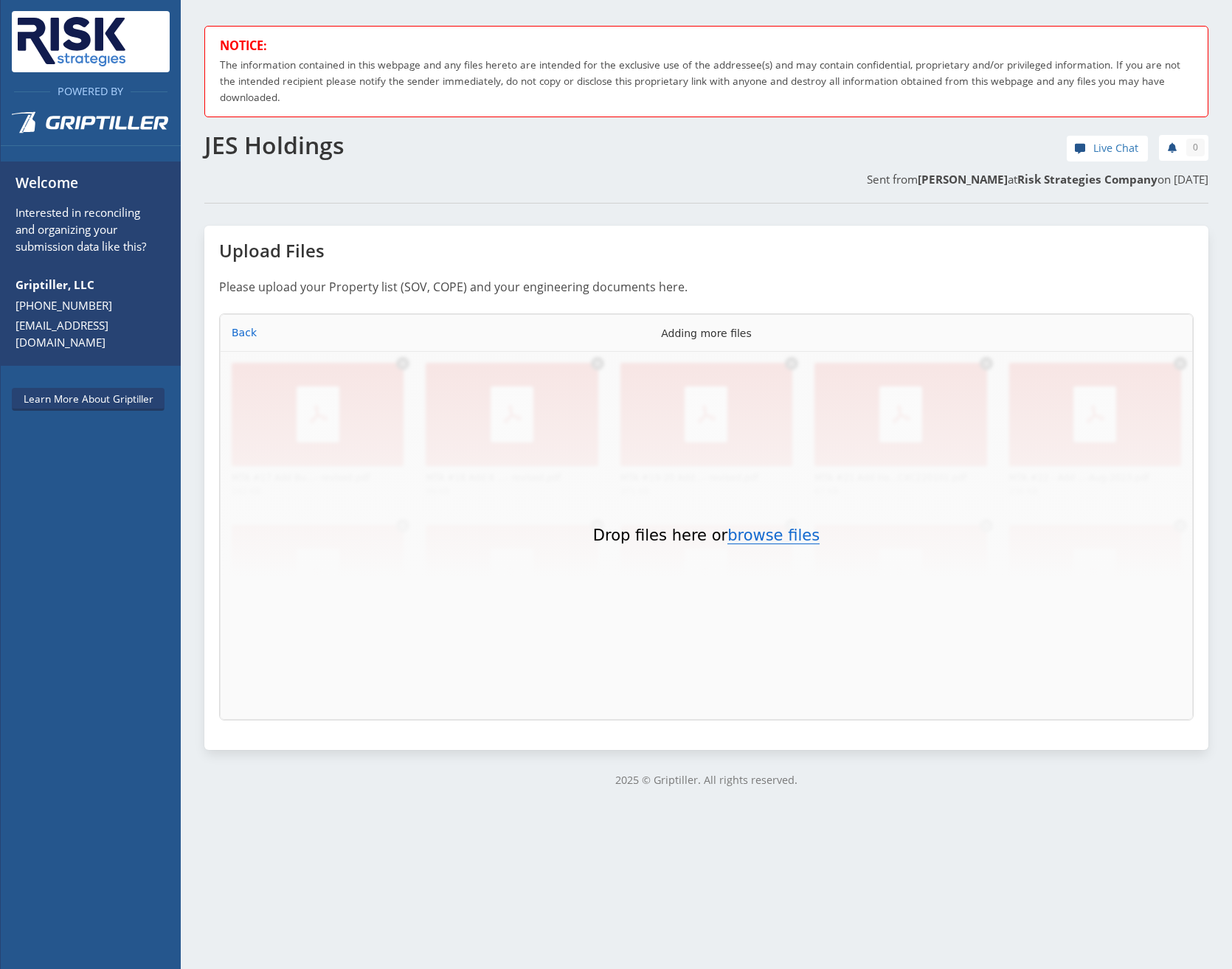
click at [332, 128] on button "browse files" at bounding box center [773, 535] width 92 height 16
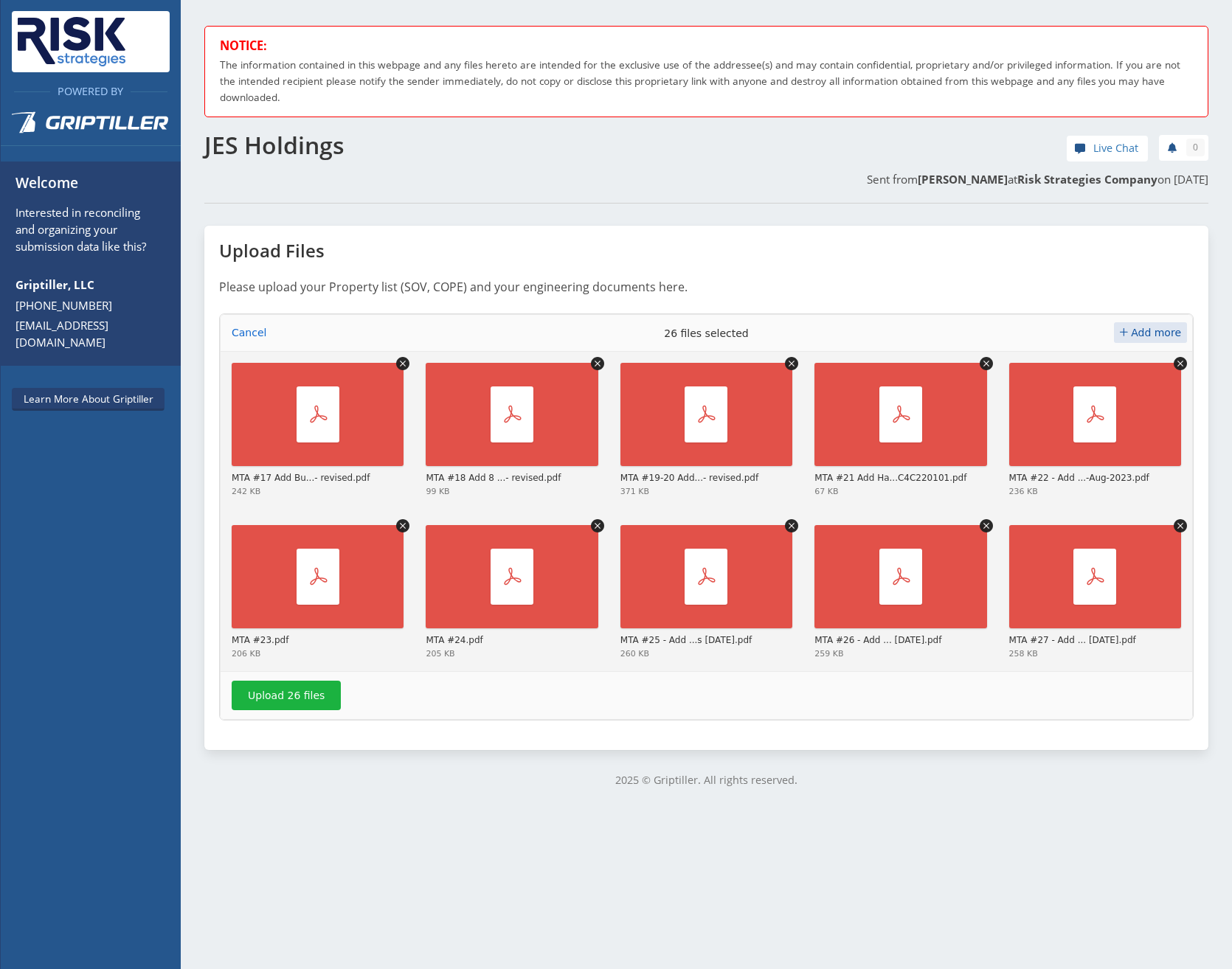
click at [332, 128] on span "Add more" at bounding box center [1155, 332] width 50 height 11
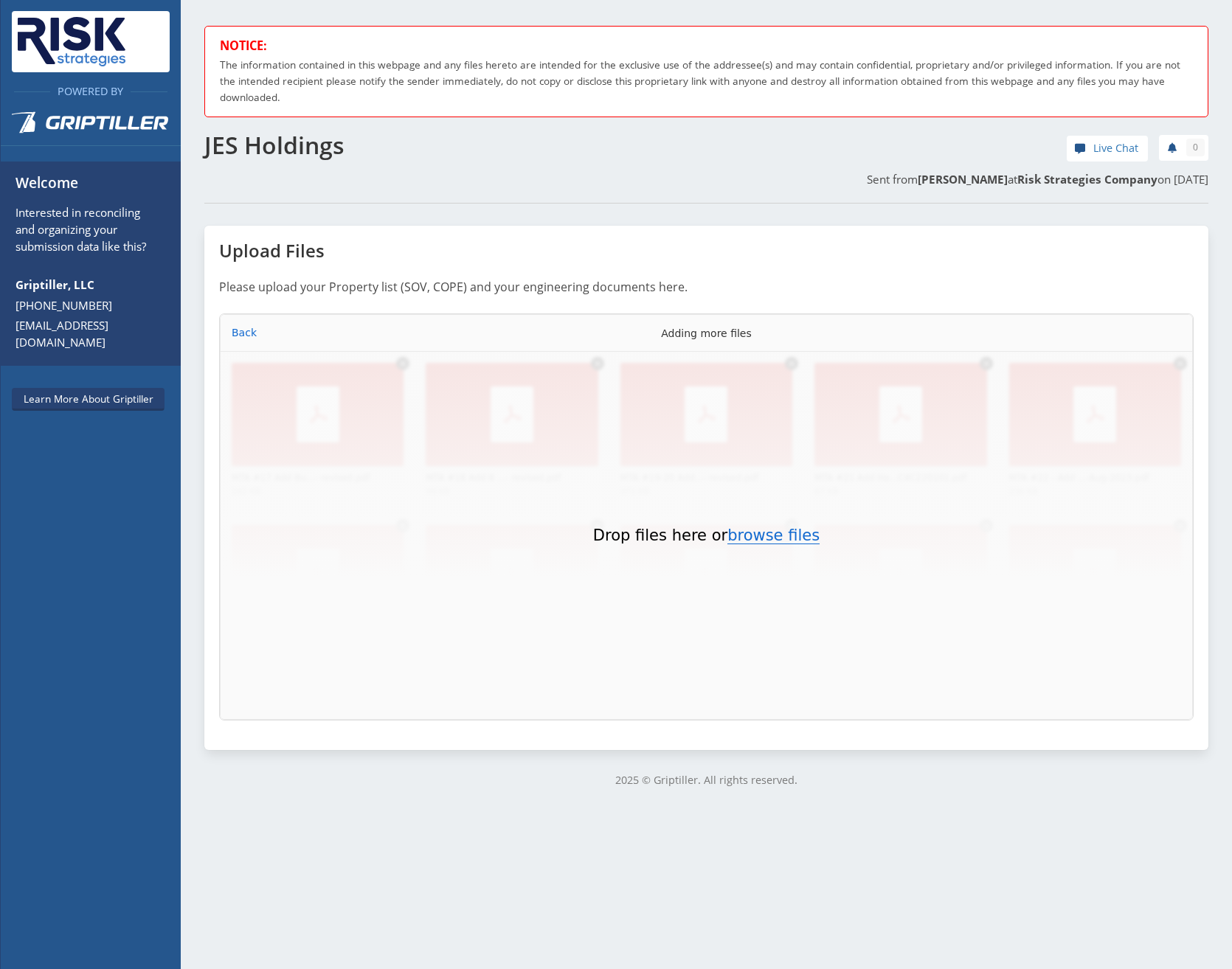
click at [332, 128] on button "browse files" at bounding box center [773, 535] width 92 height 16
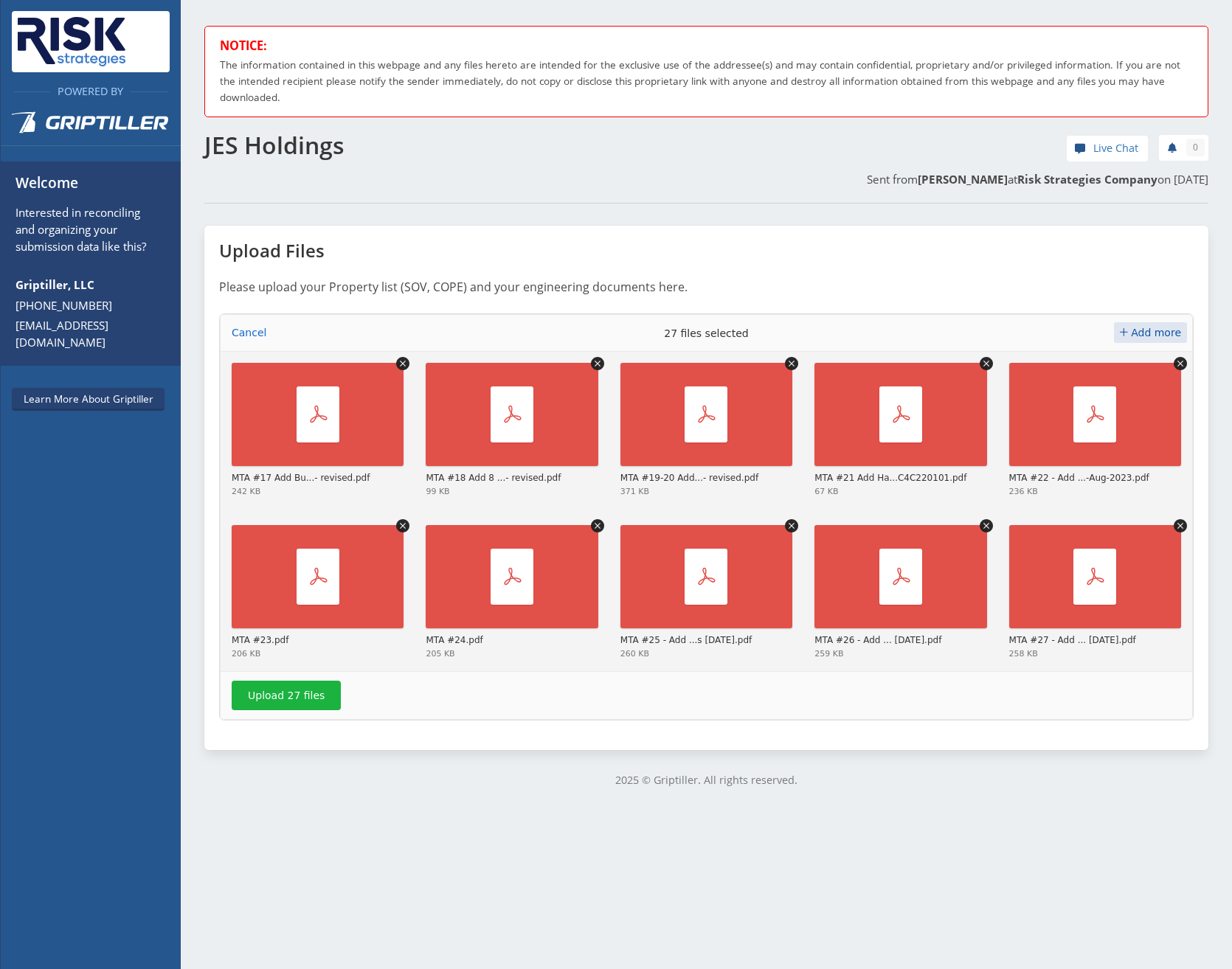
click at [332, 128] on span "Add more" at bounding box center [1155, 332] width 50 height 11
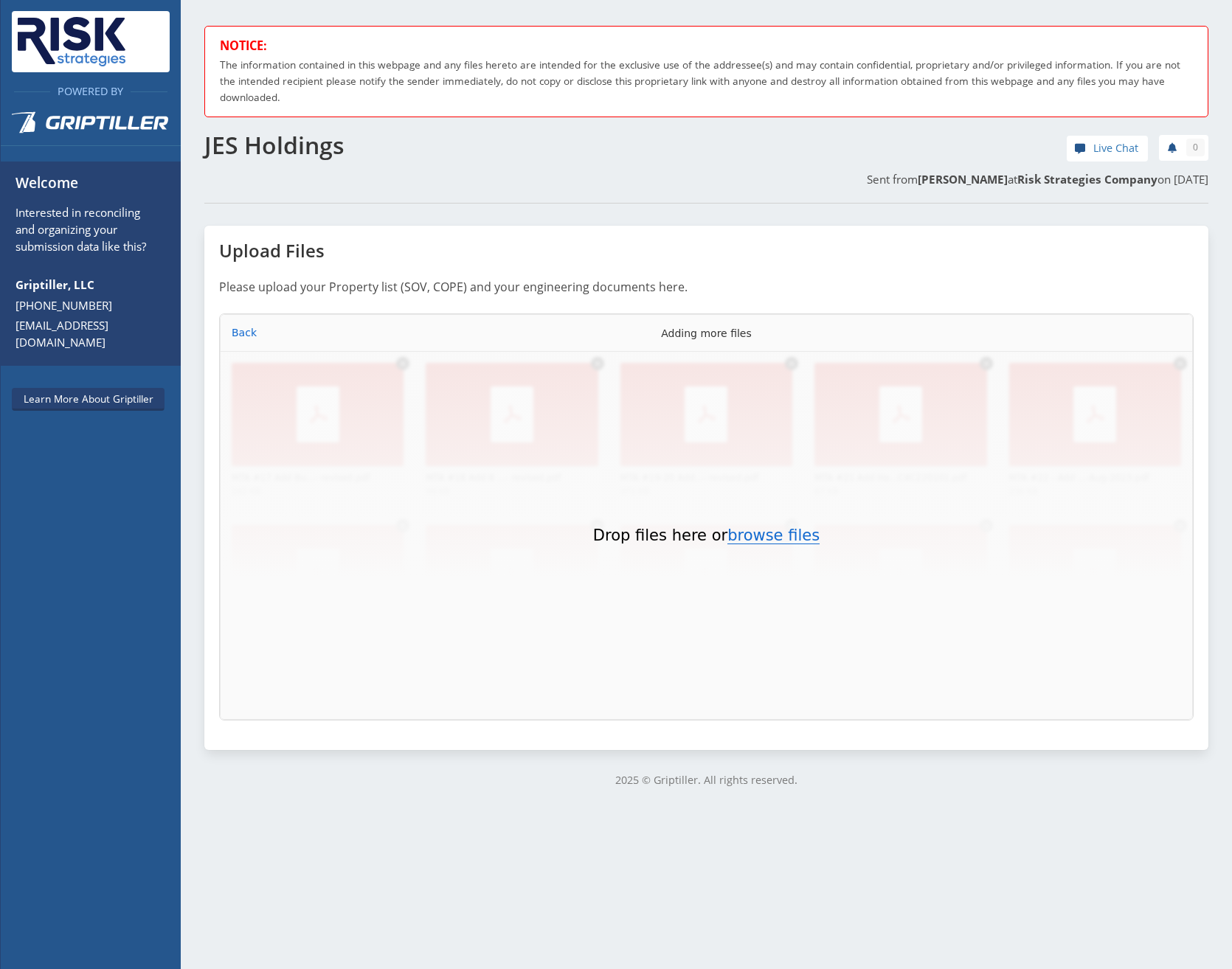
click at [332, 128] on button "browse files" at bounding box center [773, 535] width 92 height 16
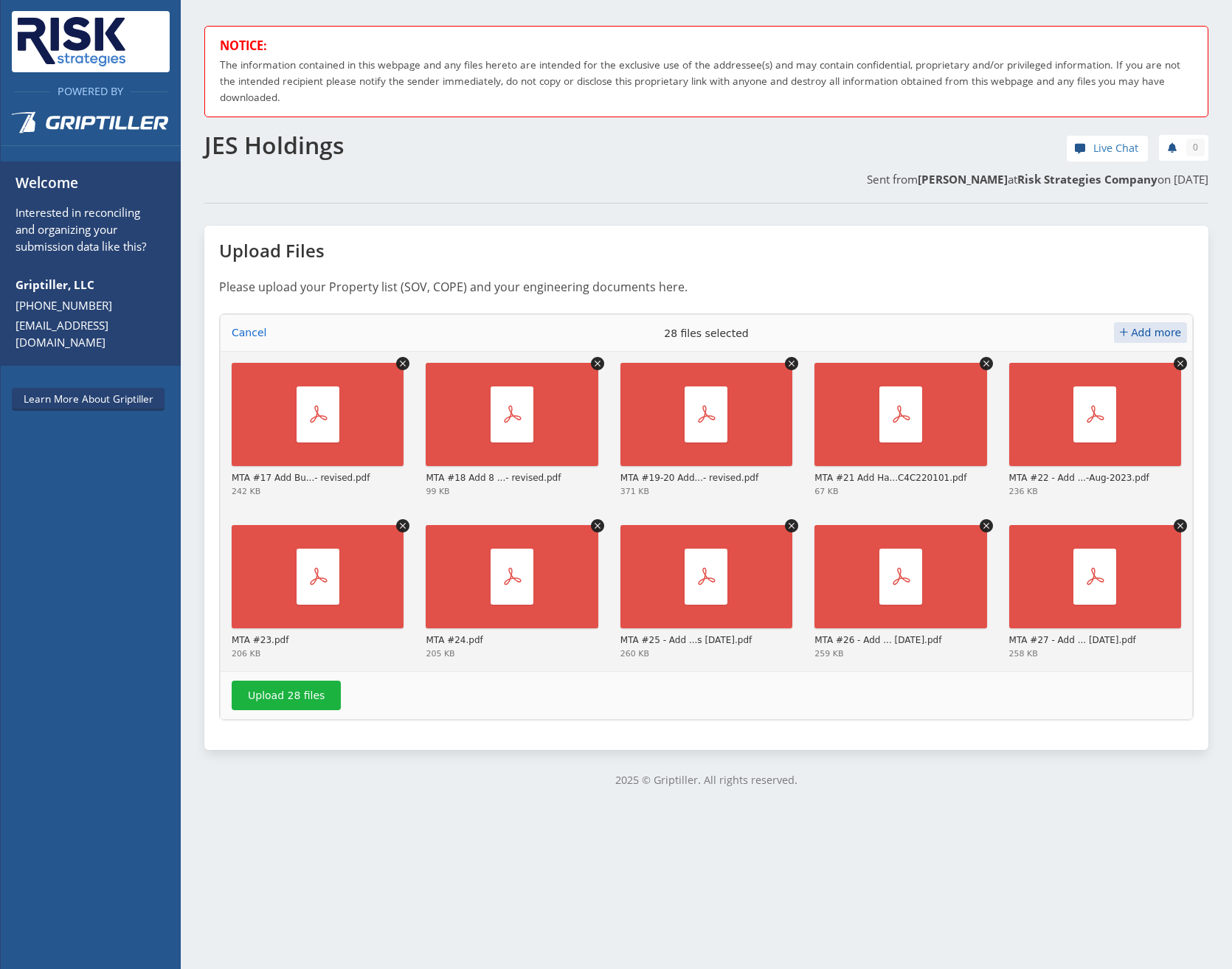
click at [332, 128] on span "Add more" at bounding box center [1155, 332] width 50 height 11
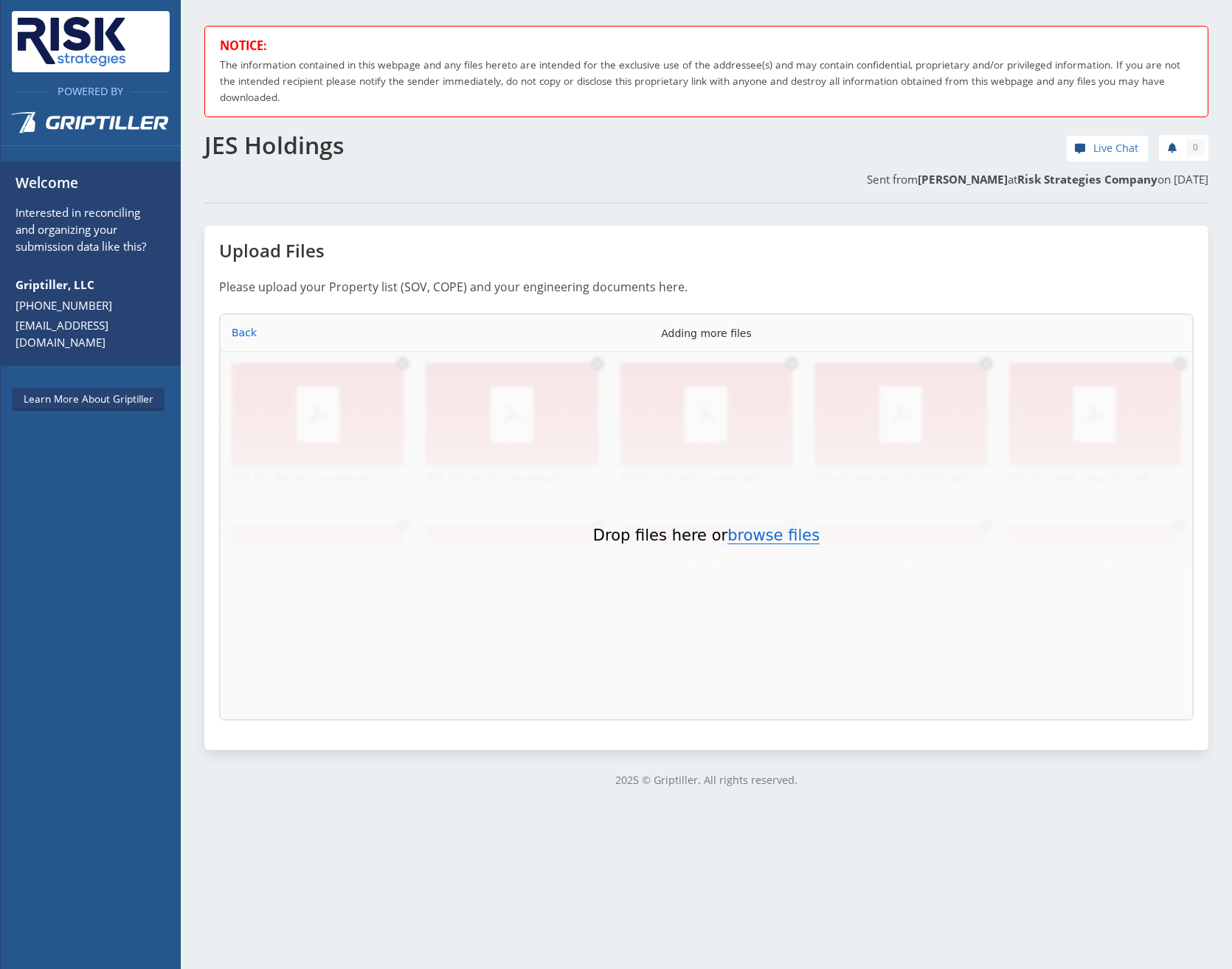
click at [332, 128] on button "browse files" at bounding box center [773, 535] width 92 height 16
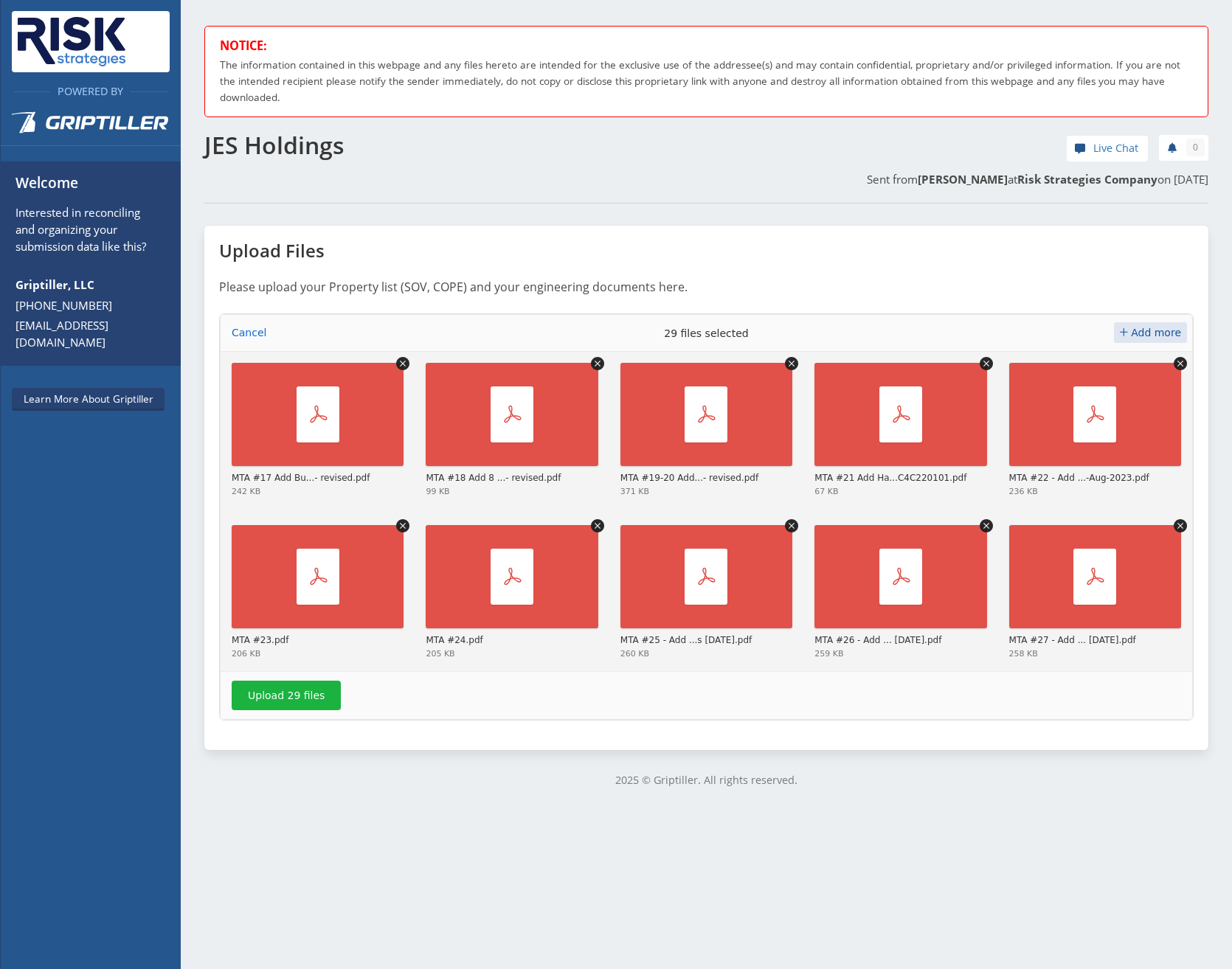
click at [332, 128] on span "Add more" at bounding box center [1155, 332] width 50 height 11
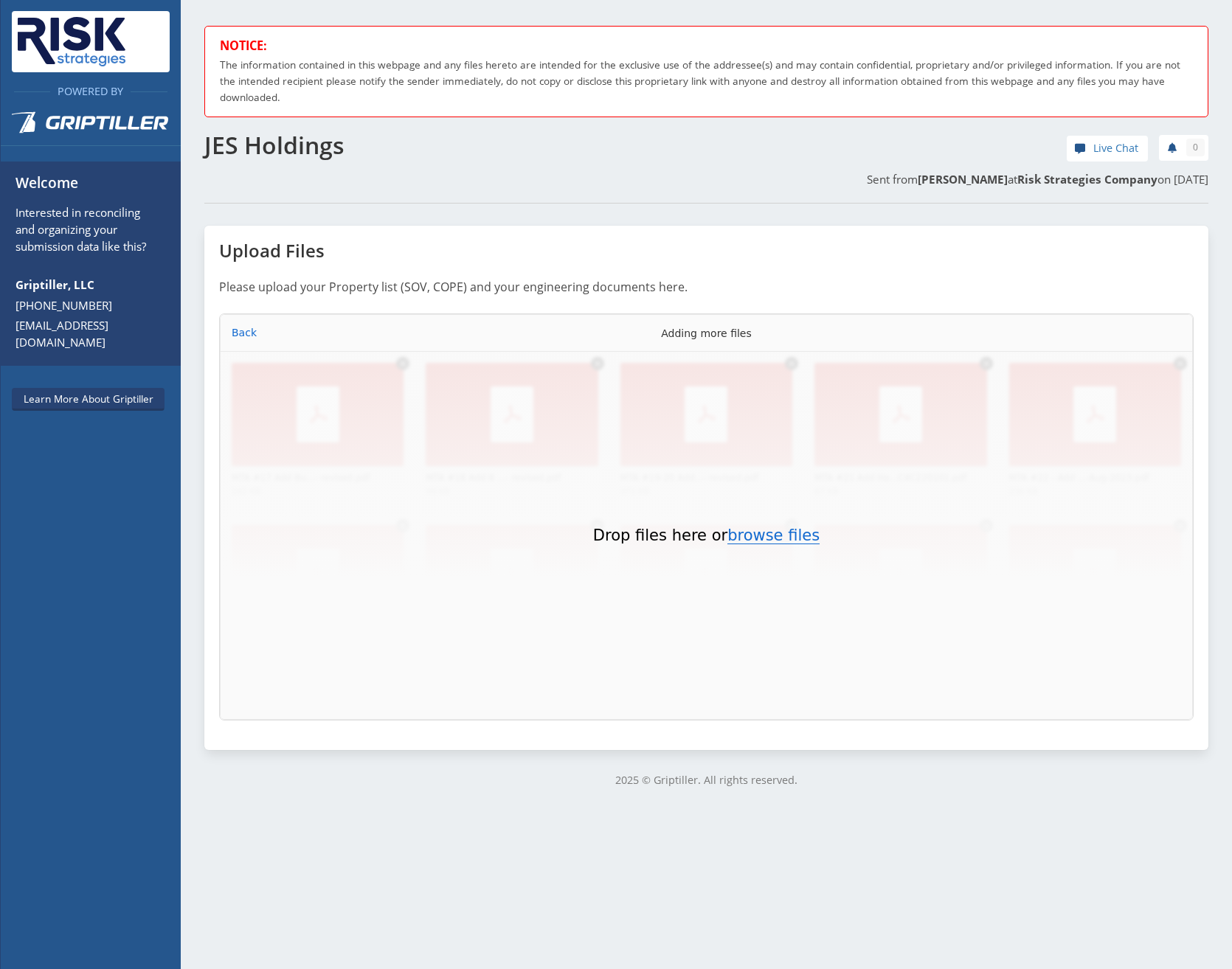
click at [332, 128] on button "browse files" at bounding box center [773, 535] width 92 height 16
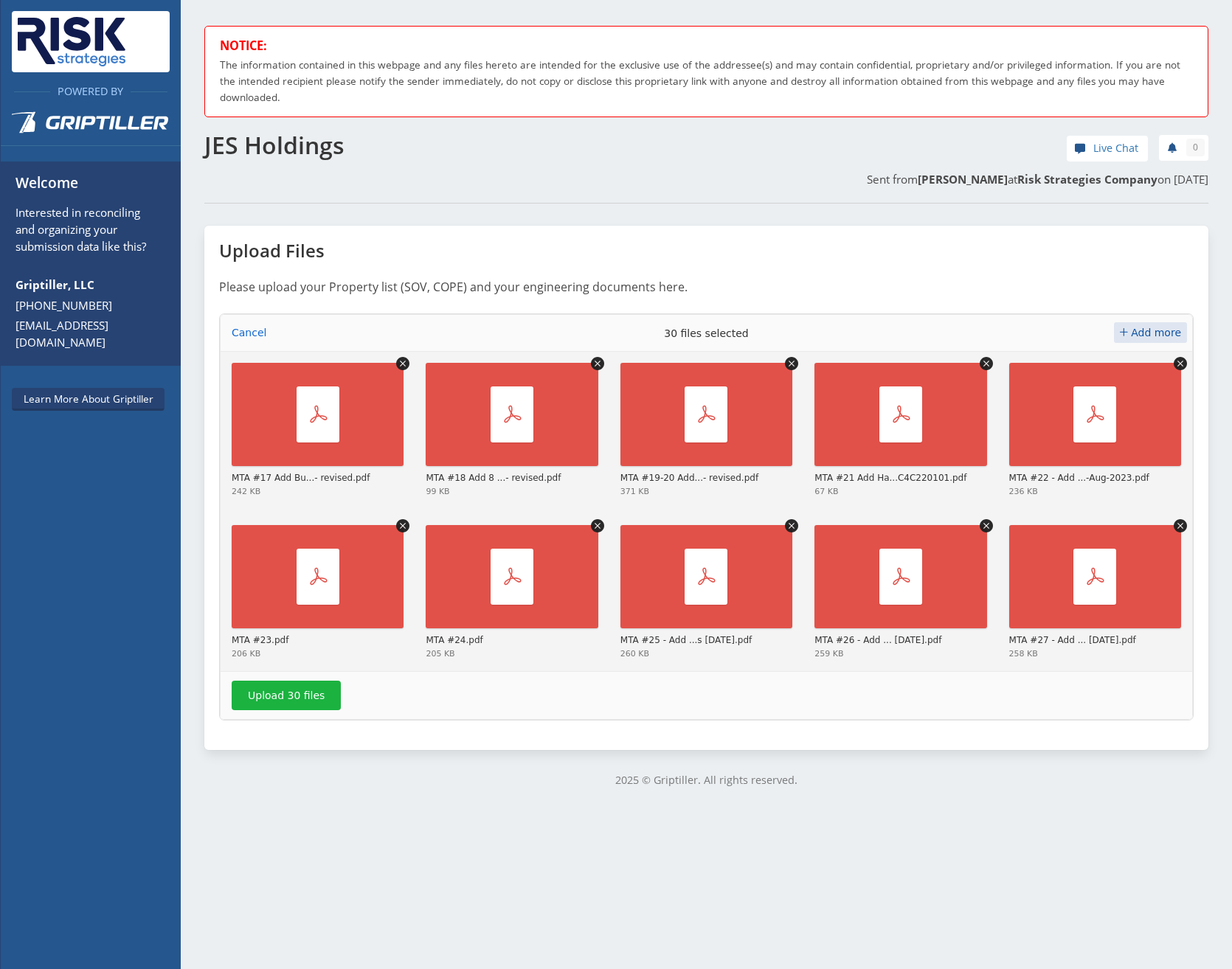
click at [332, 128] on span "Add more" at bounding box center [1155, 332] width 50 height 11
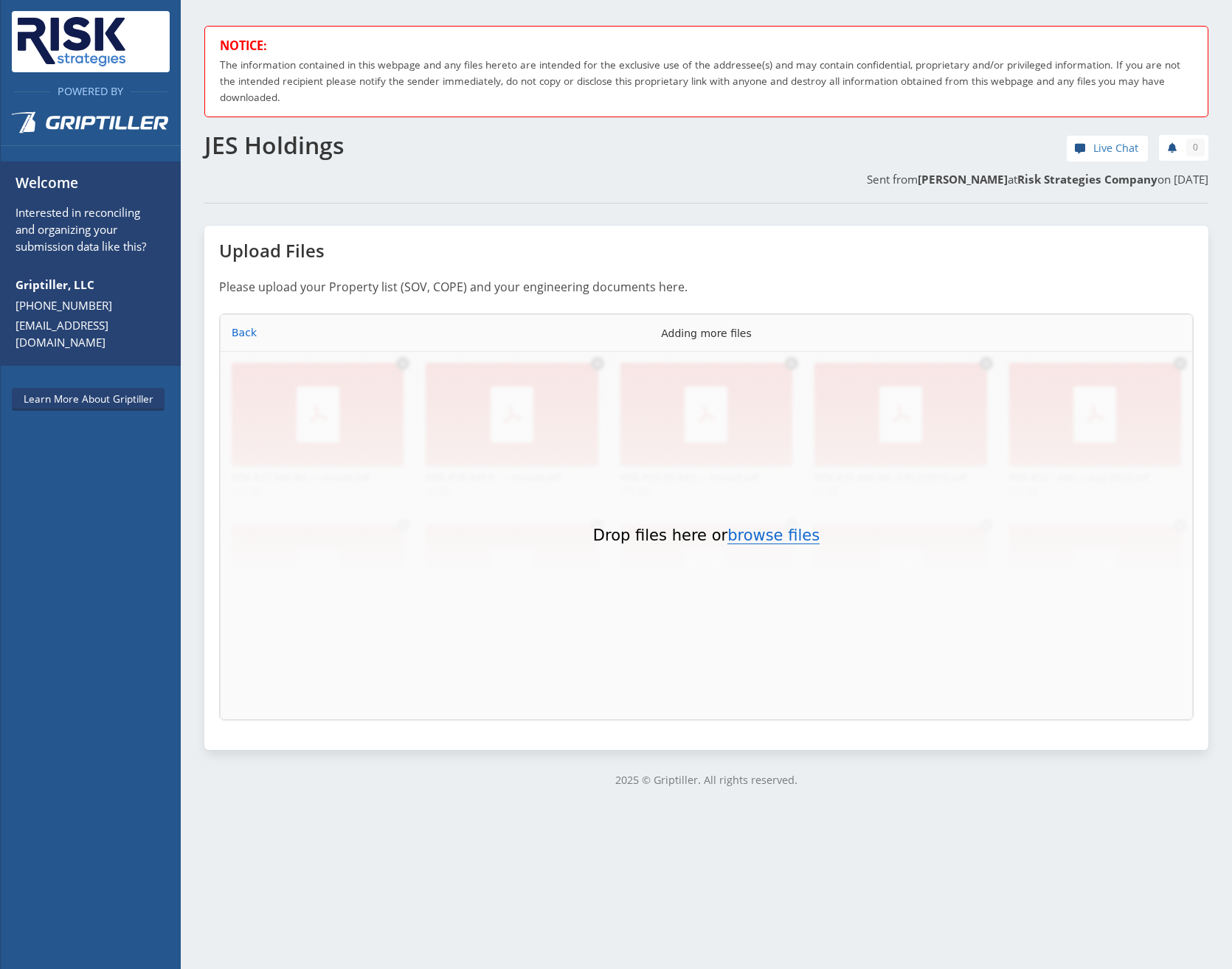
click at [332, 128] on button "browse files" at bounding box center [773, 535] width 92 height 16
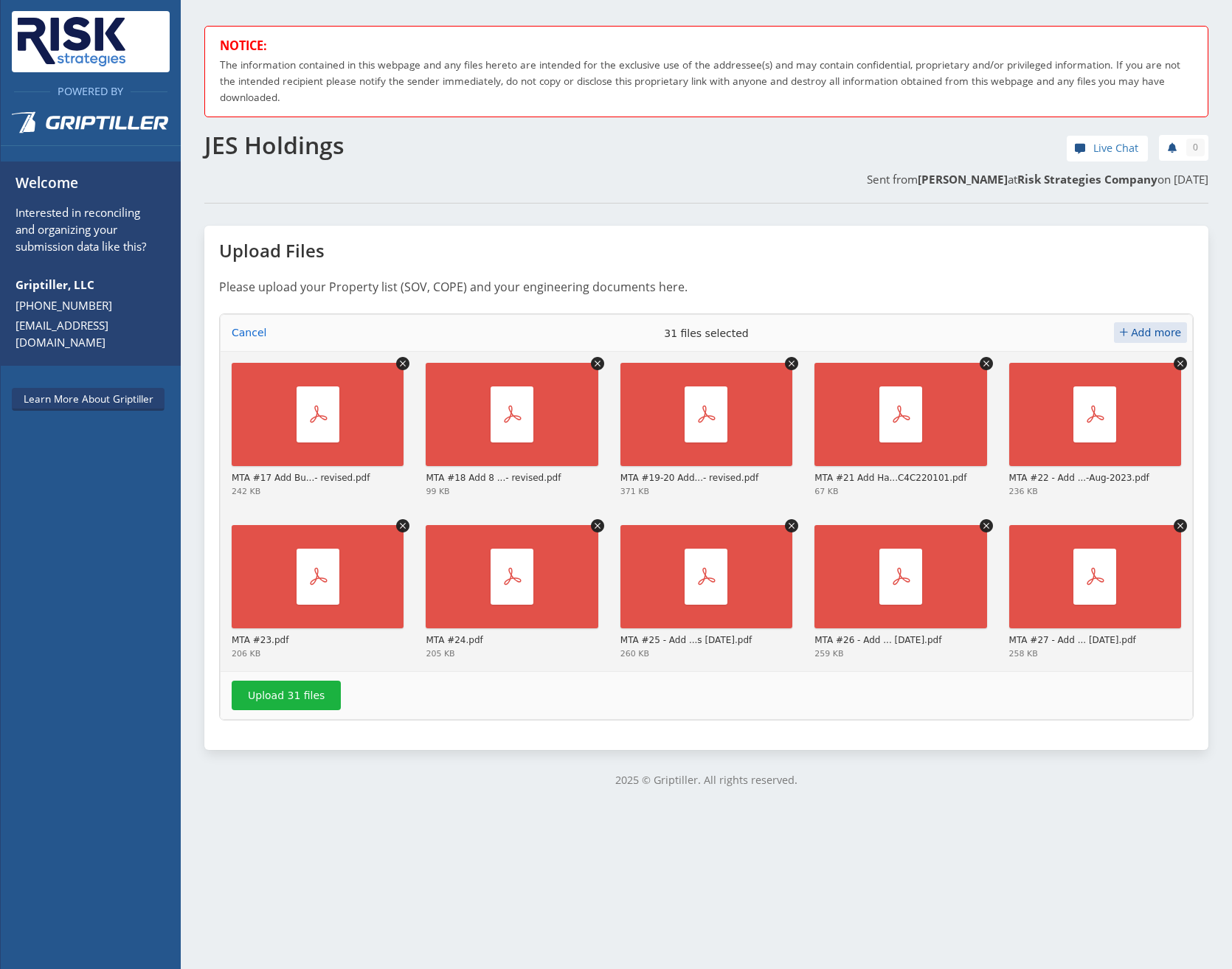
click at [332, 128] on span "Add more" at bounding box center [1155, 332] width 50 height 11
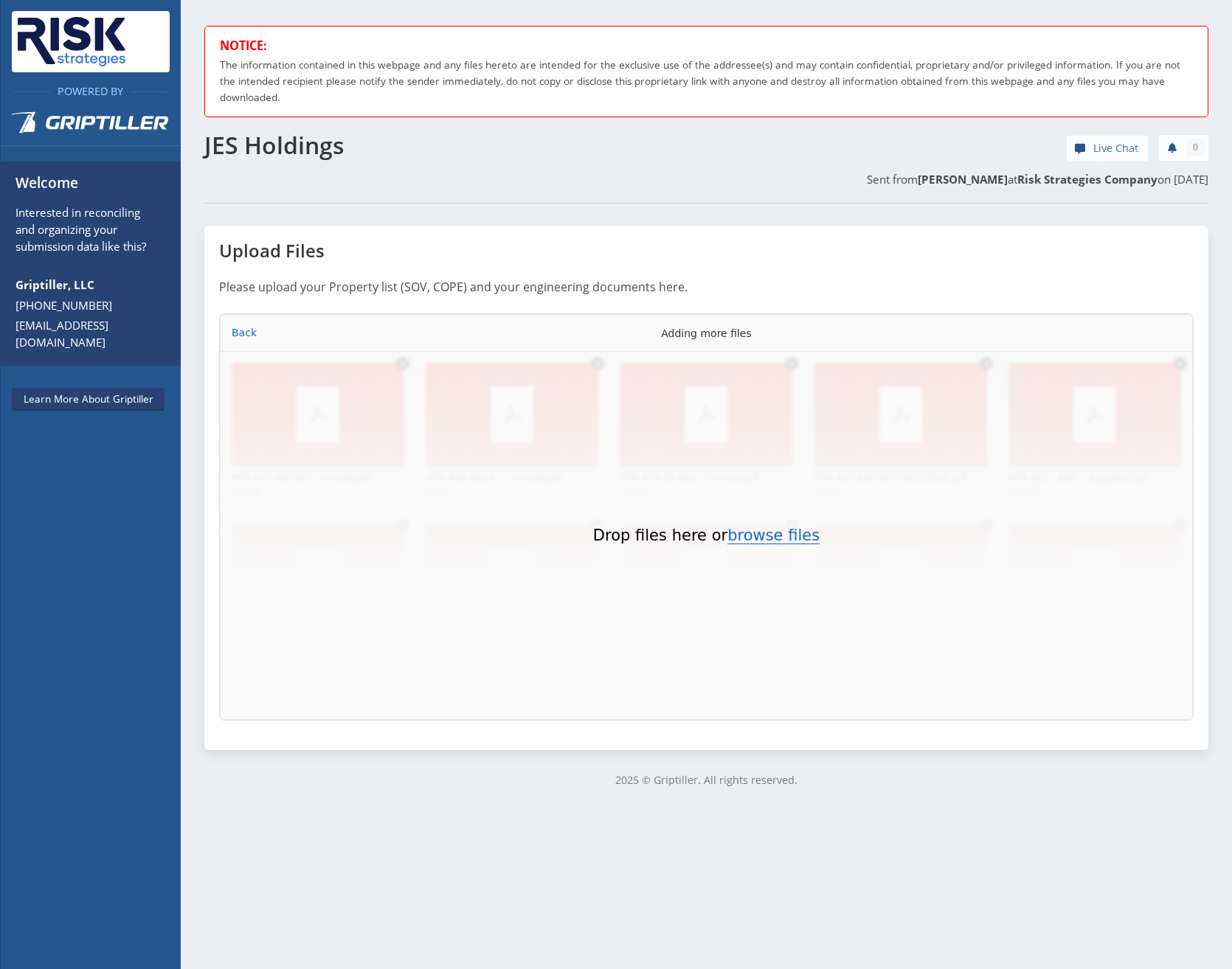
click at [332, 128] on button "browse files" at bounding box center [773, 535] width 92 height 16
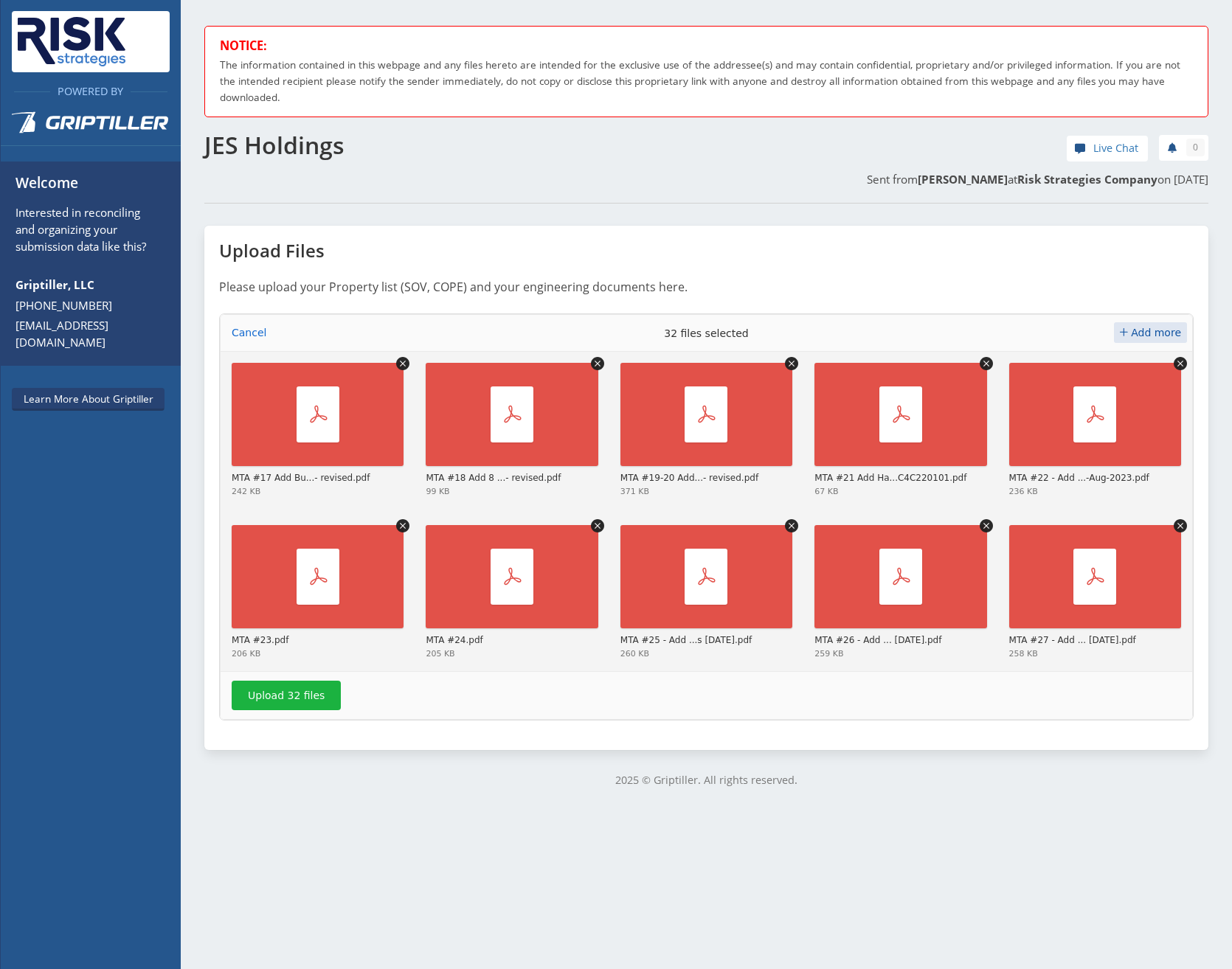
click at [332, 128] on span "Add more" at bounding box center [1155, 332] width 50 height 11
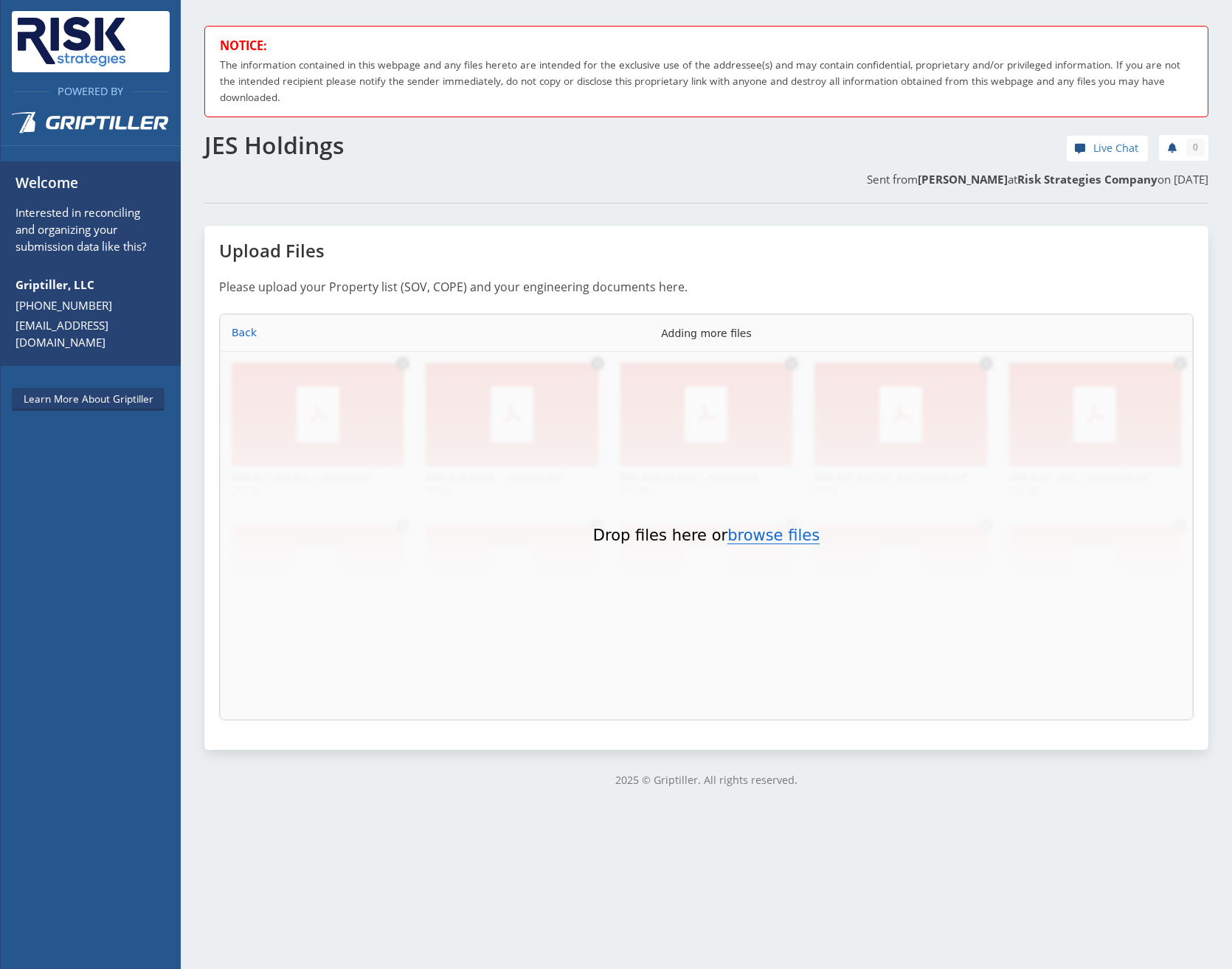
click at [332, 128] on button "browse files" at bounding box center [773, 535] width 92 height 16
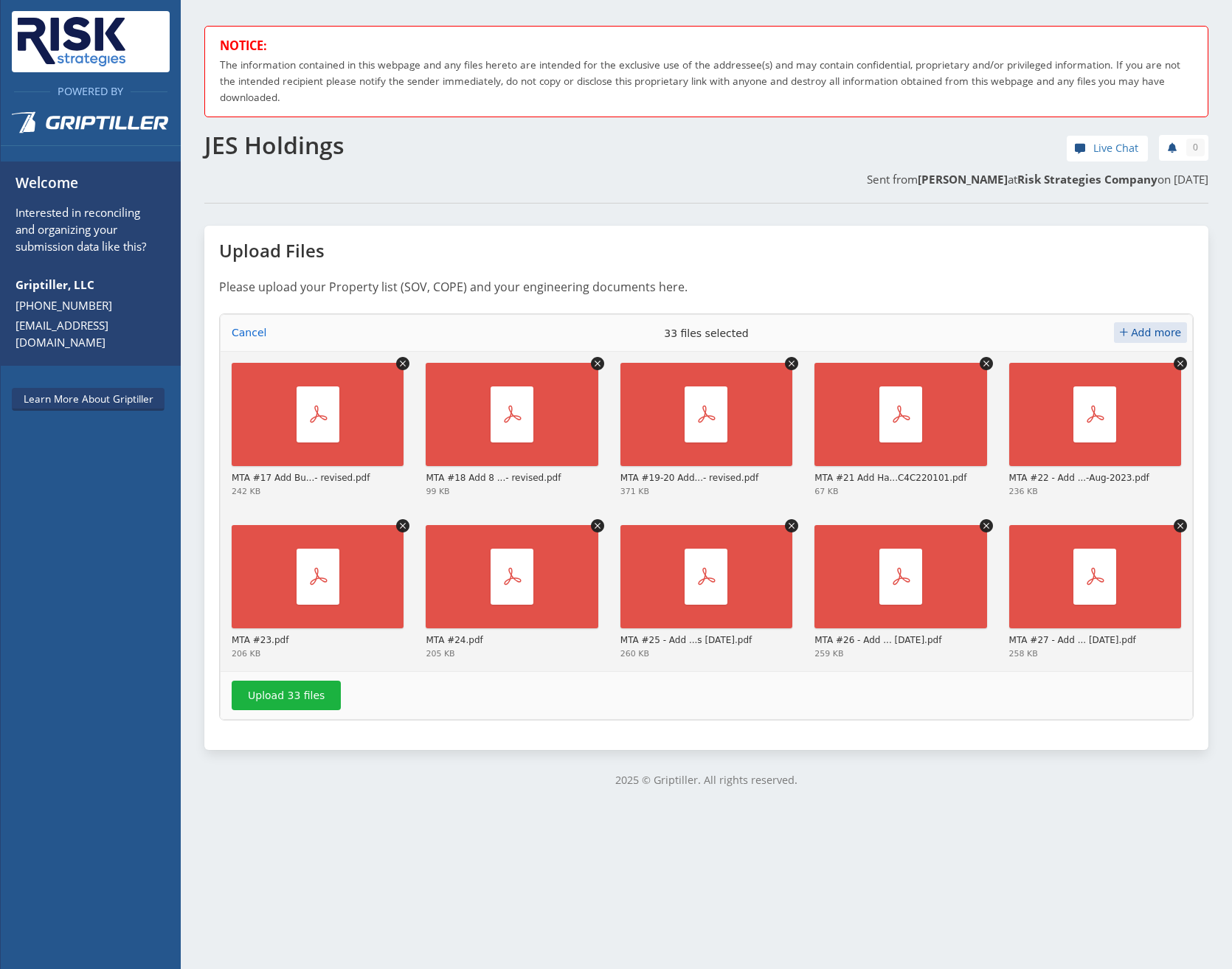
click at [332, 128] on span "Add more" at bounding box center [1155, 332] width 50 height 11
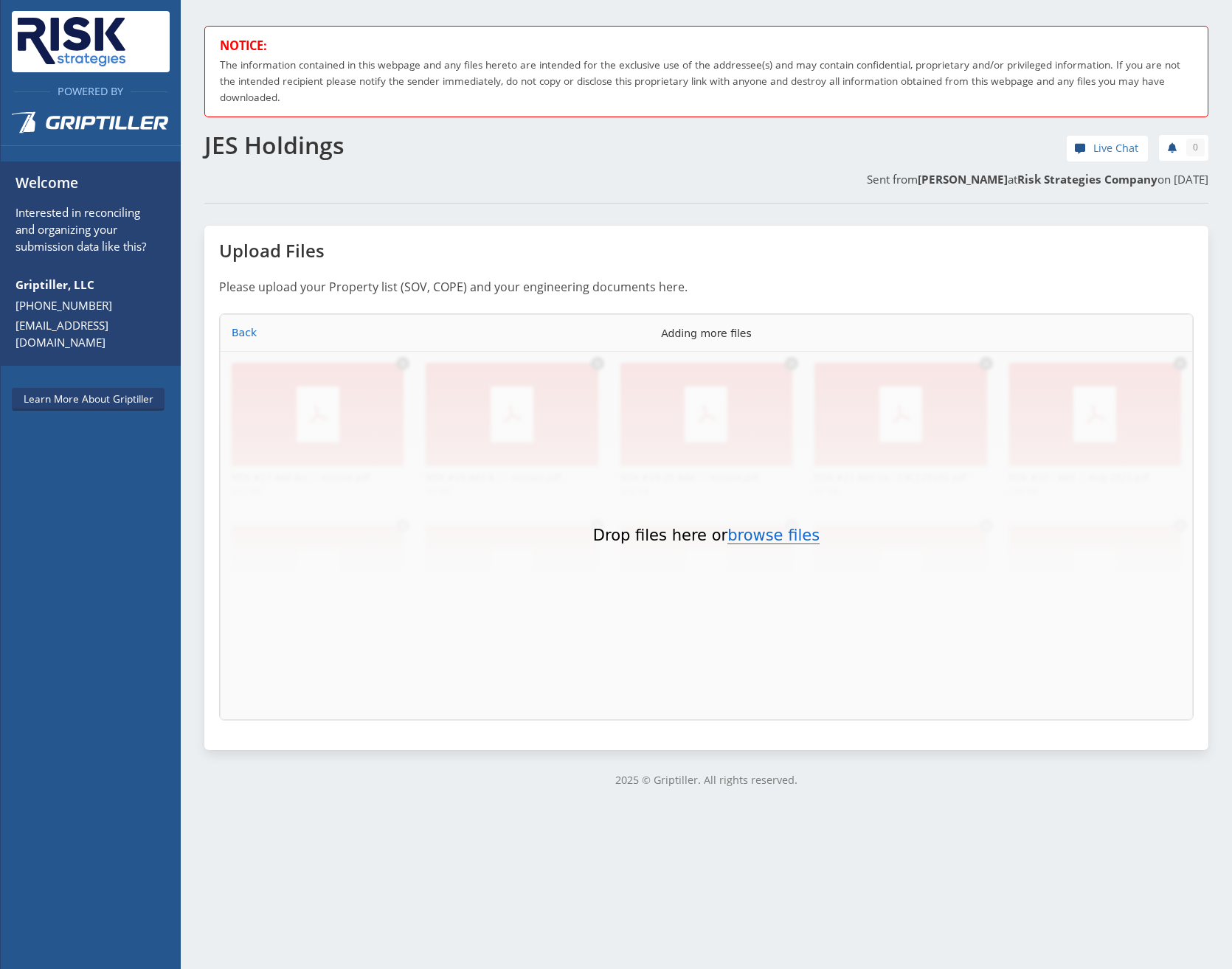
click at [332, 128] on button "browse files" at bounding box center [773, 535] width 92 height 16
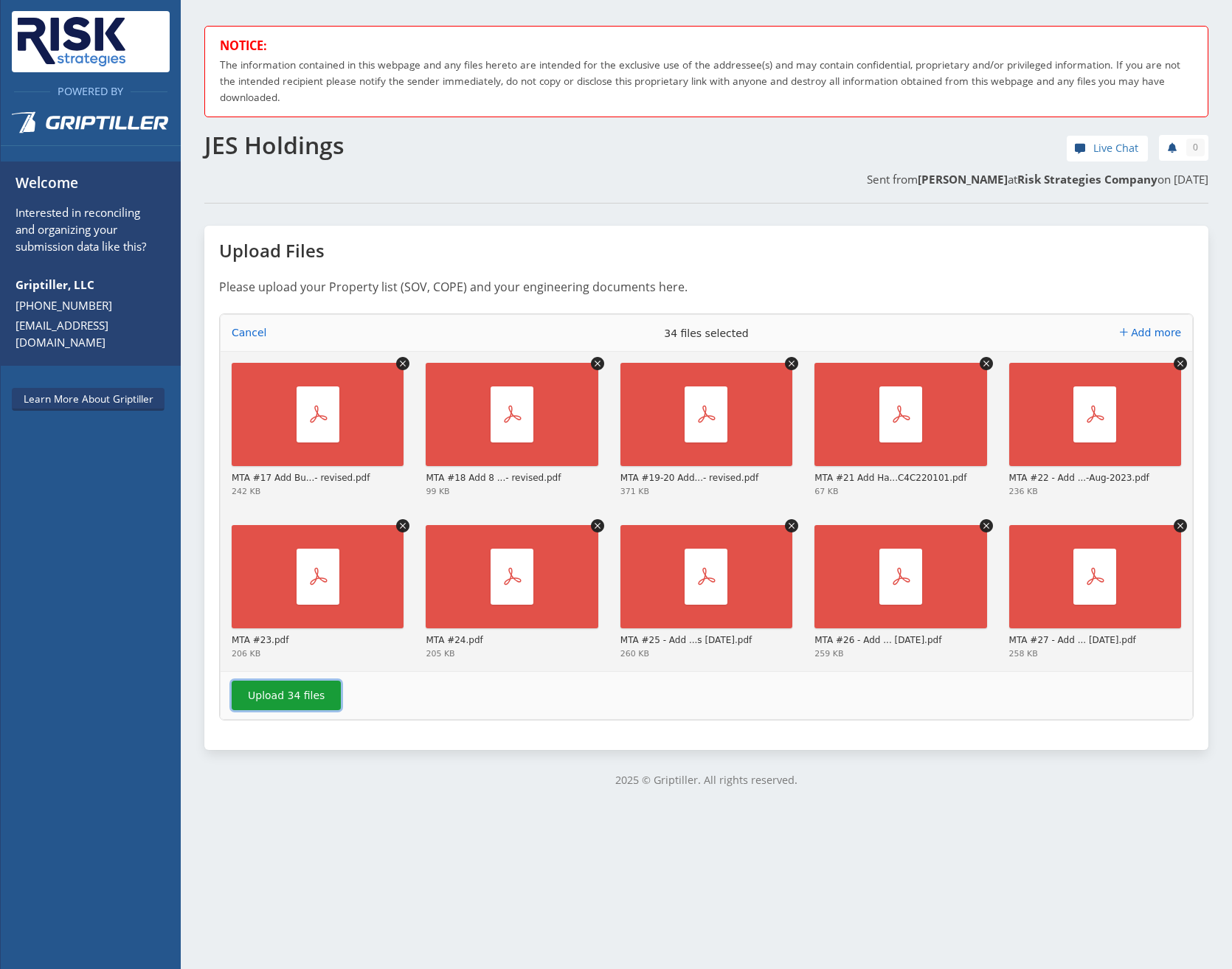
click at [289, 128] on button "Upload 34 files" at bounding box center [286, 695] width 109 height 29
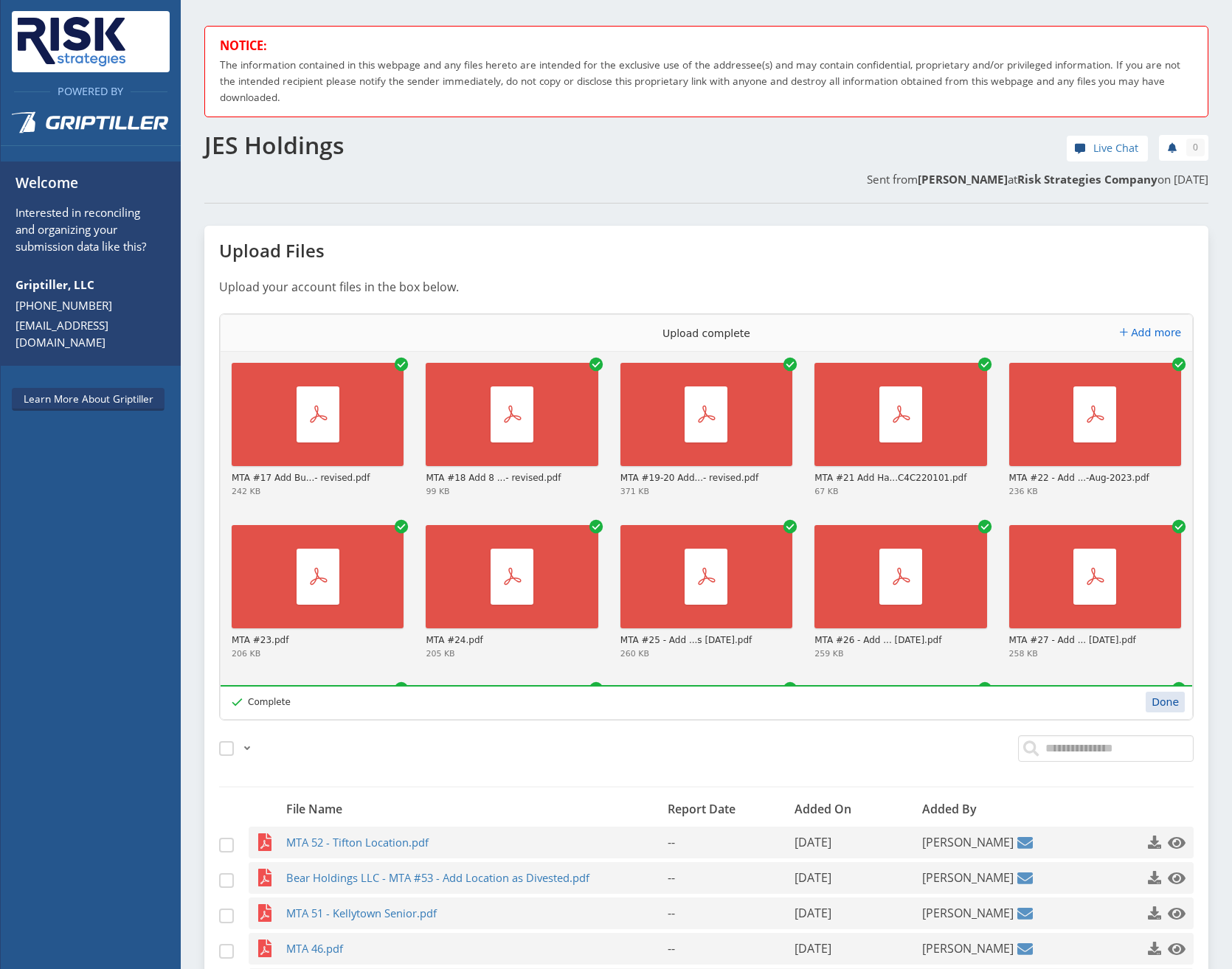
click at [332, 128] on button "Done" at bounding box center [1165, 702] width 39 height 21
